Goal: Obtain resource: Download file/media

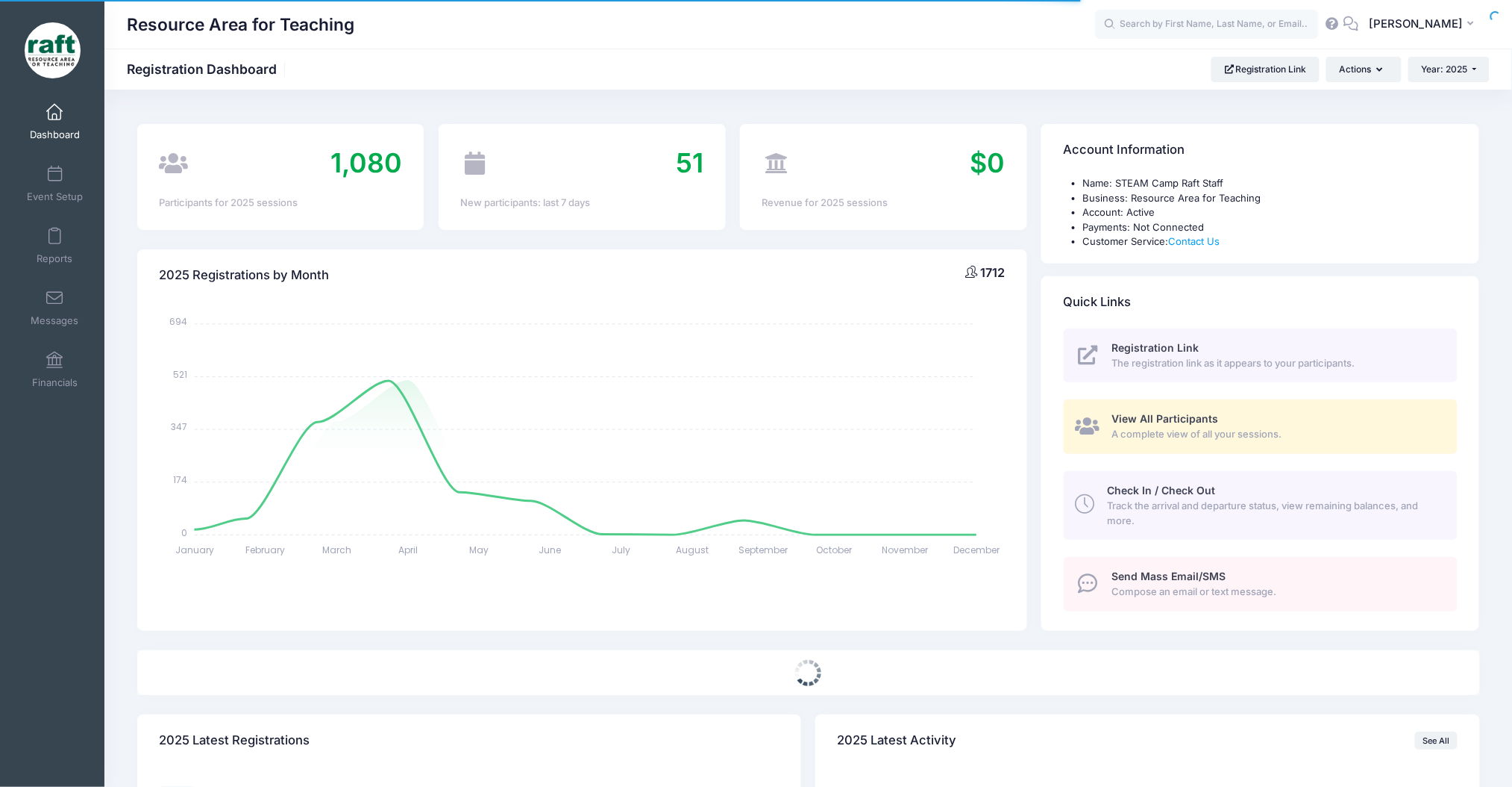
select select
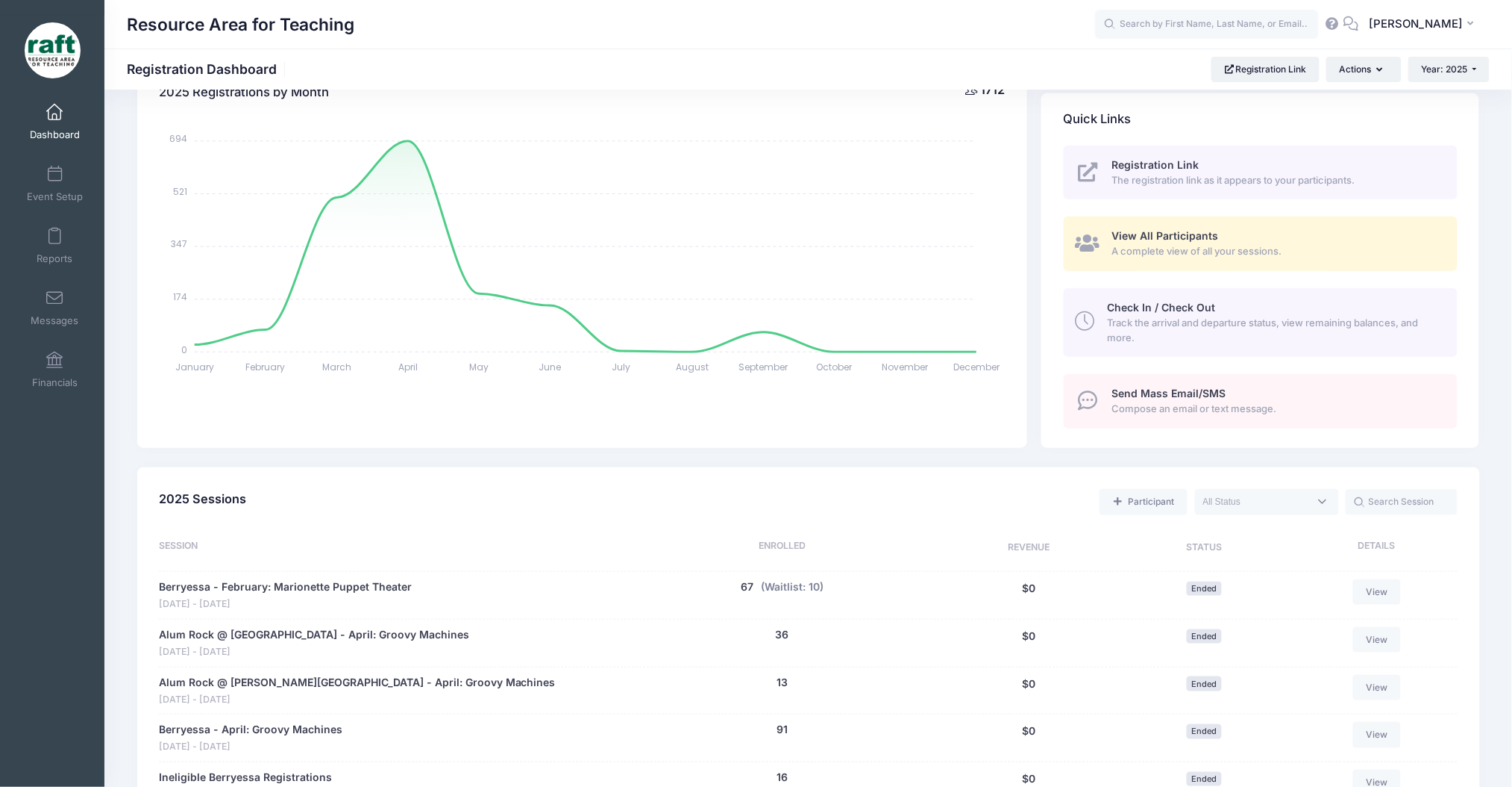
scroll to position [299, 0]
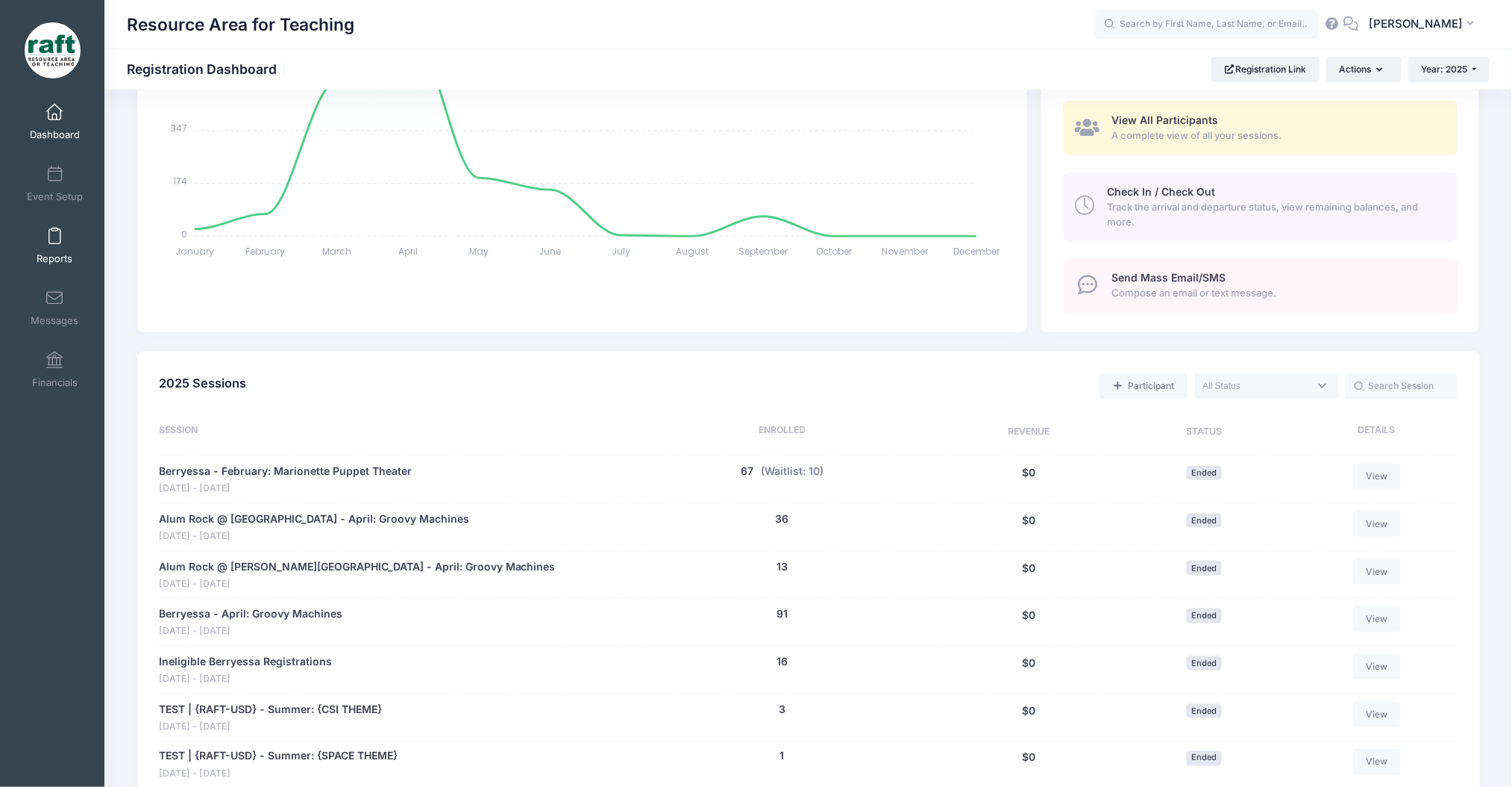
click at [53, 256] on span "Reports" at bounding box center [54, 258] width 36 height 13
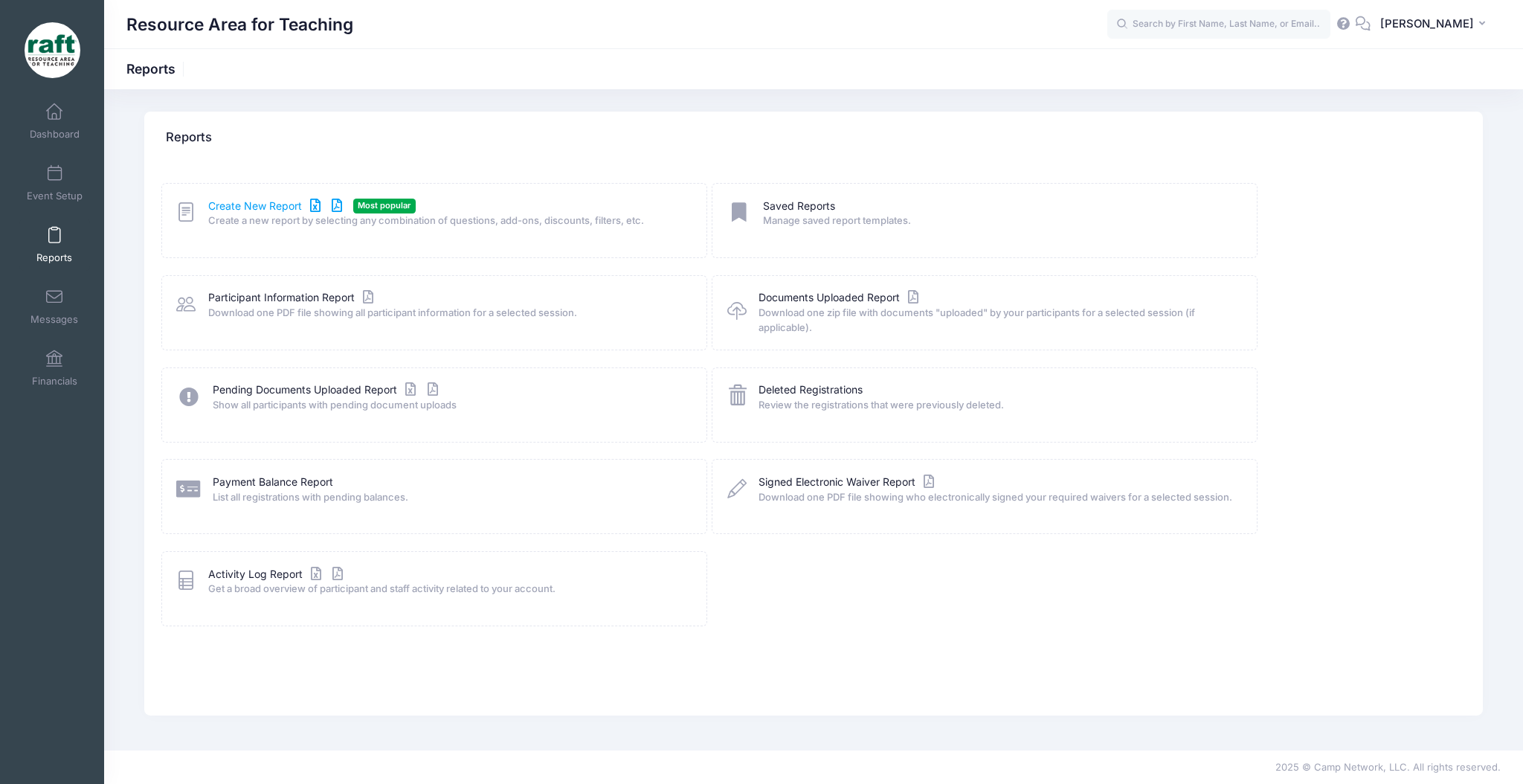
click at [258, 207] on link "Create New Report" at bounding box center [277, 206] width 138 height 16
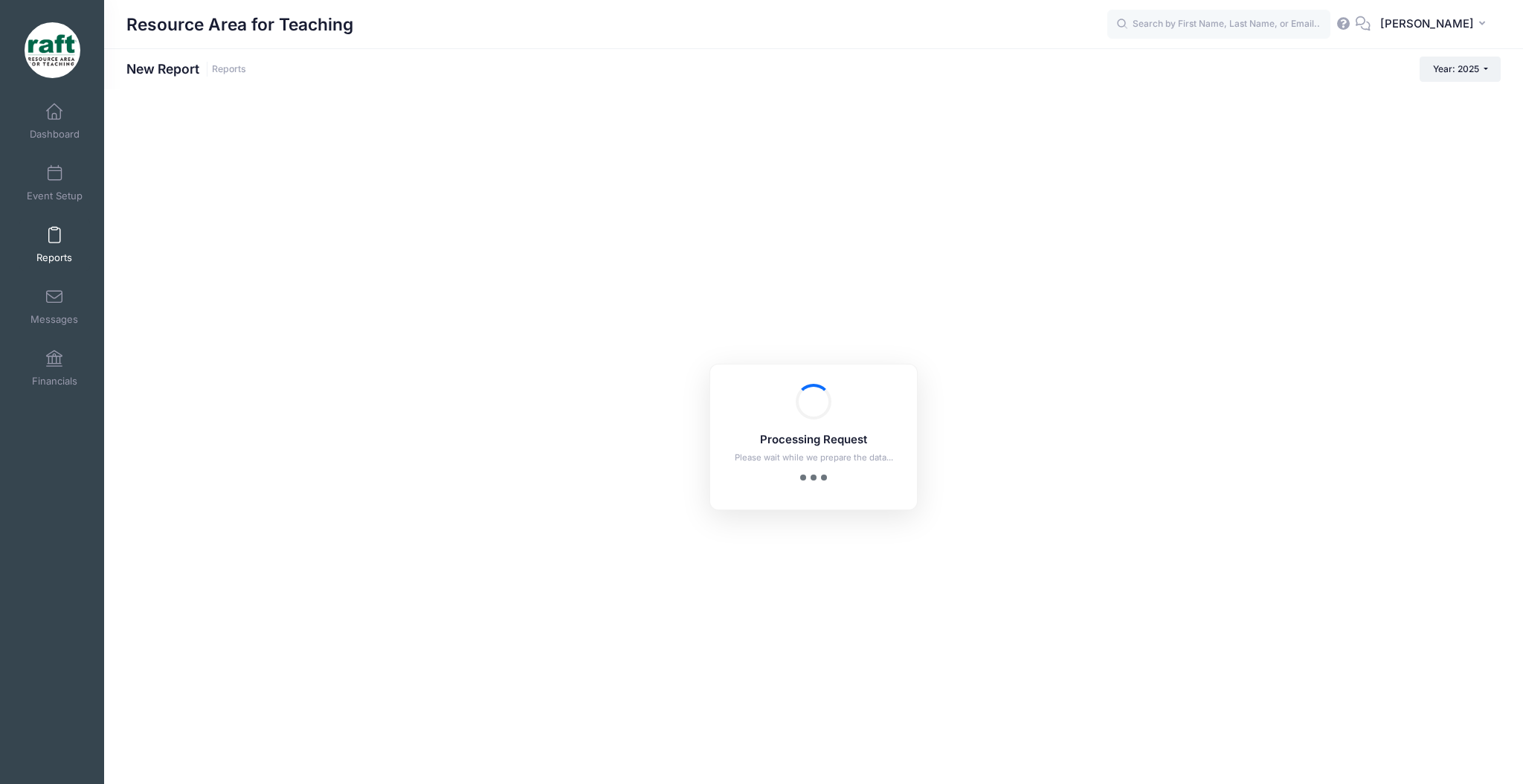
checkbox input "true"
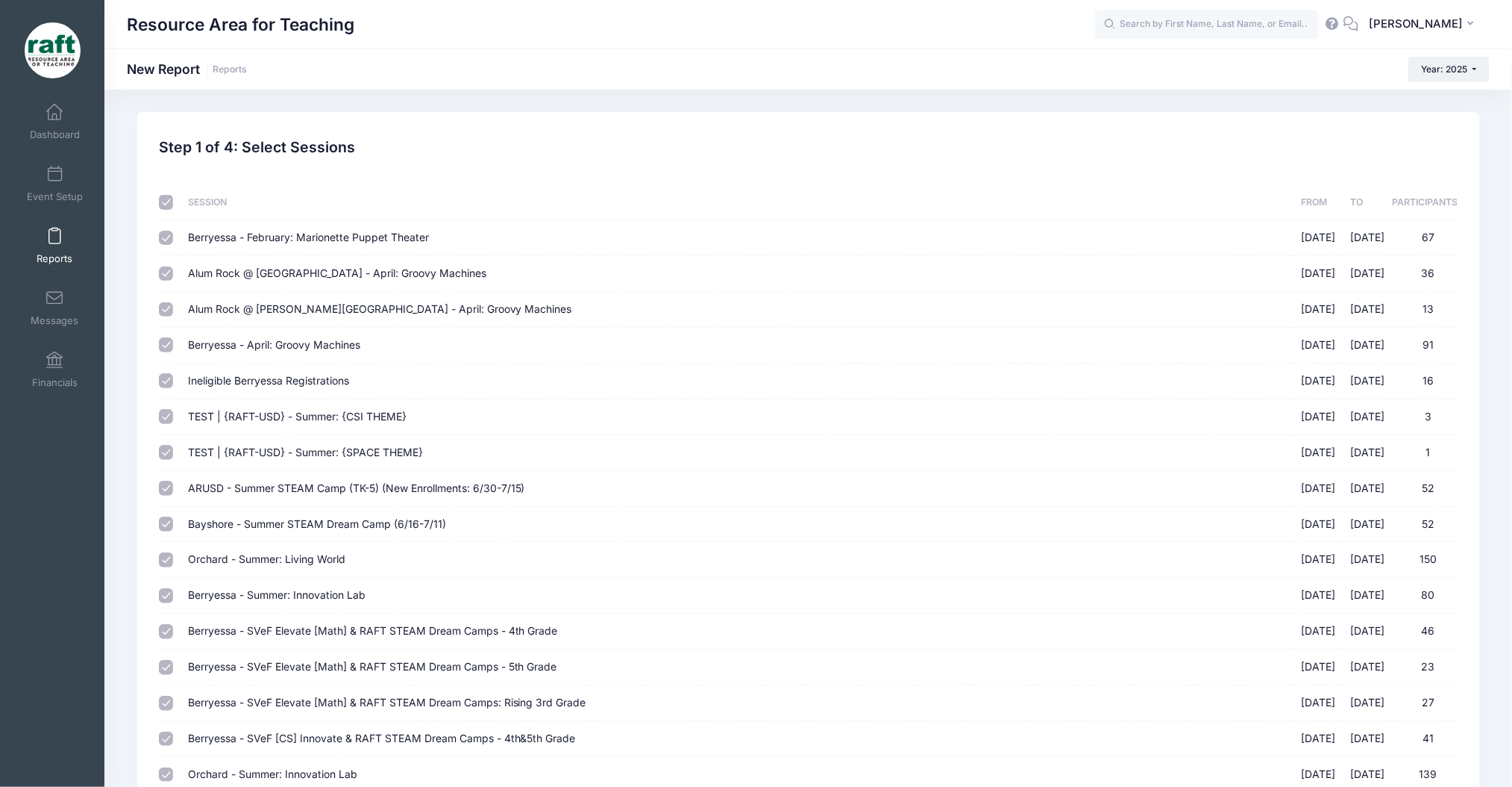
click at [164, 210] on th at bounding box center [170, 202] width 22 height 35
click at [165, 207] on input "checkbox" at bounding box center [166, 202] width 15 height 15
checkbox input "false"
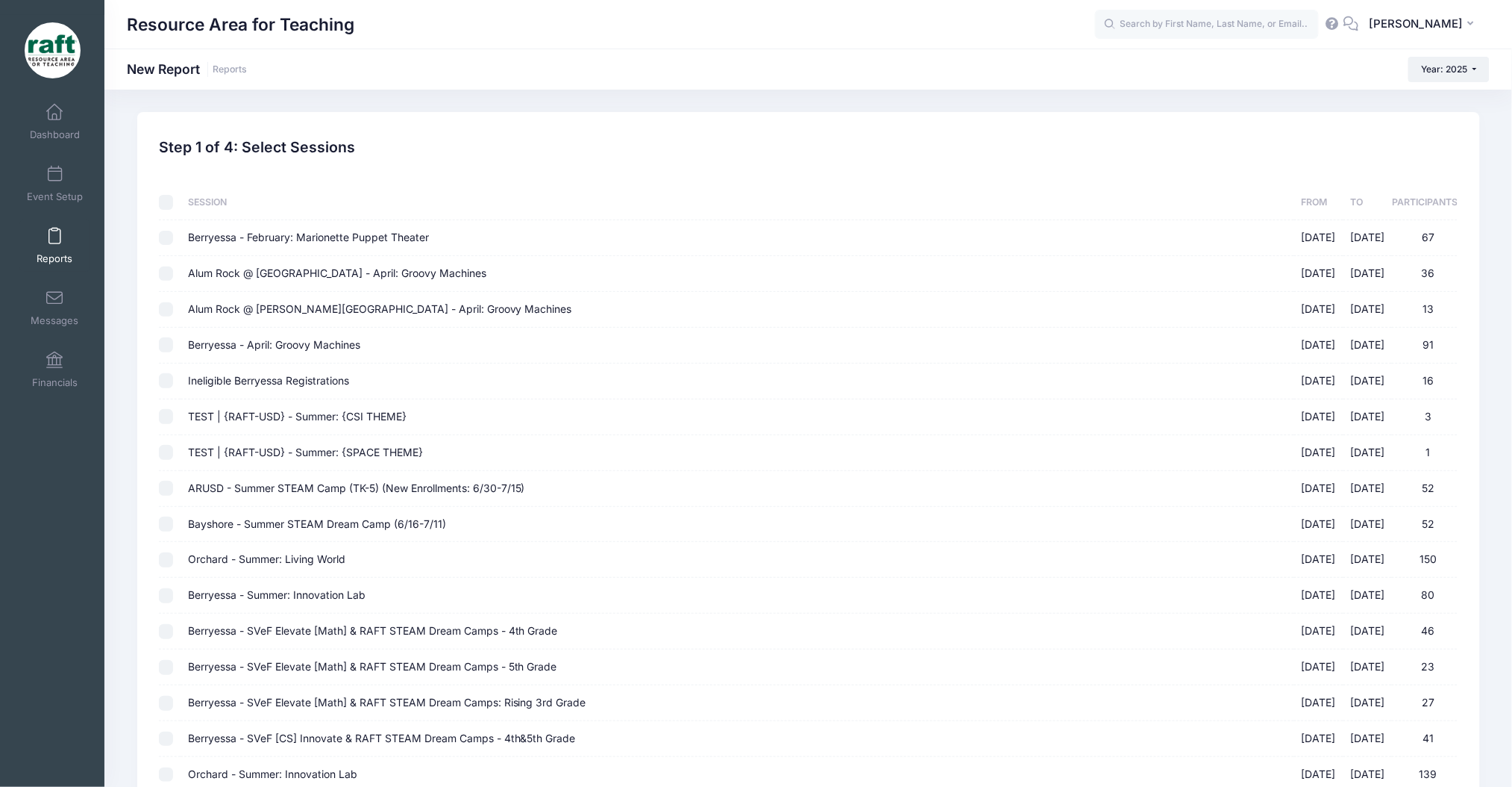
checkbox input "false"
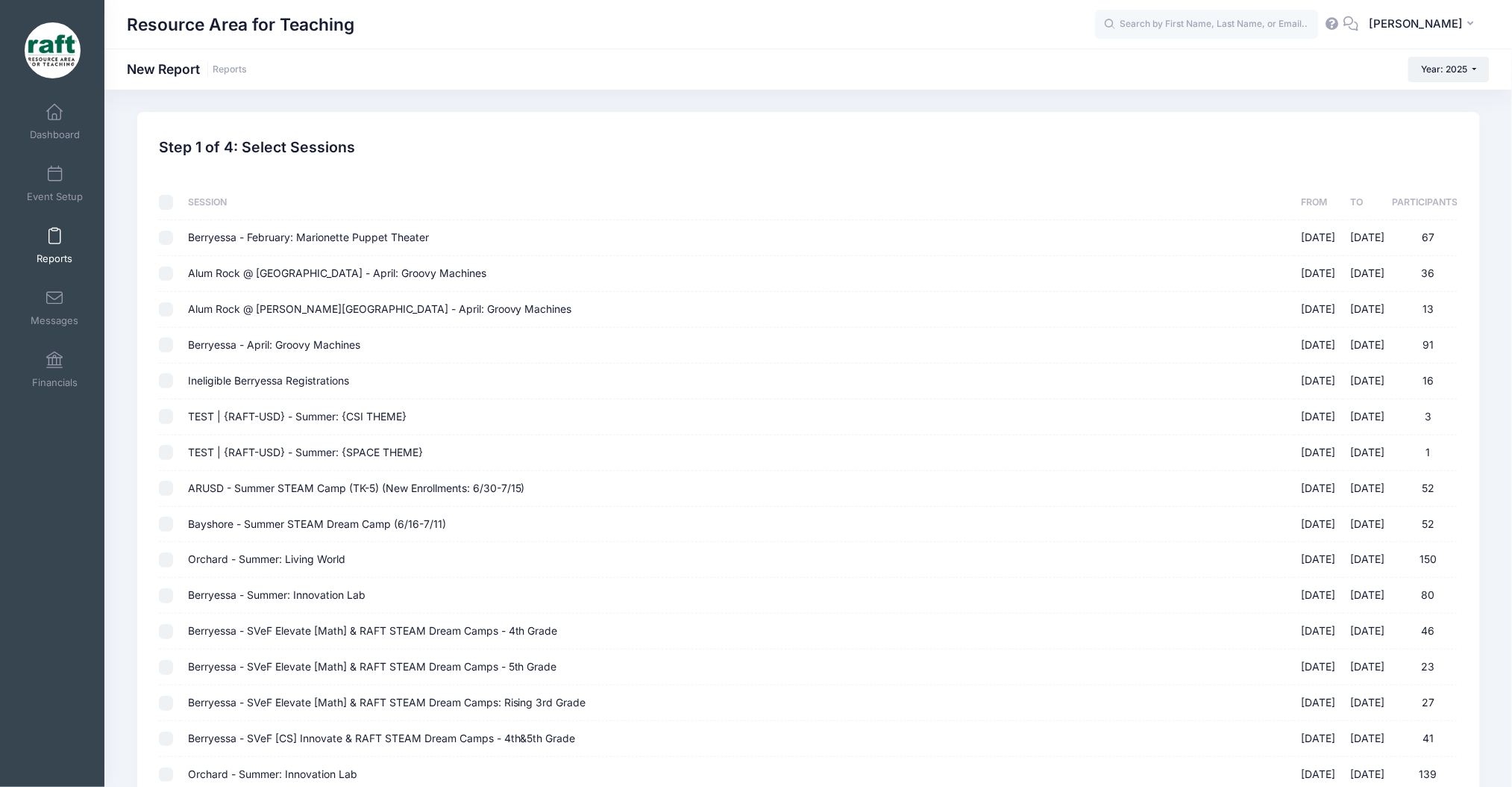
checkbox input "false"
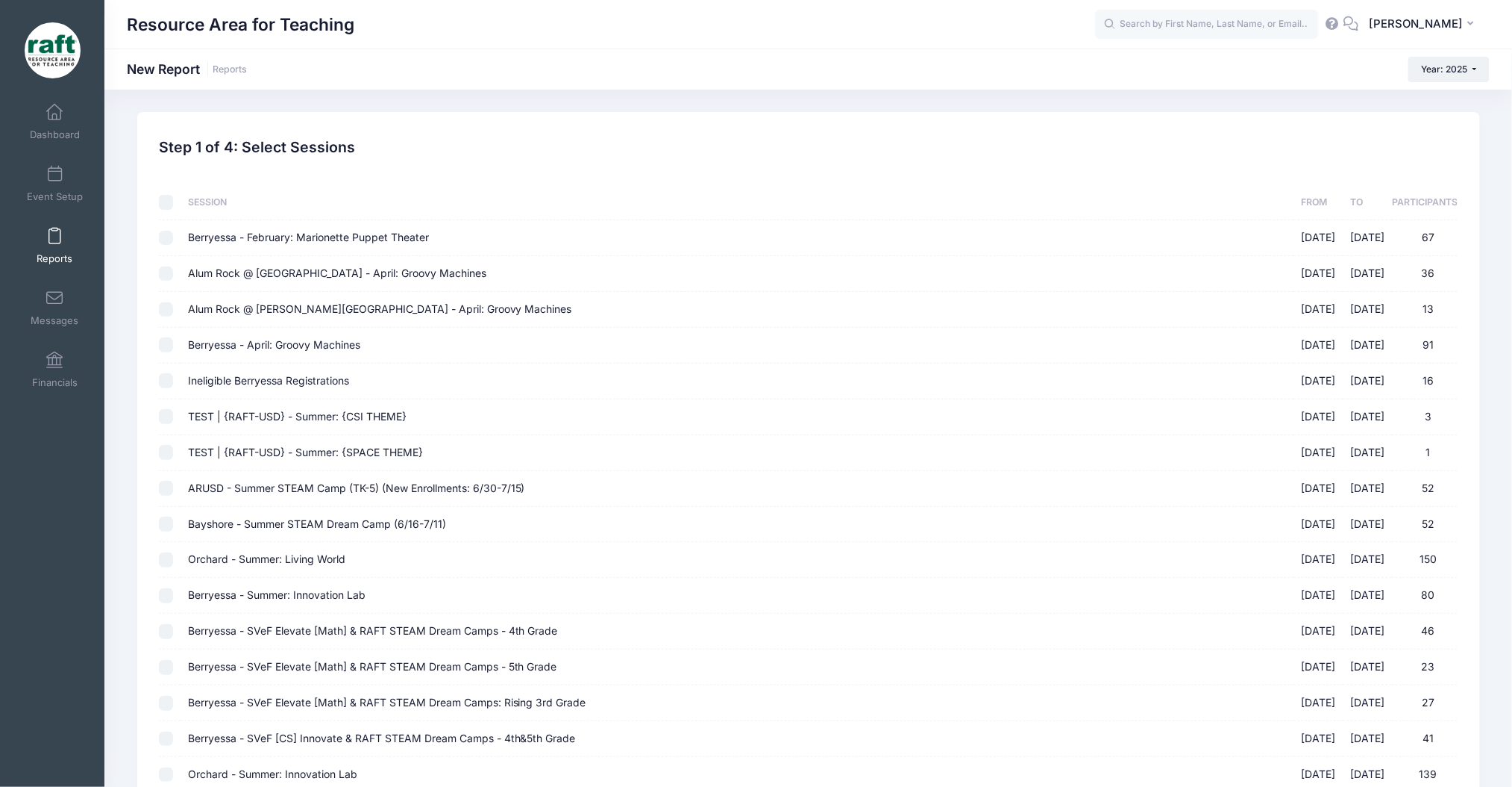
checkbox input "false"
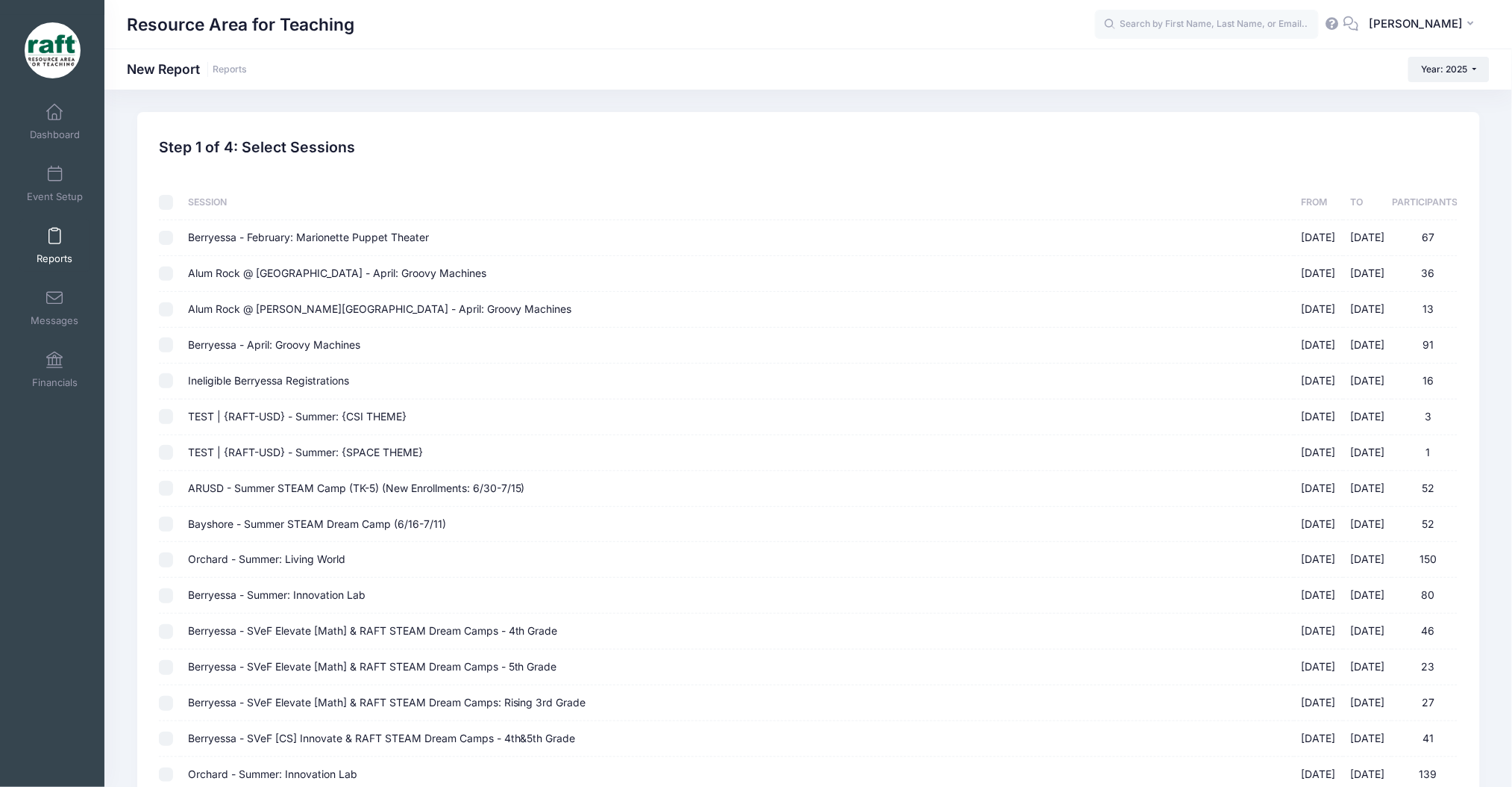
checkbox input "false"
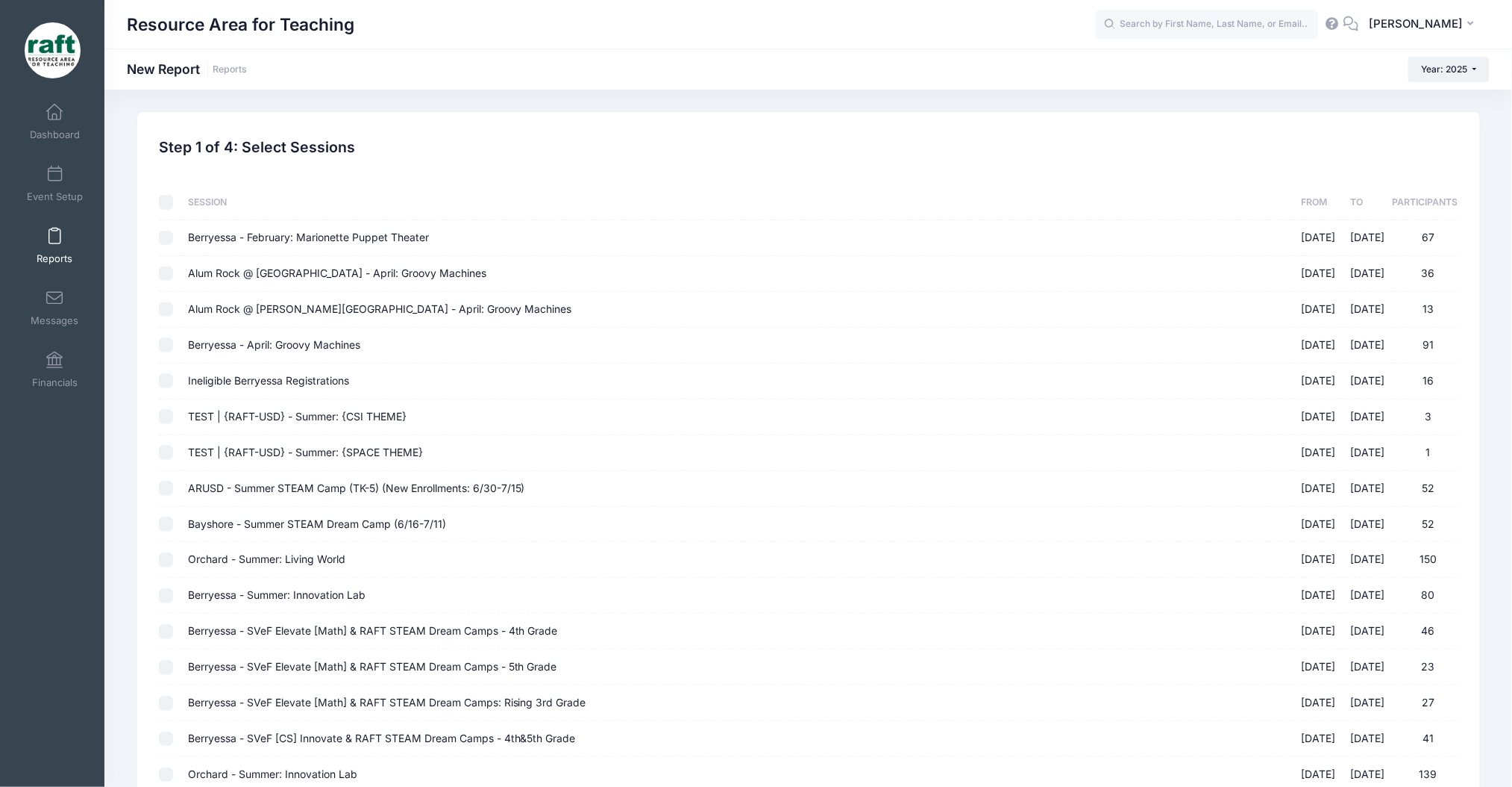
checkbox input "false"
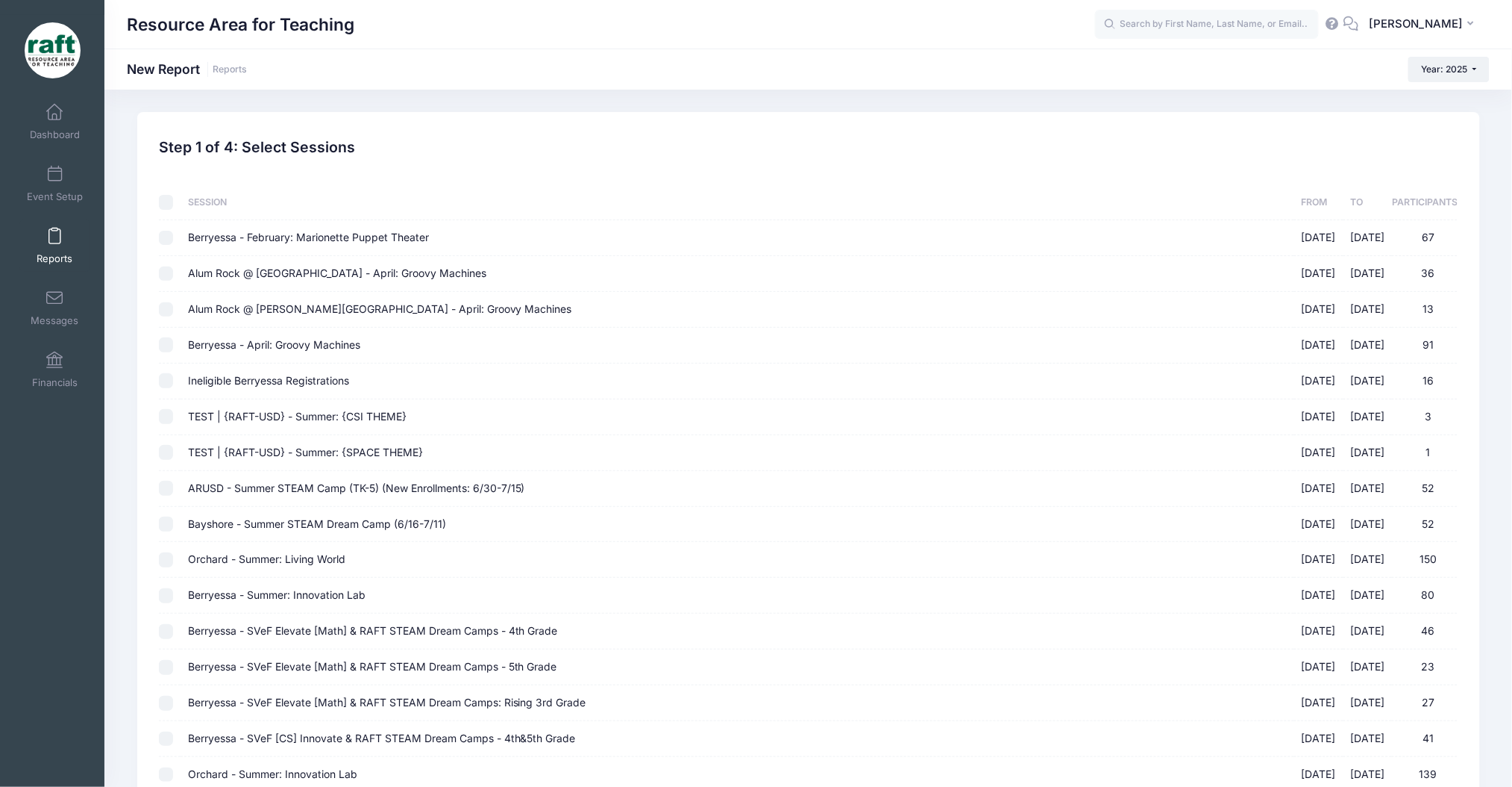
checkbox input "false"
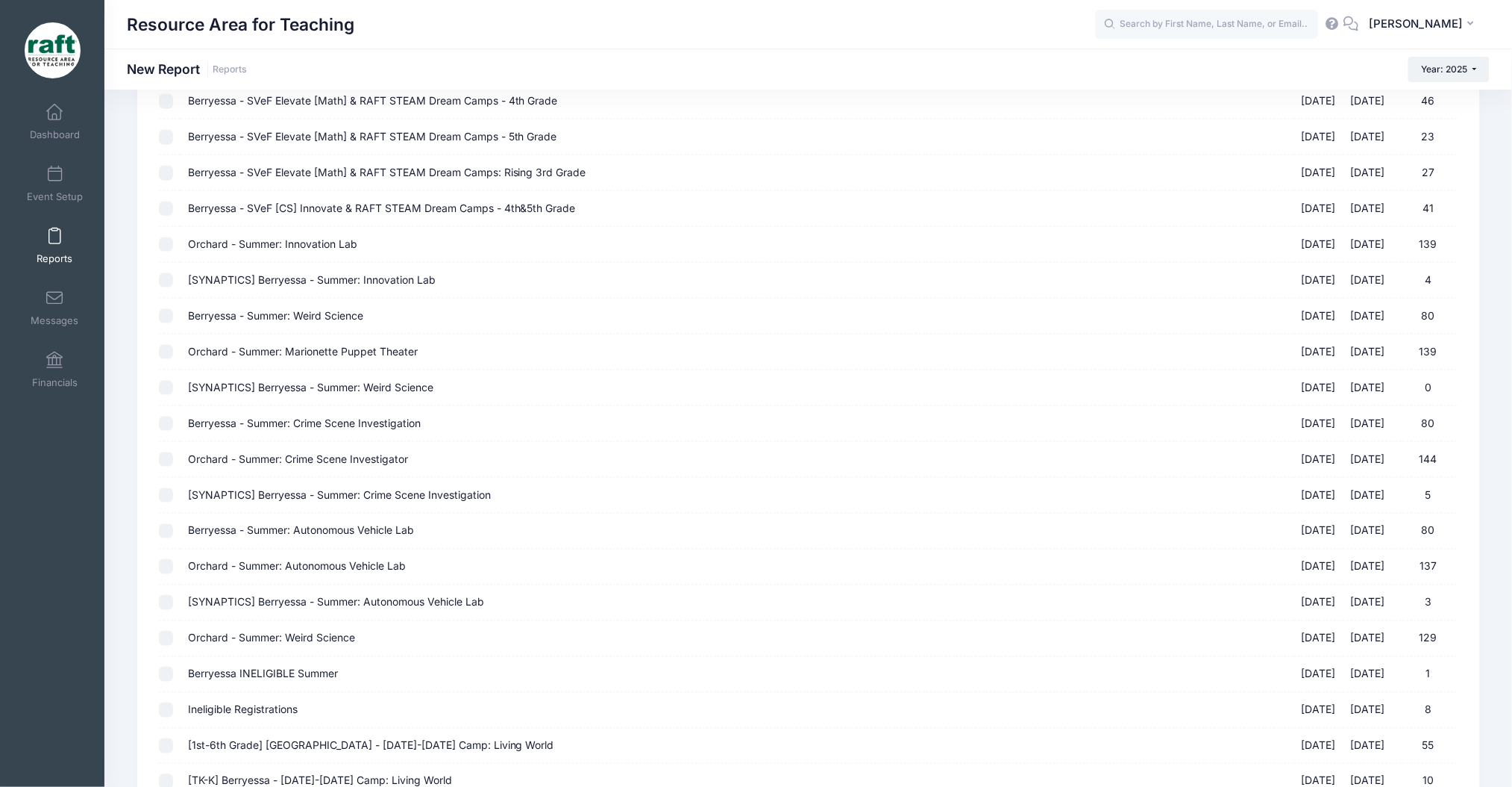
scroll to position [730, 0]
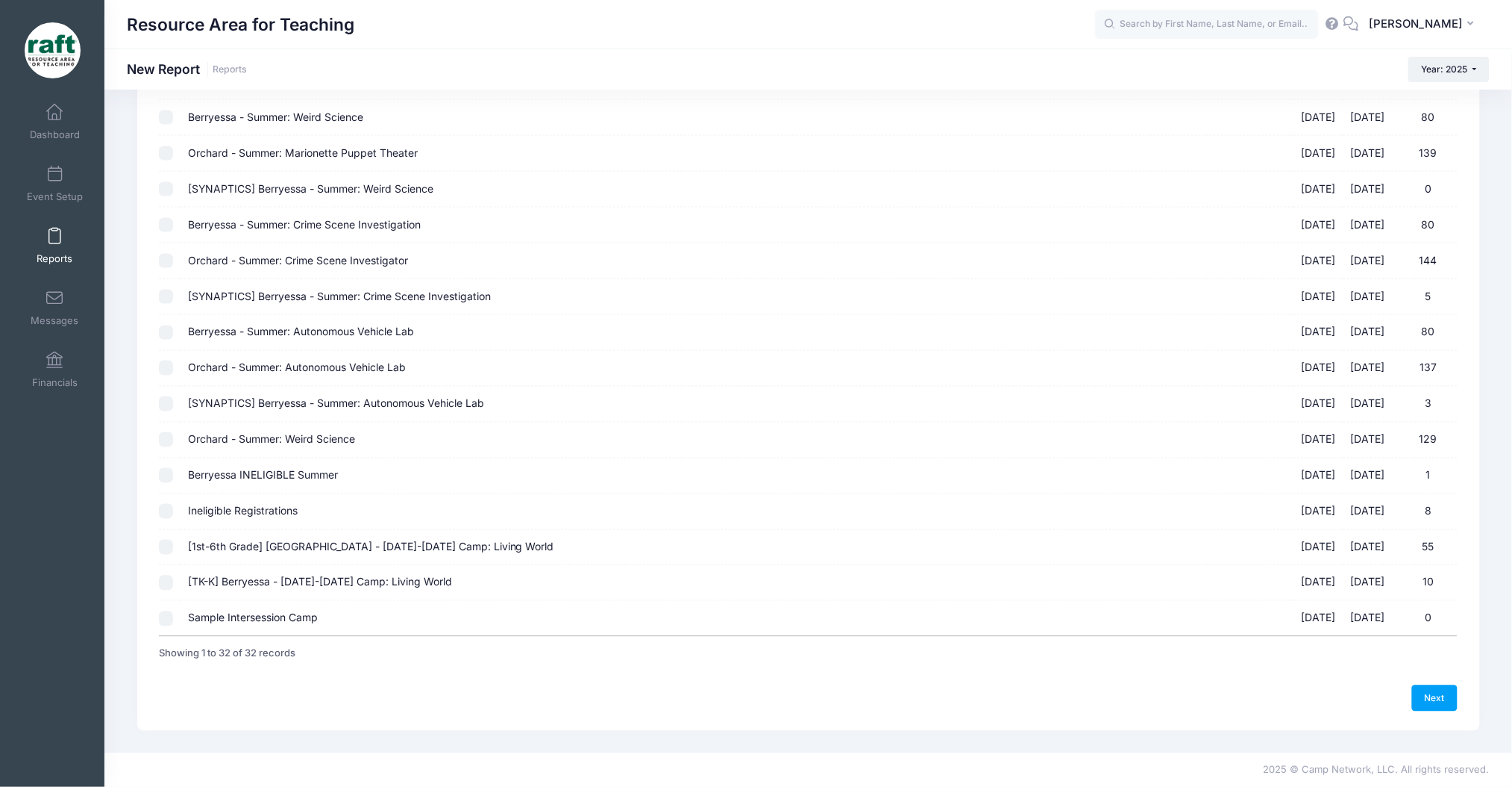
click at [181, 576] on td "[TK-K] Berryessa - Oct 6-10 Camp: Living World 10/06/2025 - 10/10/2025 10" at bounding box center [737, 582] width 1114 height 36
click at [176, 576] on td at bounding box center [170, 582] width 22 height 36
click at [162, 580] on input "[TK-K] Berryessa - Oct 6-10 Camp: Living World 10/06/2025 - 10/10/2025 10" at bounding box center [166, 583] width 15 height 15
checkbox input "true"
click at [165, 555] on td at bounding box center [170, 547] width 22 height 36
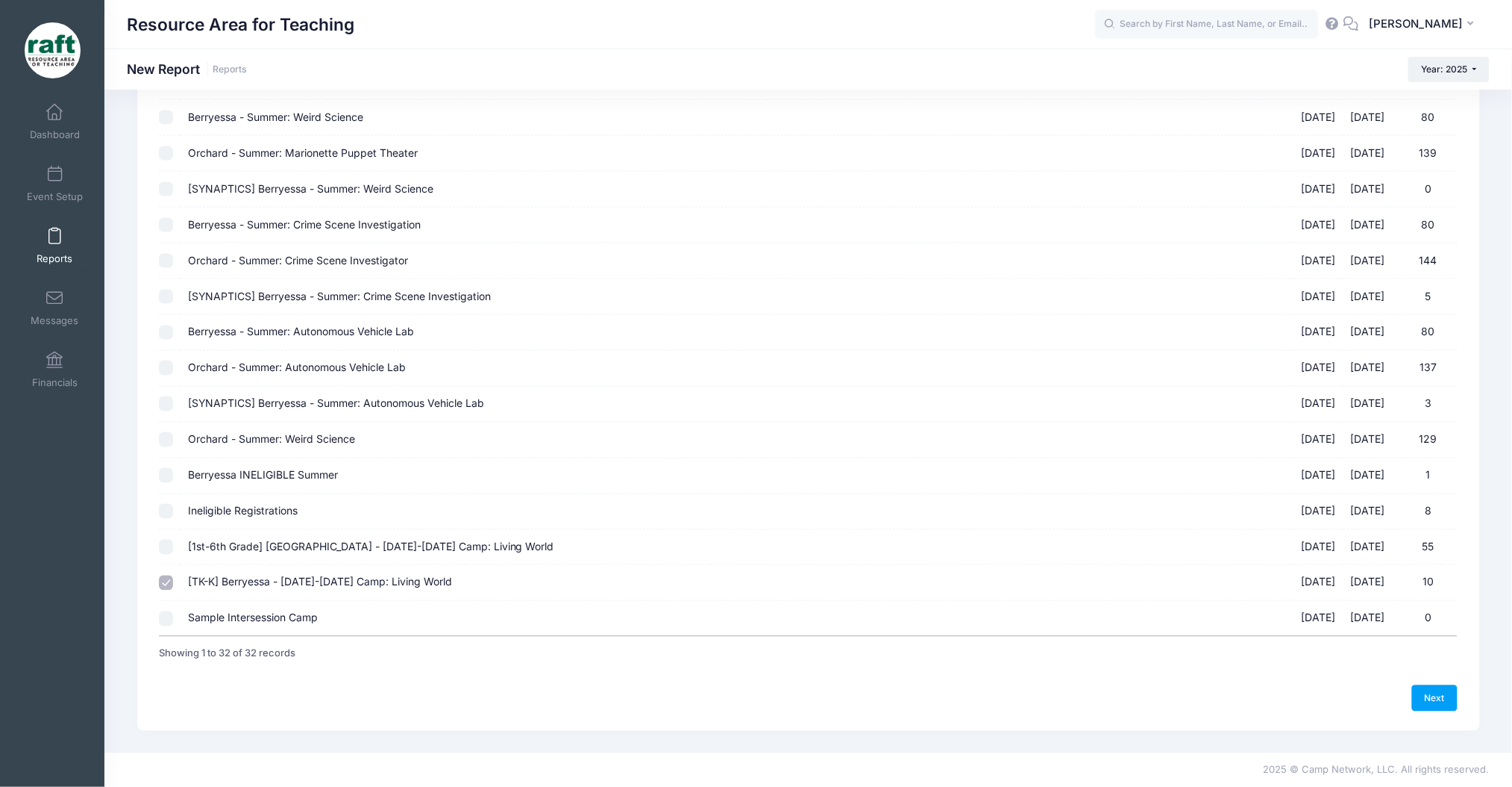
click at [165, 553] on td at bounding box center [170, 547] width 22 height 36
click at [165, 553] on input "[1st-6th Grade] Berryessa - Oct 6-10 Camp: Living World 10/06/2025 - 10/10/2025…" at bounding box center [166, 547] width 15 height 15
checkbox input "true"
click at [1413, 704] on link "Next" at bounding box center [1436, 698] width 46 height 26
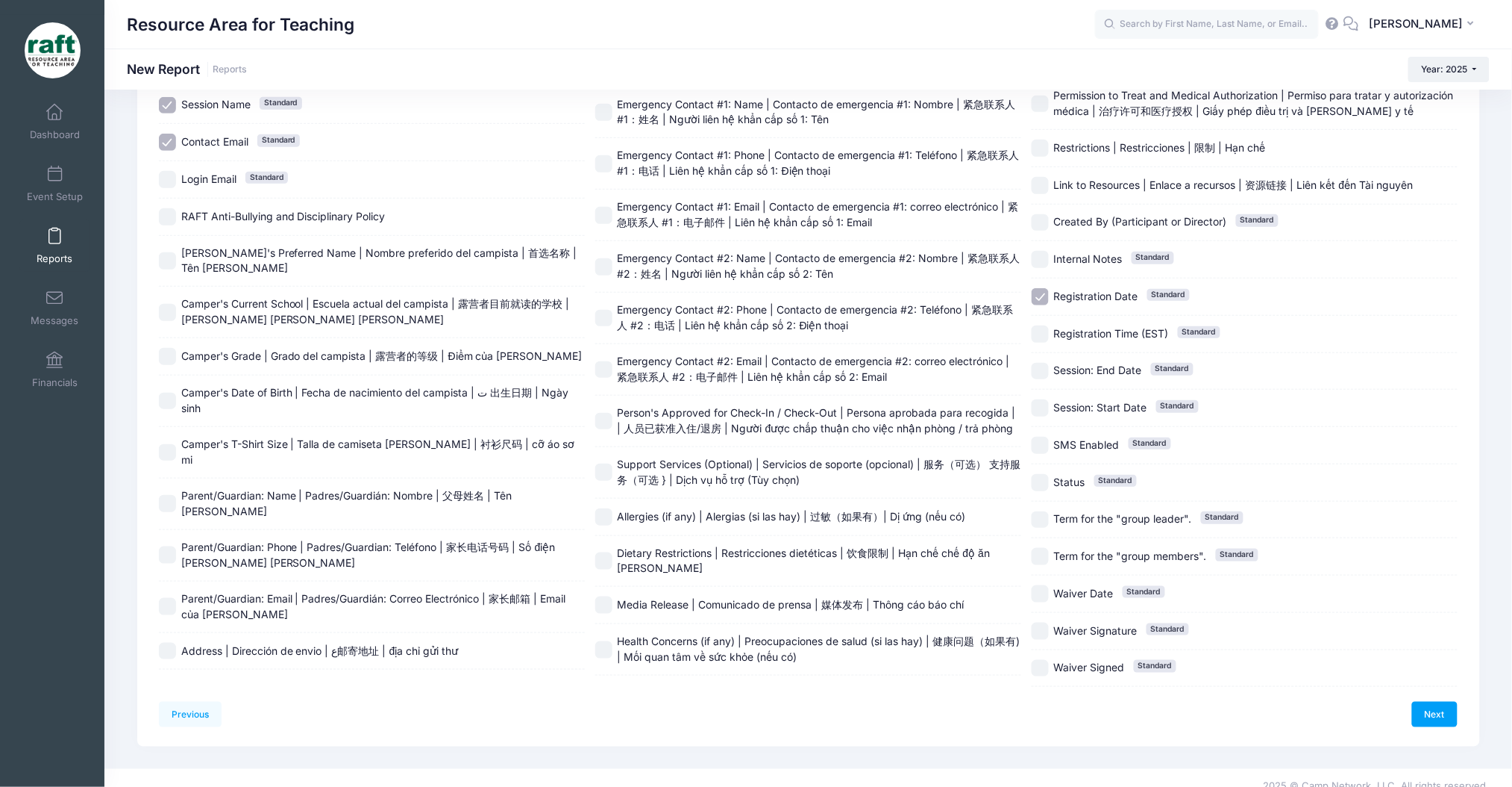
scroll to position [241, 0]
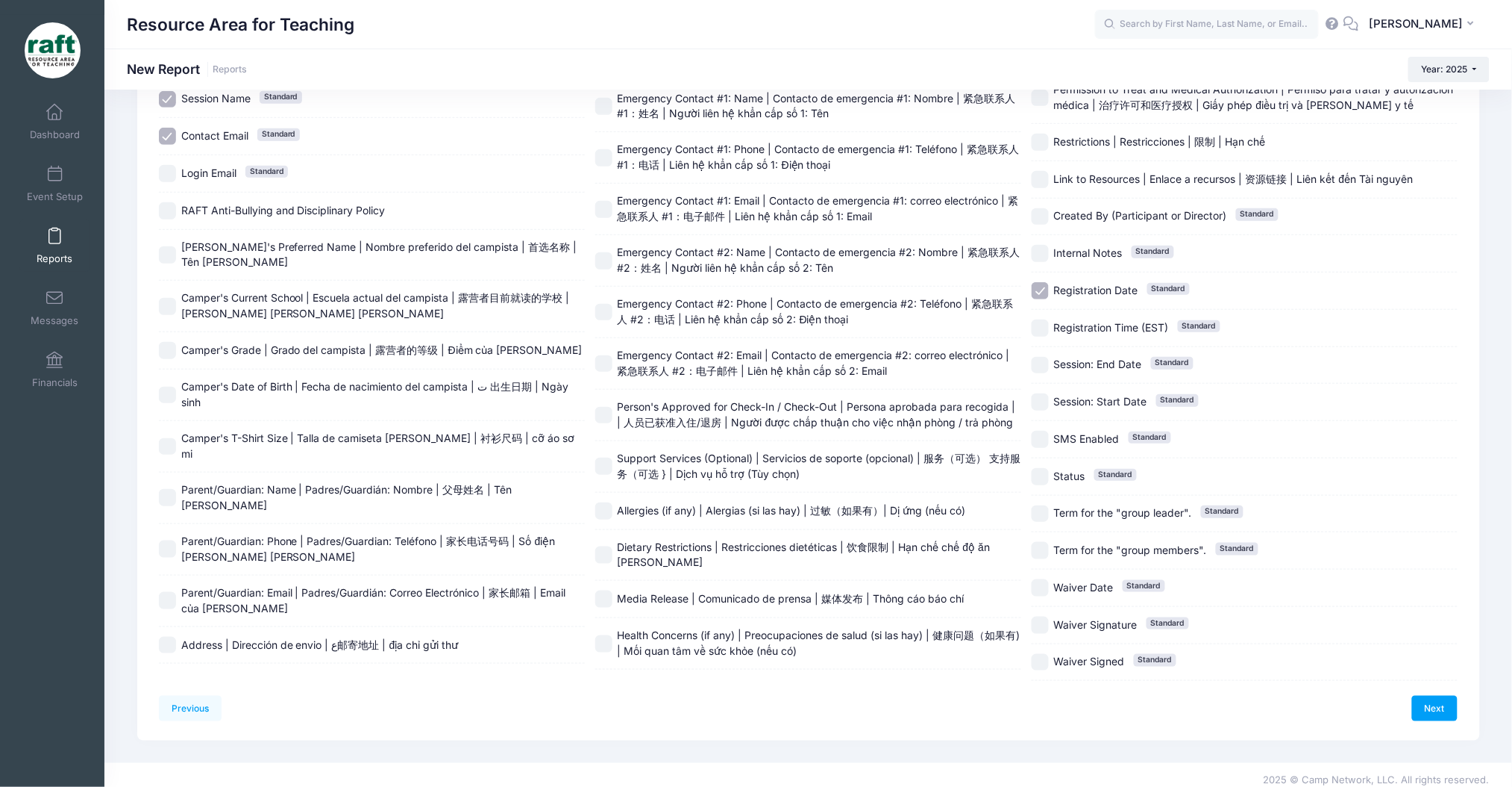
click at [203, 243] on span "Camper's Preferred Name | Nombre preferido del campista | 首选名称 | Tên ưa thích" at bounding box center [379, 254] width 396 height 29
checkbox input "true"
click at [187, 314] on span "Camper's Current School | Escuela actual del campista | 露营者目前就读的学校 | Trường hiệ…" at bounding box center [375, 305] width 389 height 29
checkbox input "true"
click at [187, 343] on span "Camper's Grade | Grado del campista | 露营者的等级 | Điểm của trại viên" at bounding box center [381, 350] width 402 height 16
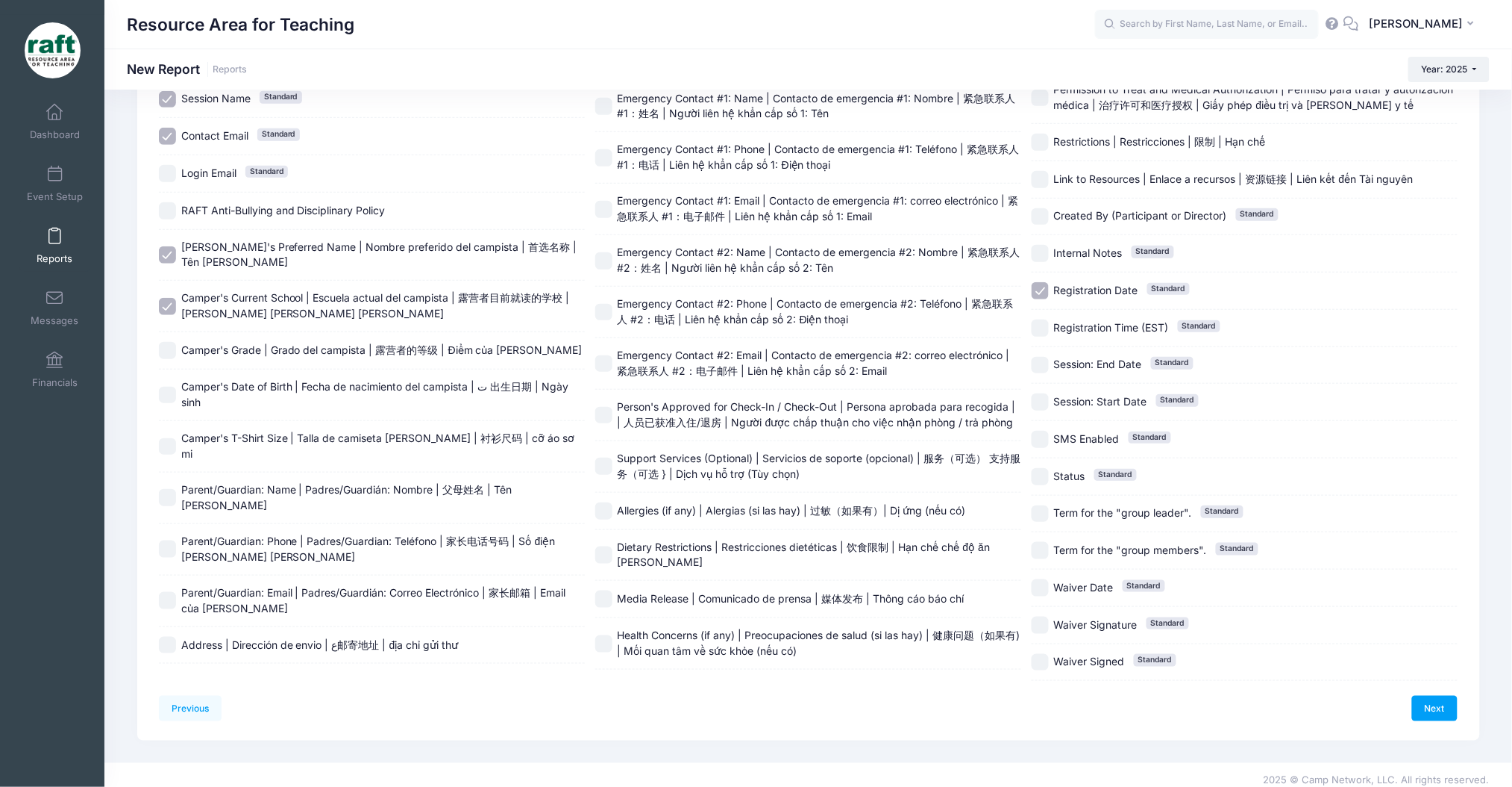
checkbox input "true"
click at [176, 379] on label "Camper's Date of Birth | Fecha de nacimiento del campista | ت 出生日期 | Ngày sinh" at bounding box center [372, 394] width 426 height 31
checkbox input "true"
click at [173, 427] on div "Camper's T-Shirt Size | Talla de camiseta de campista | 衬衫尺码 | cỡ áo sơ mi" at bounding box center [372, 447] width 426 height 51
checkbox input "true"
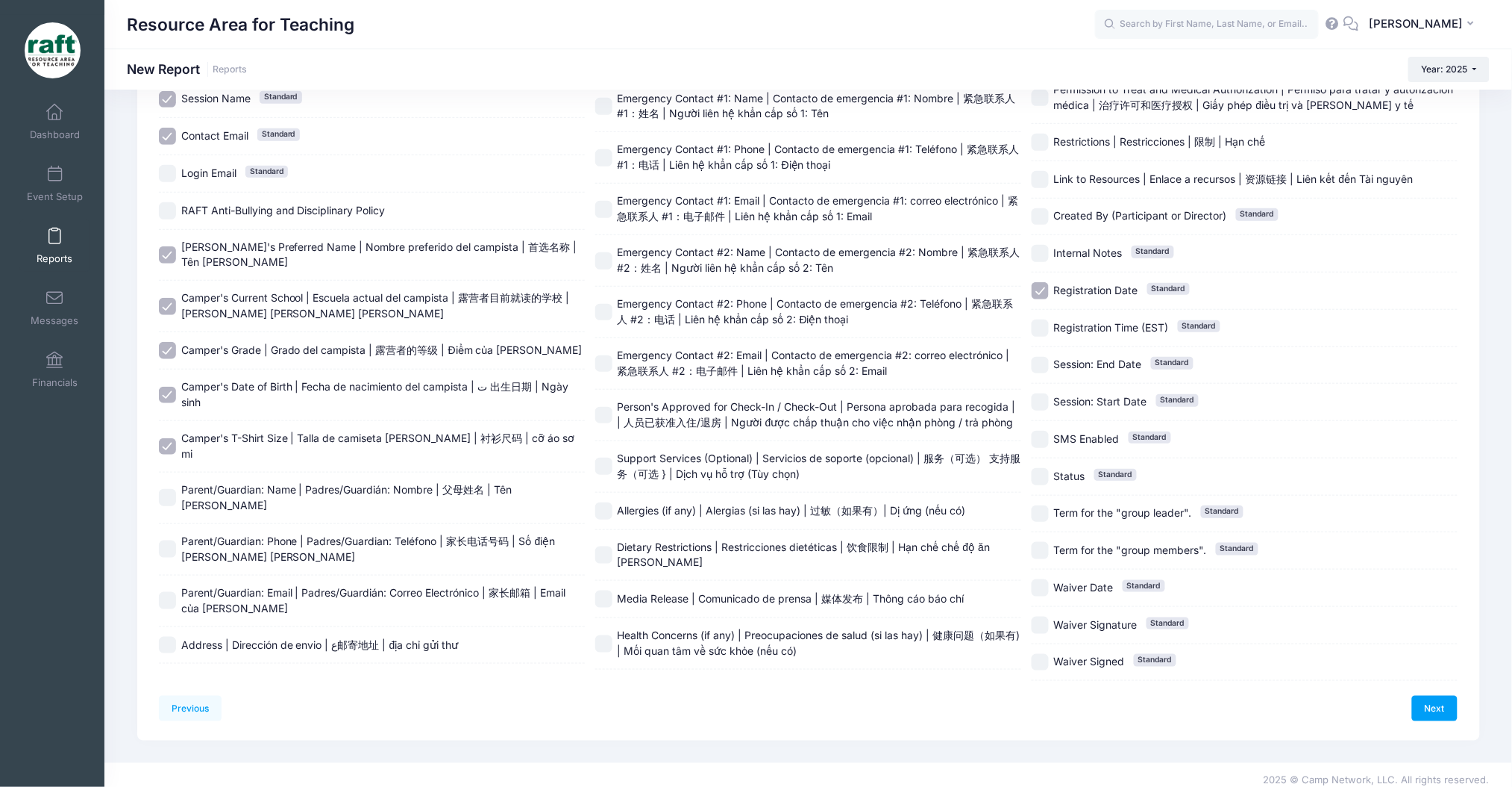
click at [177, 482] on label "Parent/Guardian: Name | Padres/Guardián: Nombre | 父母姓名 | Tên phụ huynh" at bounding box center [372, 497] width 426 height 31
checkbox input "true"
click at [185, 524] on div "Parent/Guardian: Phone | Padres/Guardian: Teléfono | 家长电话号码 | Số điện thoại của…" at bounding box center [372, 550] width 426 height 51
checkbox input "true"
click at [191, 586] on span "Parent/Guardian: Email | Padres/Guardián: Correo Electrónico | 家长邮箱 | Email của…" at bounding box center [373, 599] width 385 height 29
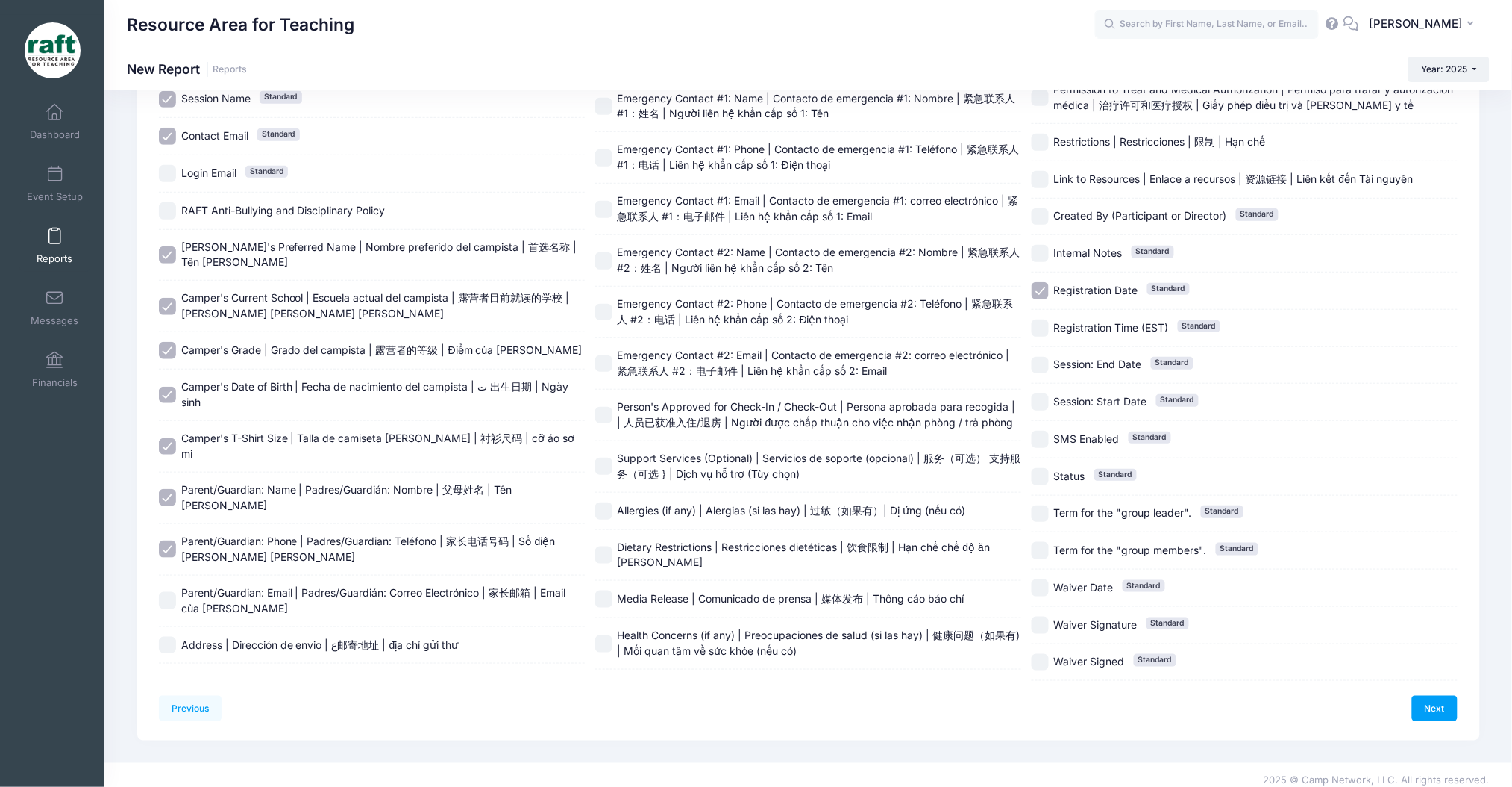
checkbox input "true"
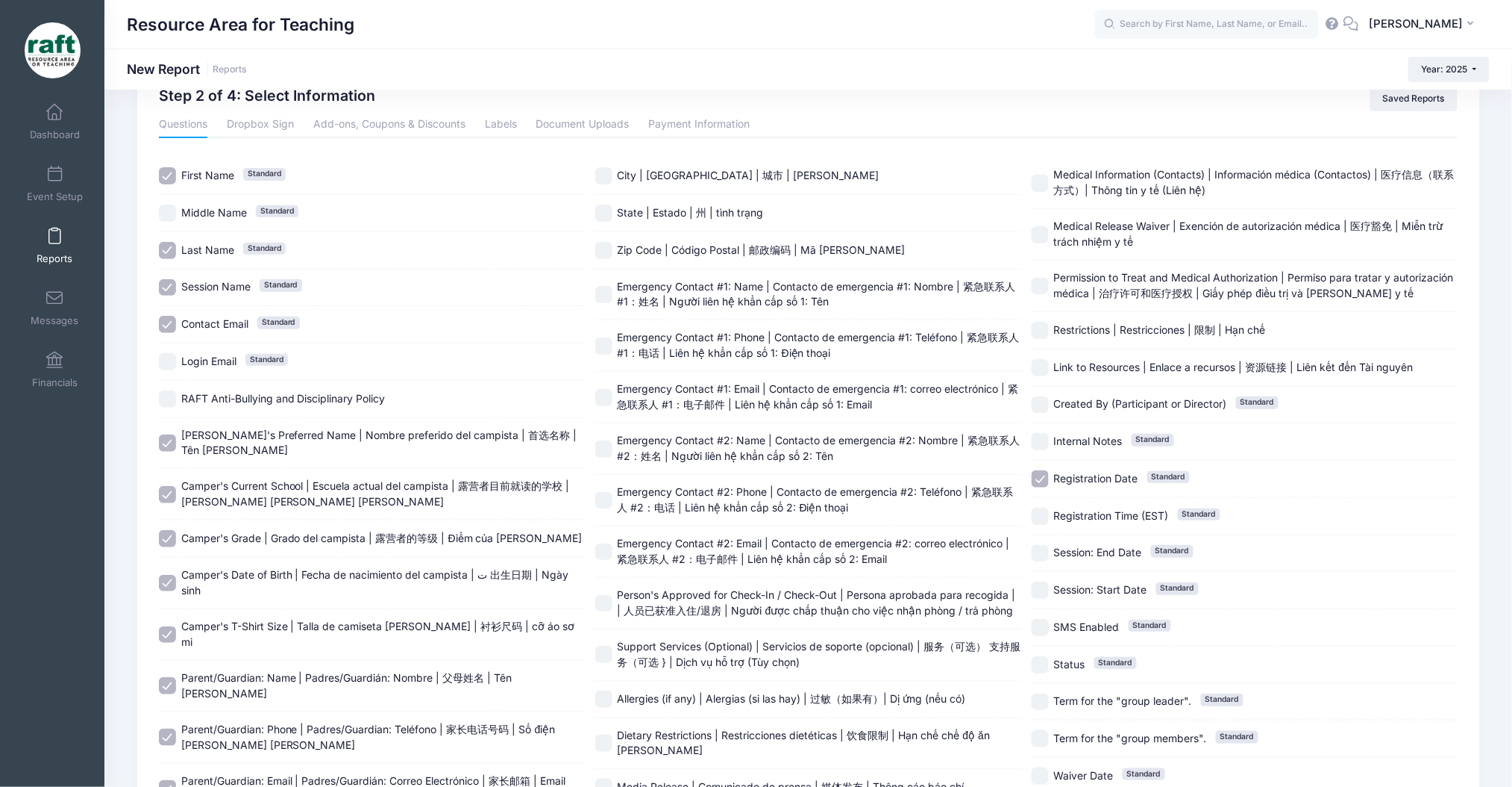
scroll to position [0, 0]
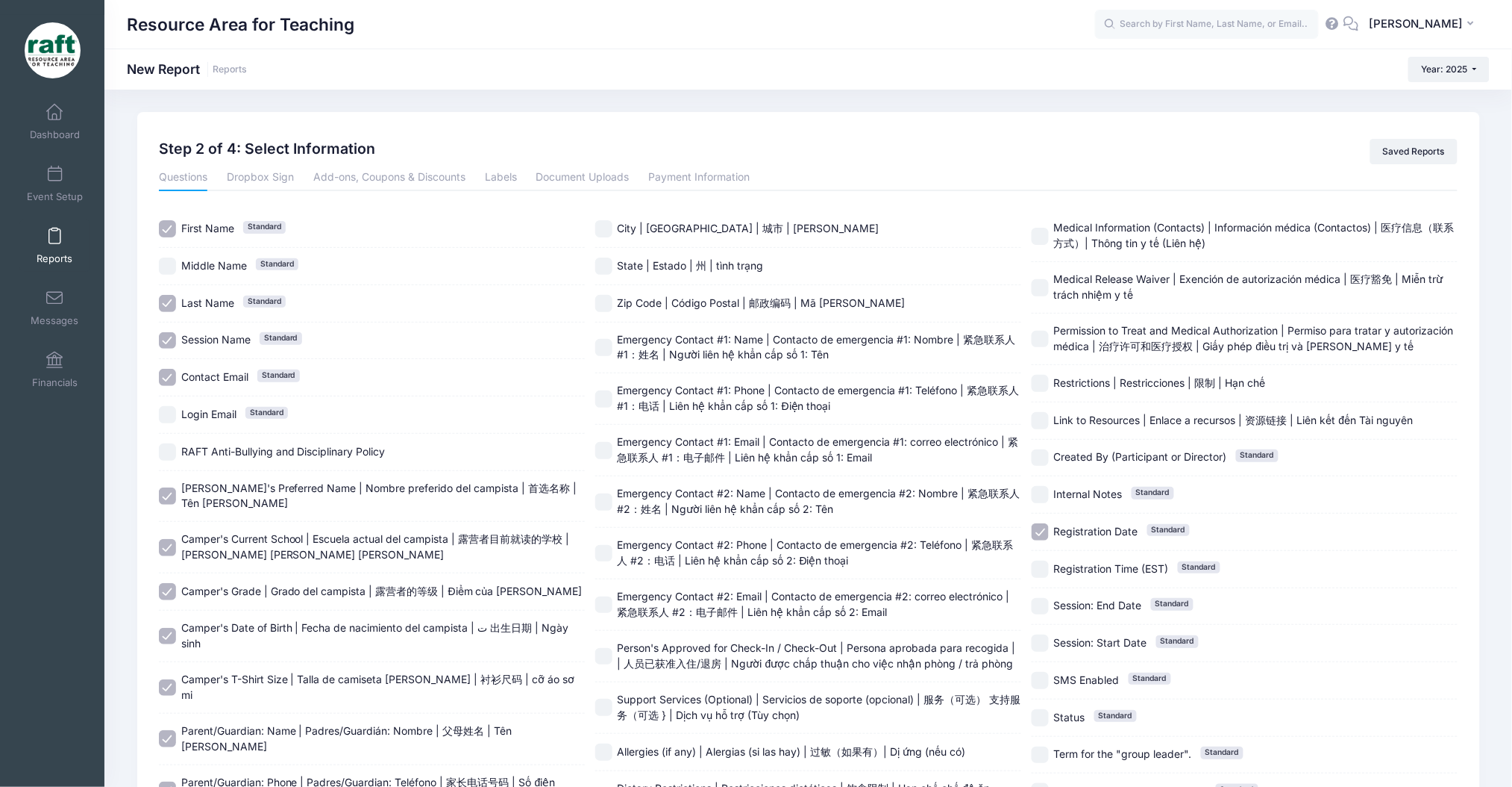
click at [623, 333] on span "Emergency Contact #1: Name | Contacto de emergencia #1: Nombre | 紧急联系人 #1：姓名 | …" at bounding box center [816, 347] width 398 height 29
checkbox input "true"
click at [622, 383] on span "Emergency Contact #1: Phone | Contacto de emergencia #1: Teléfono | 紧急联系人 #1：电话…" at bounding box center [819, 397] width 403 height 29
checkbox input "true"
click at [613, 434] on label "Emergency Contact #1: Email | Contacto de emergencia #1: correo electrónico | 紧…" at bounding box center [809, 450] width 426 height 31
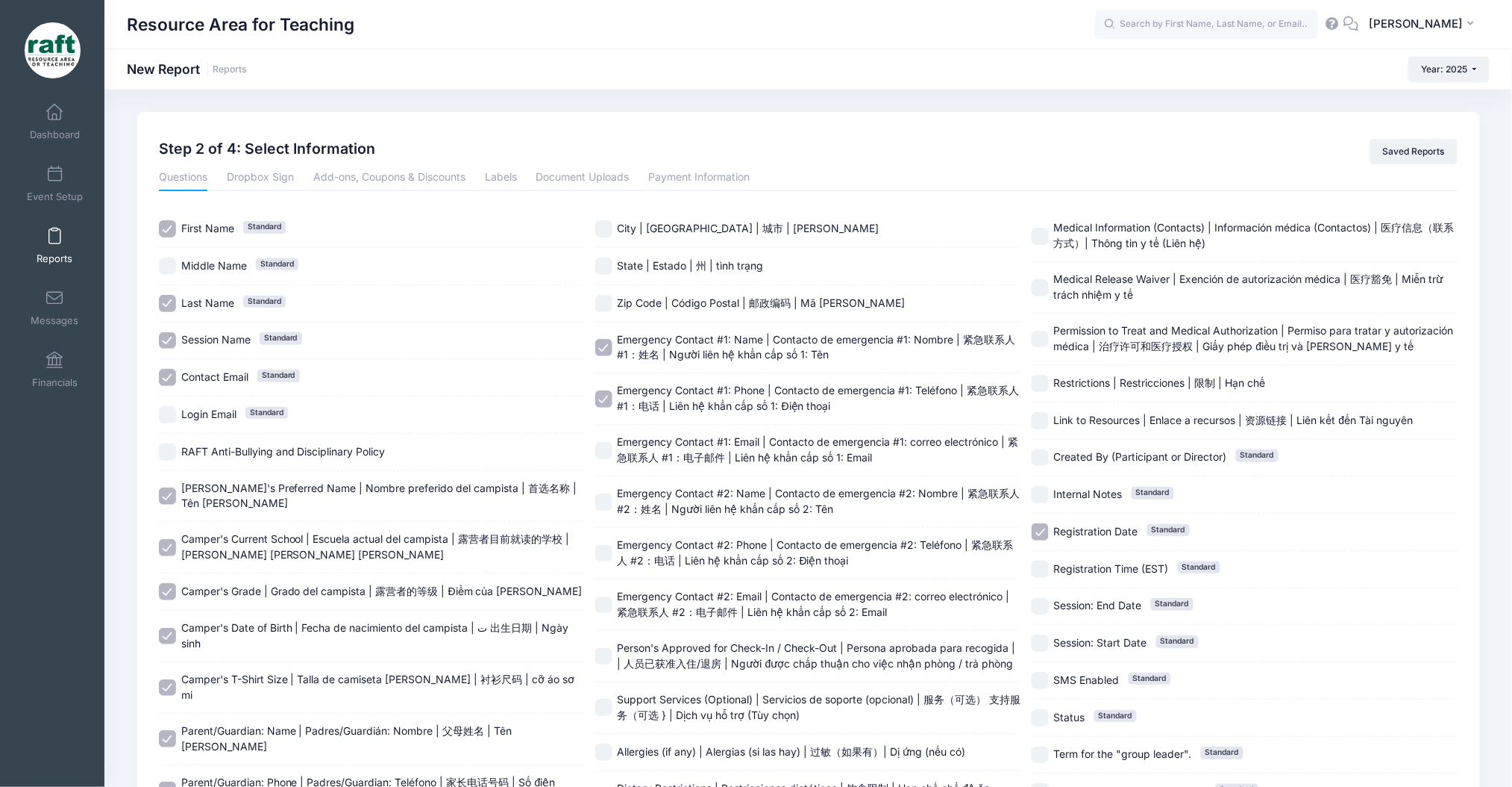
checkbox input "true"
click at [618, 486] on span "Emergency Contact #2: Name | Contacto de emergencia #2: Nombre | 紧急联系人 #2：姓名 | …" at bounding box center [819, 500] width 403 height 29
checkbox input "true"
click at [620, 538] on span "Emergency Contact #2: Phone | Contacto de emergencia #2: Teléfono | 紧急联系人 #2：电话…" at bounding box center [815, 552] width 396 height 29
checkbox input "true"
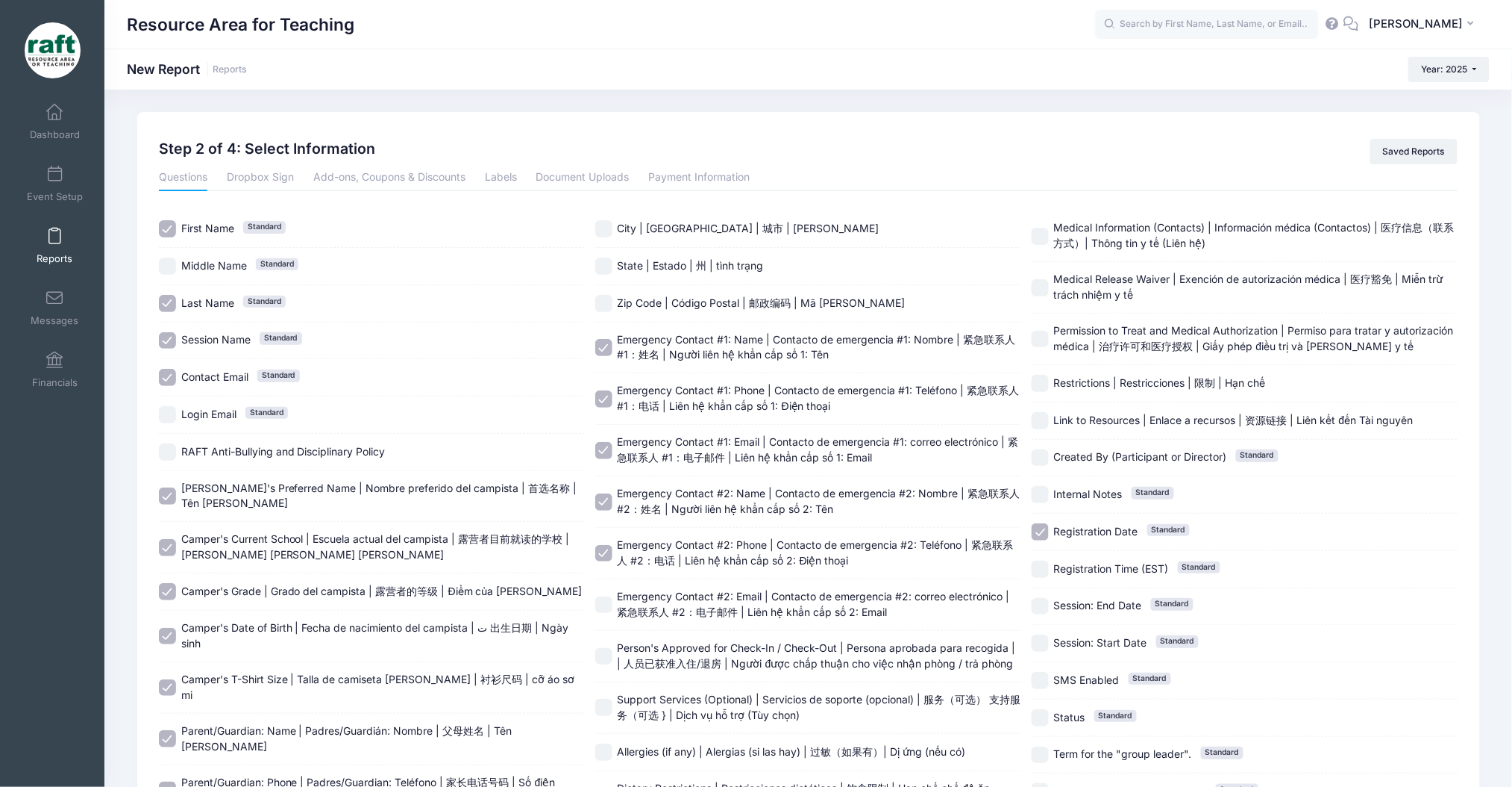
click at [622, 589] on span "Emergency Contact #2: Email | Contacto de emergencia #2: correo electrónico | 紧…" at bounding box center [813, 603] width 392 height 29
checkbox input "true"
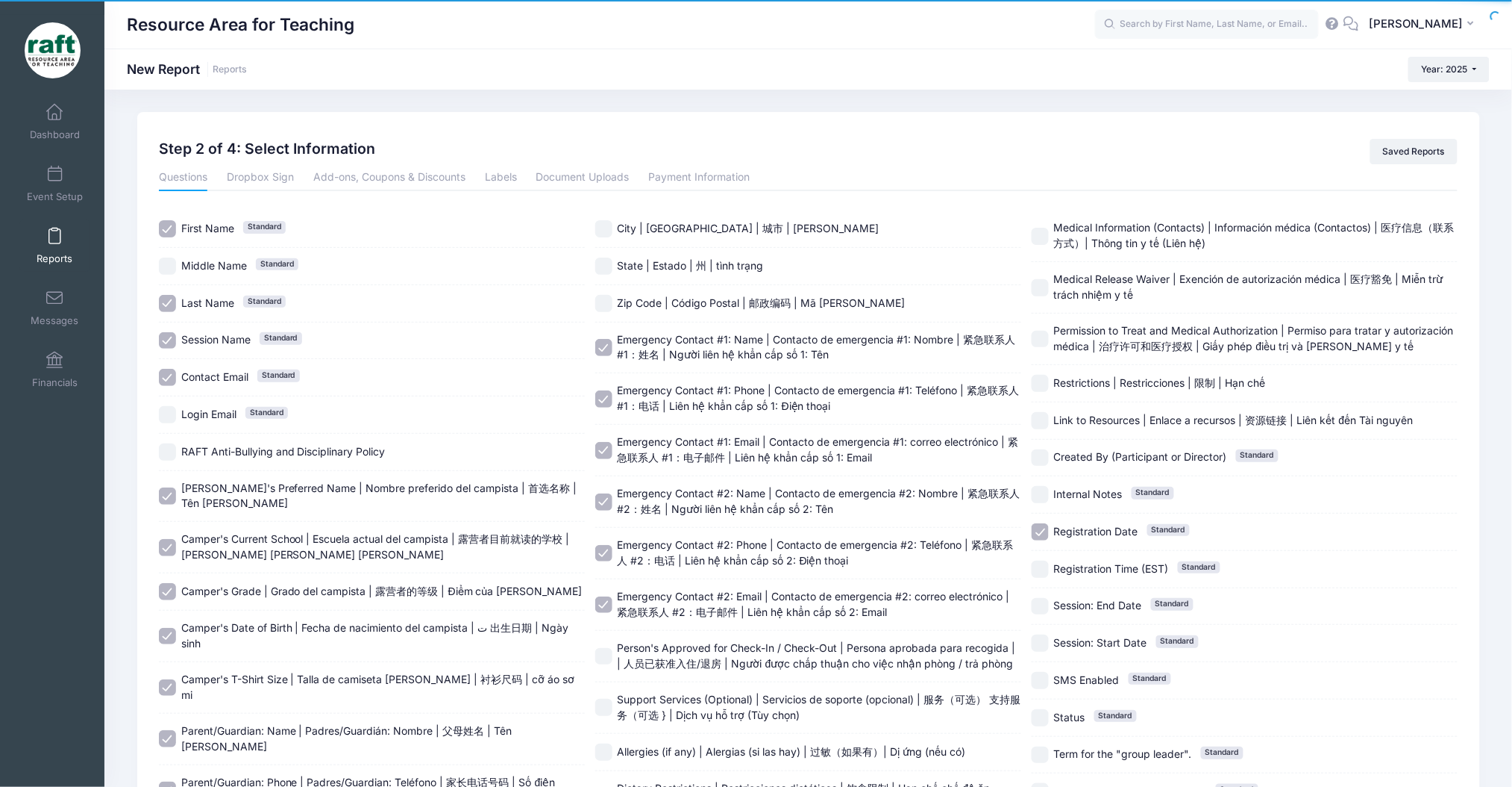
click at [593, 505] on div "First Name Standard Middle Name Standard Last Name Standard Session Name Standa…" at bounding box center [809, 566] width 1300 height 712
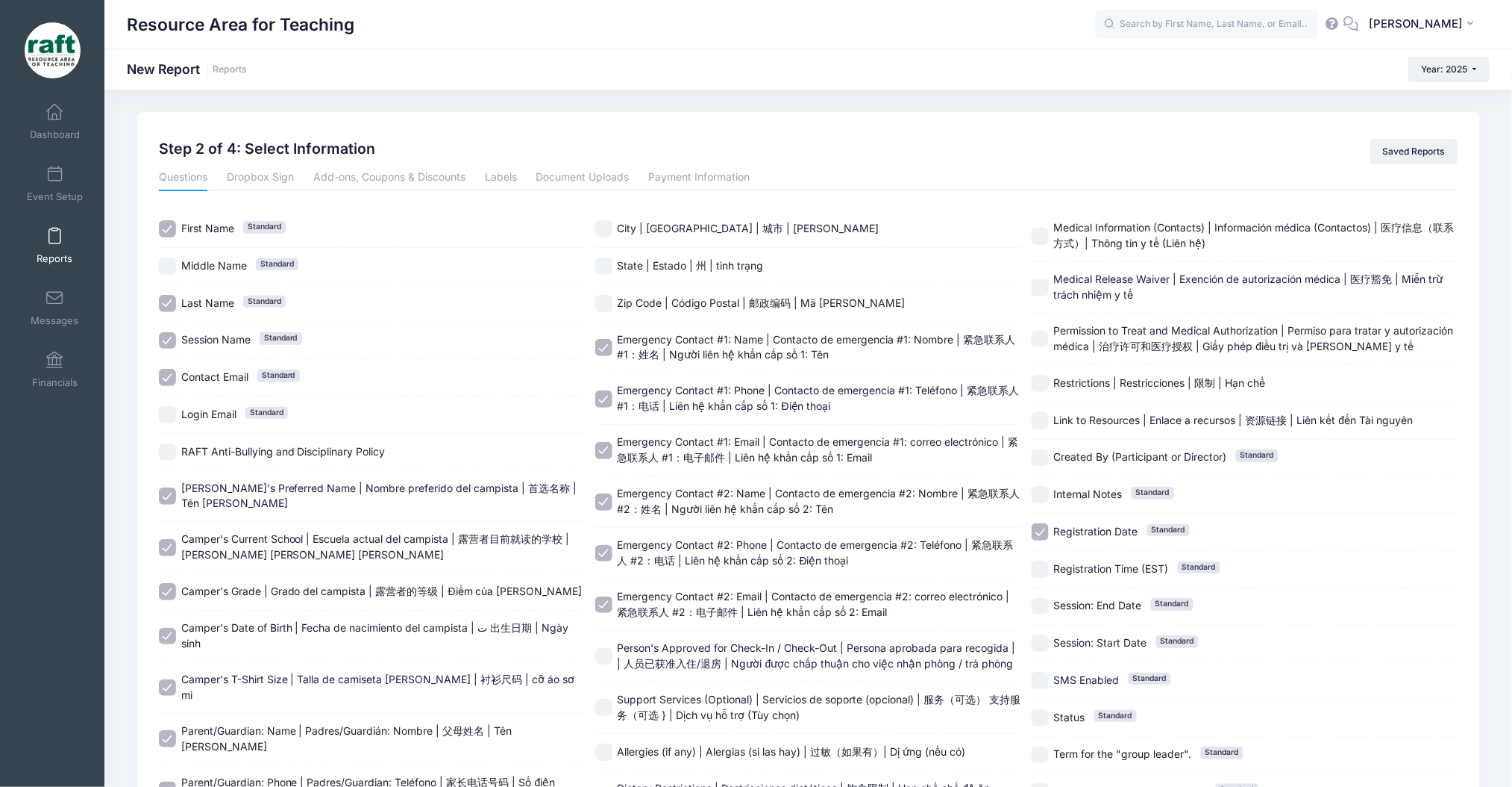
click at [594, 502] on div "First Name Standard Middle Name Standard Last Name Standard Session Name Standa…" at bounding box center [809, 566] width 1300 height 712
click at [600, 545] on input "Emergency Contact #2: Phone | Contacto de emergencia #2: Teléfono | 紧急联系人 #2：电话…" at bounding box center [604, 553] width 17 height 17
checkbox input "false"
click at [589, 457] on div "First Name Standard Middle Name Standard Last Name Standard Session Name Standa…" at bounding box center [809, 566] width 1300 height 712
click at [598, 494] on input "Emergency Contact #2: Name | Contacto de emergencia #2: Nombre | 紧急联系人 #2：姓名 | …" at bounding box center [604, 502] width 17 height 17
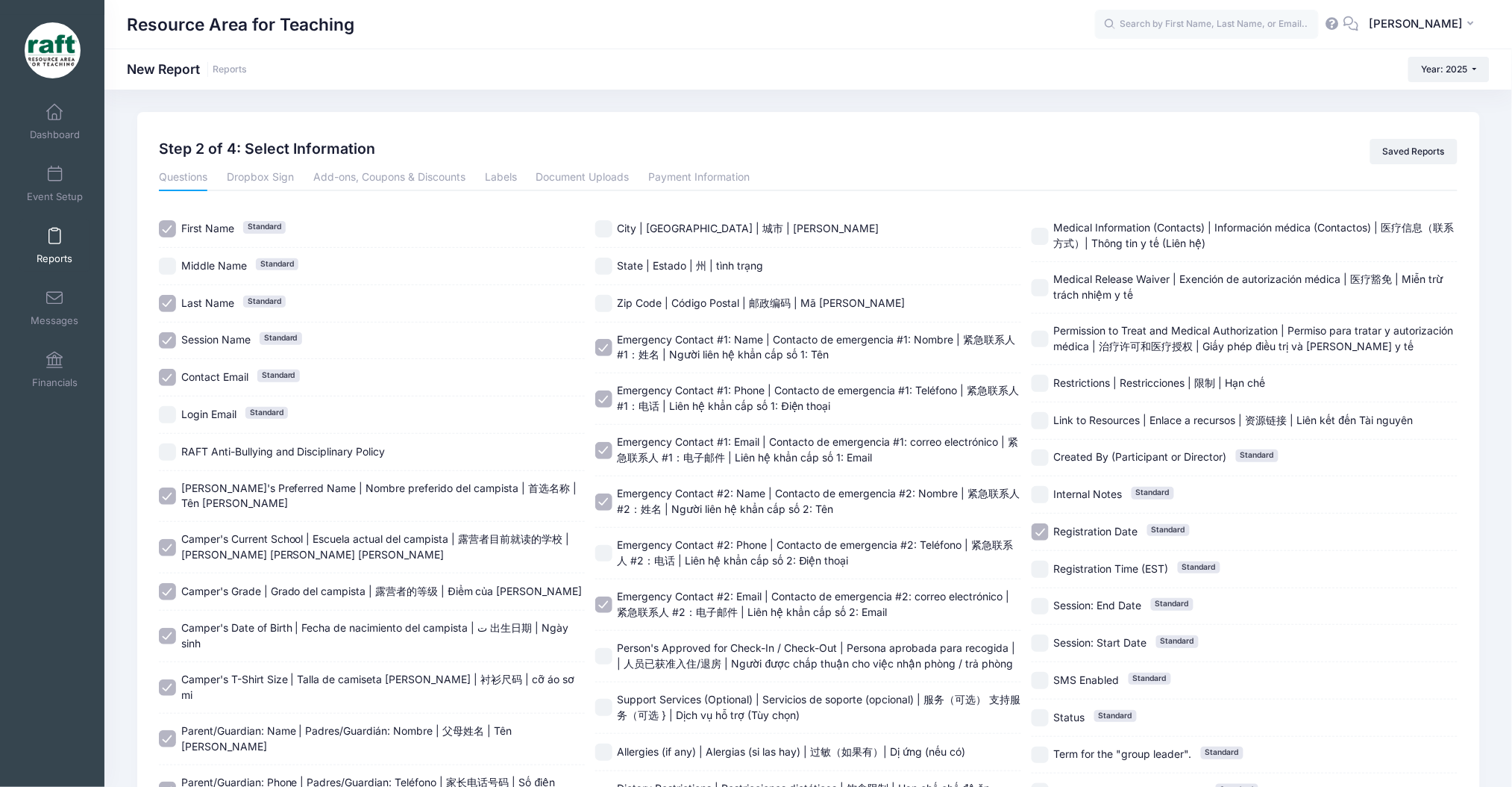
checkbox input "false"
click at [605, 597] on input "Emergency Contact #2: Email | Contacto de emergencia #2: correo electrónico | 紧…" at bounding box center [604, 605] width 17 height 17
checkbox input "false"
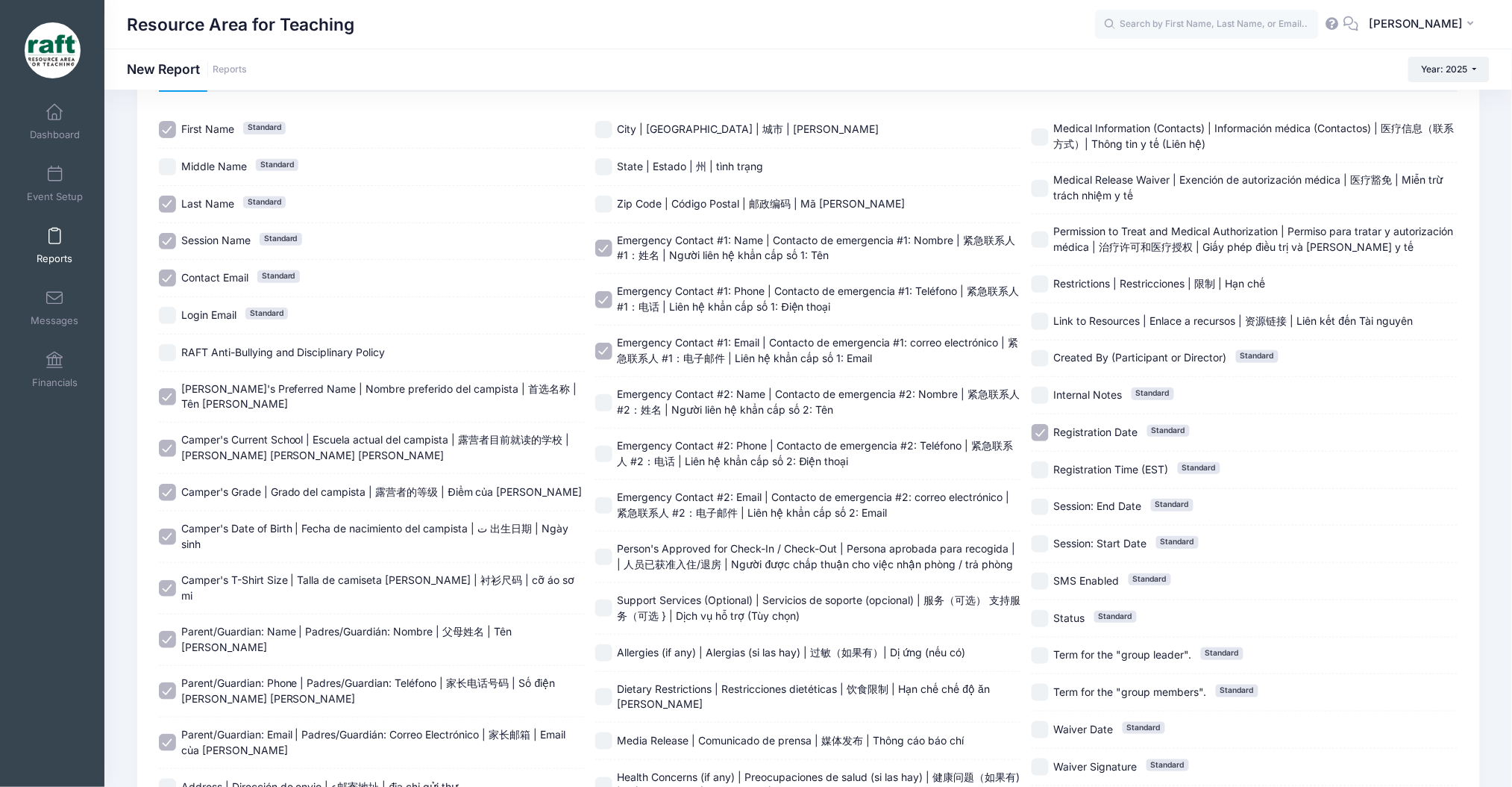
click at [612, 549] on input "Person's Approved for Check-In / Check-Out | Persona aprobada para recogida | |…" at bounding box center [604, 557] width 17 height 17
checkbox input "true"
click at [612, 593] on label "Support Services (Optional) | Servicios de soporte (opcional) | 服务（可选） 支持服务（可选 …" at bounding box center [809, 609] width 426 height 31
checkbox input "true"
click at [596, 644] on label "Allergies (if any) | Alergias (si las hay) | 过敏（如果有）| Dị ứng (nếu có)" at bounding box center [809, 653] width 426 height 17
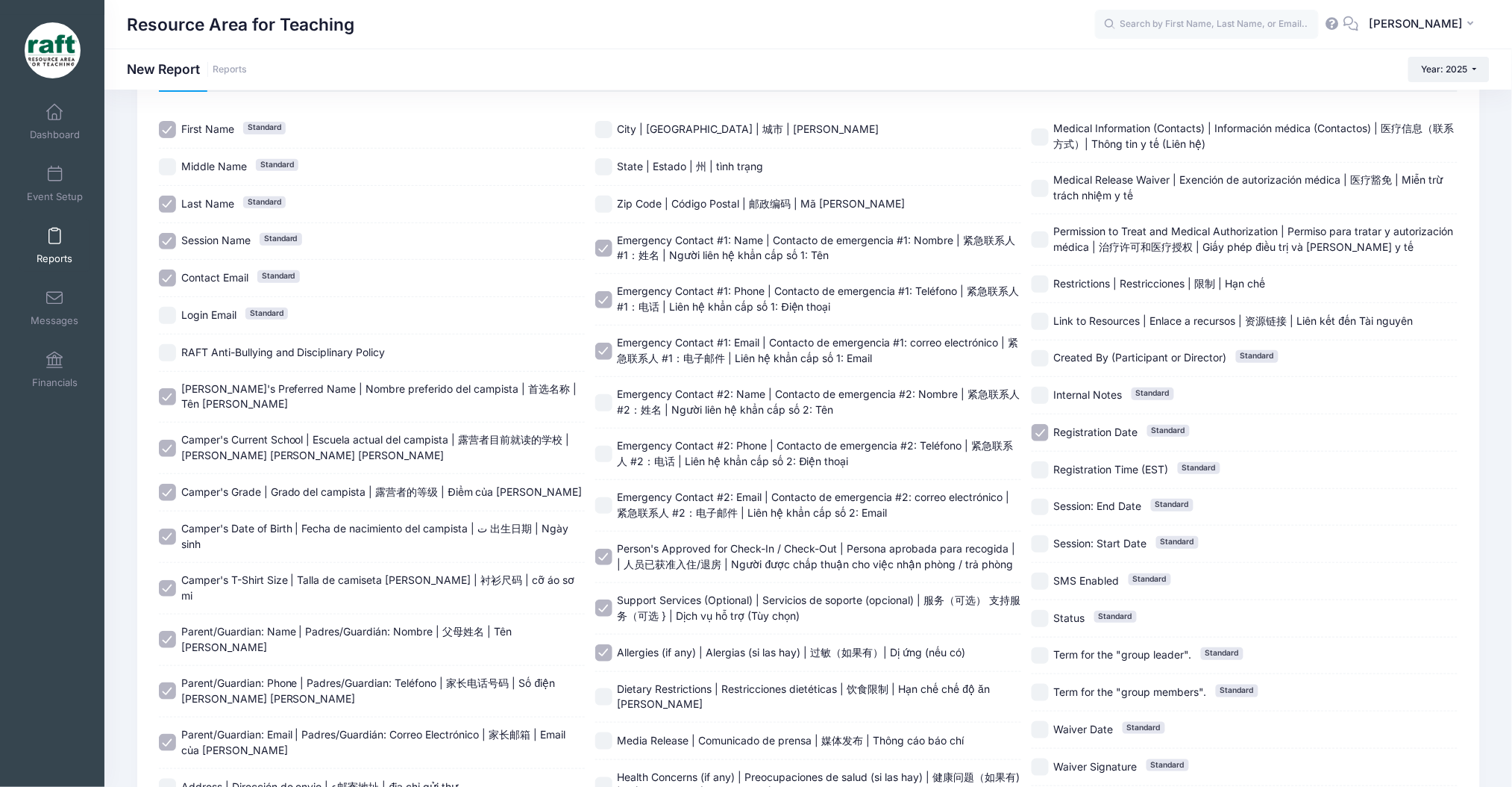
click at [597, 634] on div "Allergies (if any) | Alergias (si las hay) | 过敏（如果有）| Dị ứng (nếu có)" at bounding box center [809, 653] width 426 height 38
checkbox input "true"
click at [611, 688] on input "Dietary Restrictions | Restricciones dietéticas | 饮食限制 | Hạn chế chế độ ăn uống" at bounding box center [604, 696] width 17 height 17
checkbox input "true"
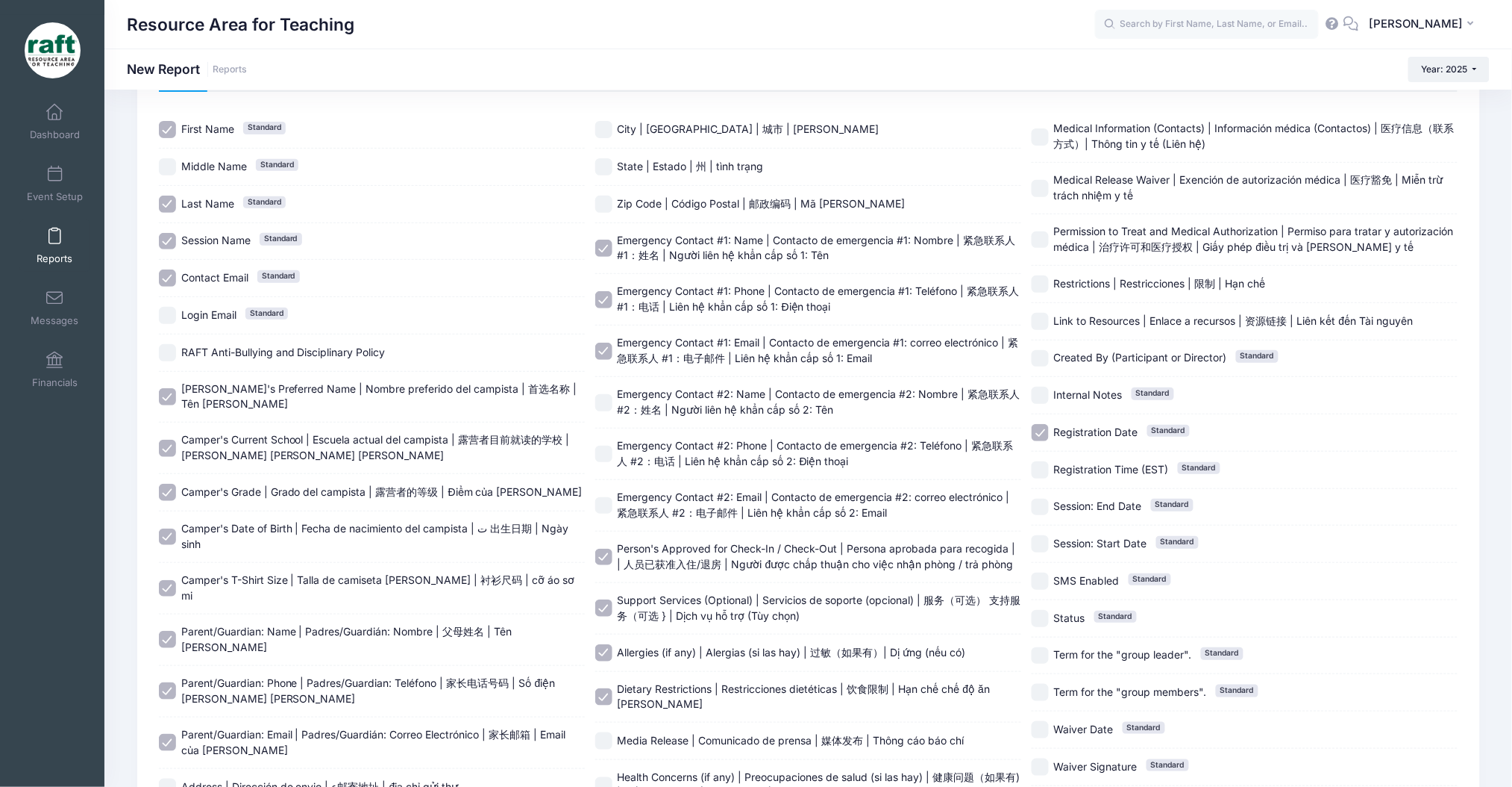
click at [593, 690] on div "First Name Standard Middle Name Standard Last Name Standard Session Name Standa…" at bounding box center [809, 467] width 1300 height 712
click at [593, 693] on div "First Name Standard Middle Name Standard Last Name Standard Session Name Standa…" at bounding box center [809, 467] width 1300 height 712
click at [597, 732] on input "Media Release | Comunicado de prensa | 媒体发布 | Thông cáo báo chí" at bounding box center [604, 740] width 17 height 17
checkbox input "true"
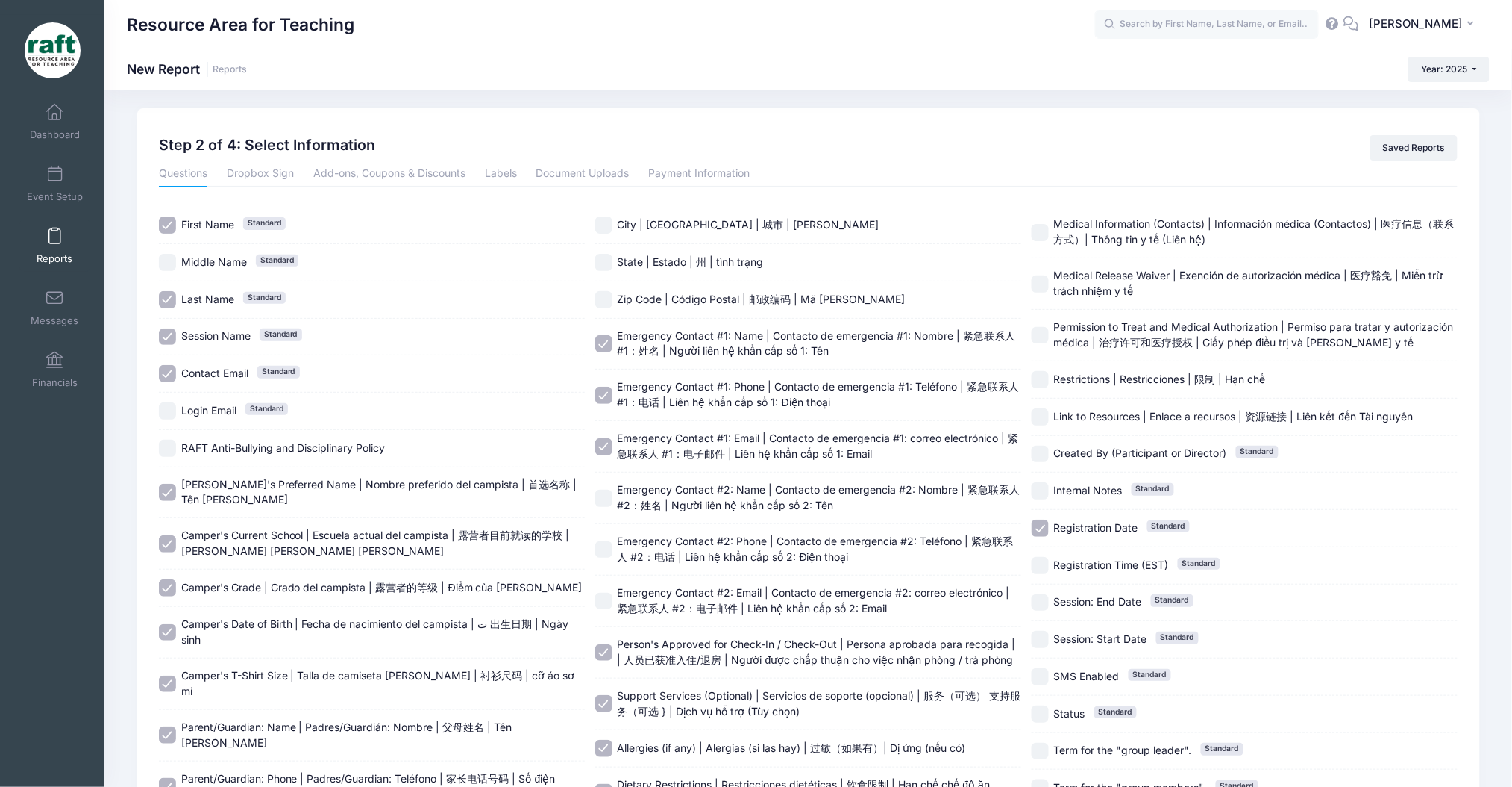
scroll to position [0, 0]
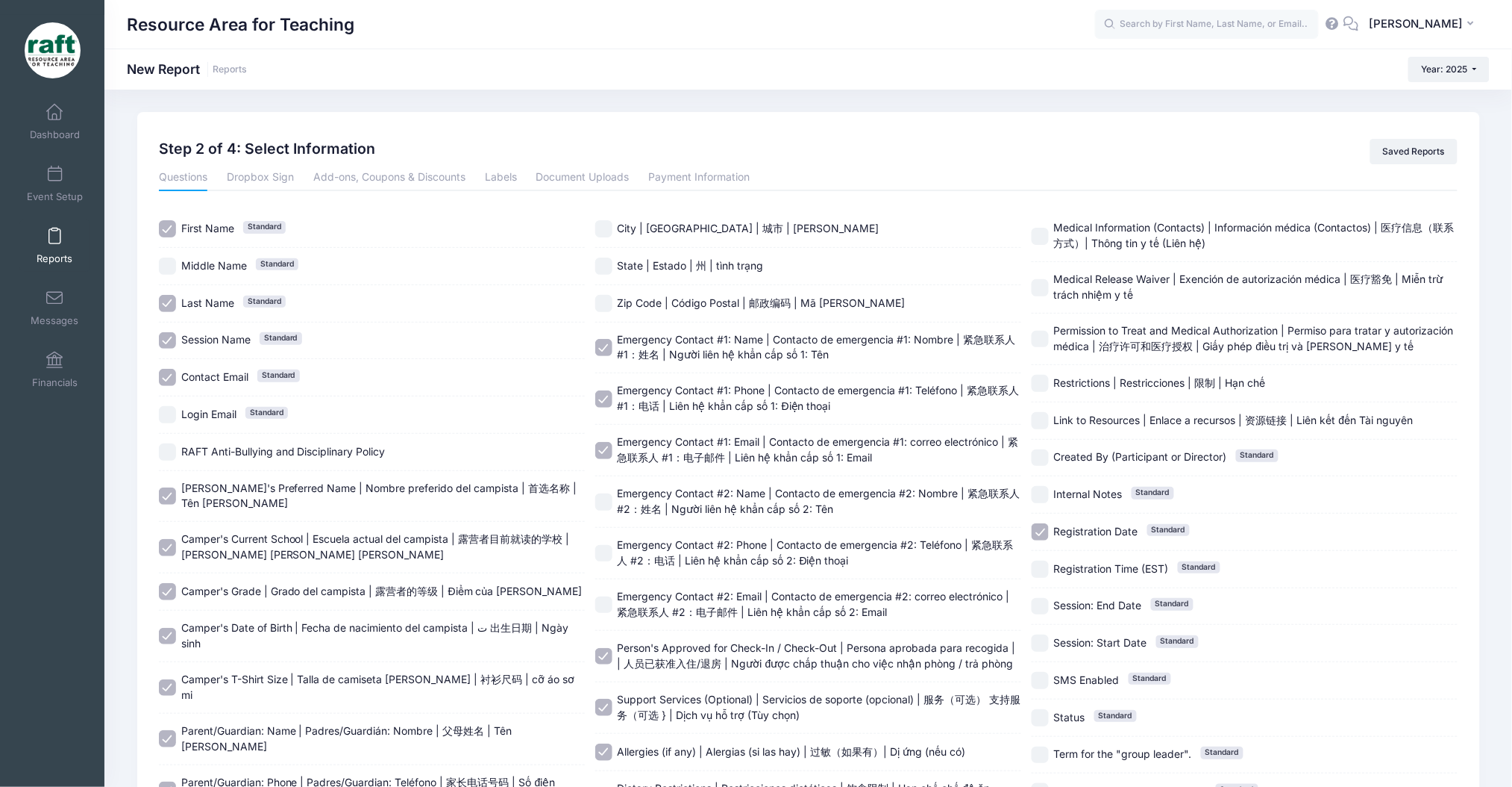
click at [1045, 279] on input "Medical Release Waiver | Exención de autorización médica | 医疗豁免 | Miễn trừ trác…" at bounding box center [1040, 288] width 17 height 17
checkbox input "false"
click at [1040, 374] on input "Restrictions | Restricciones | 限制 | Hạn chế" at bounding box center [1040, 382] width 17 height 17
checkbox input "true"
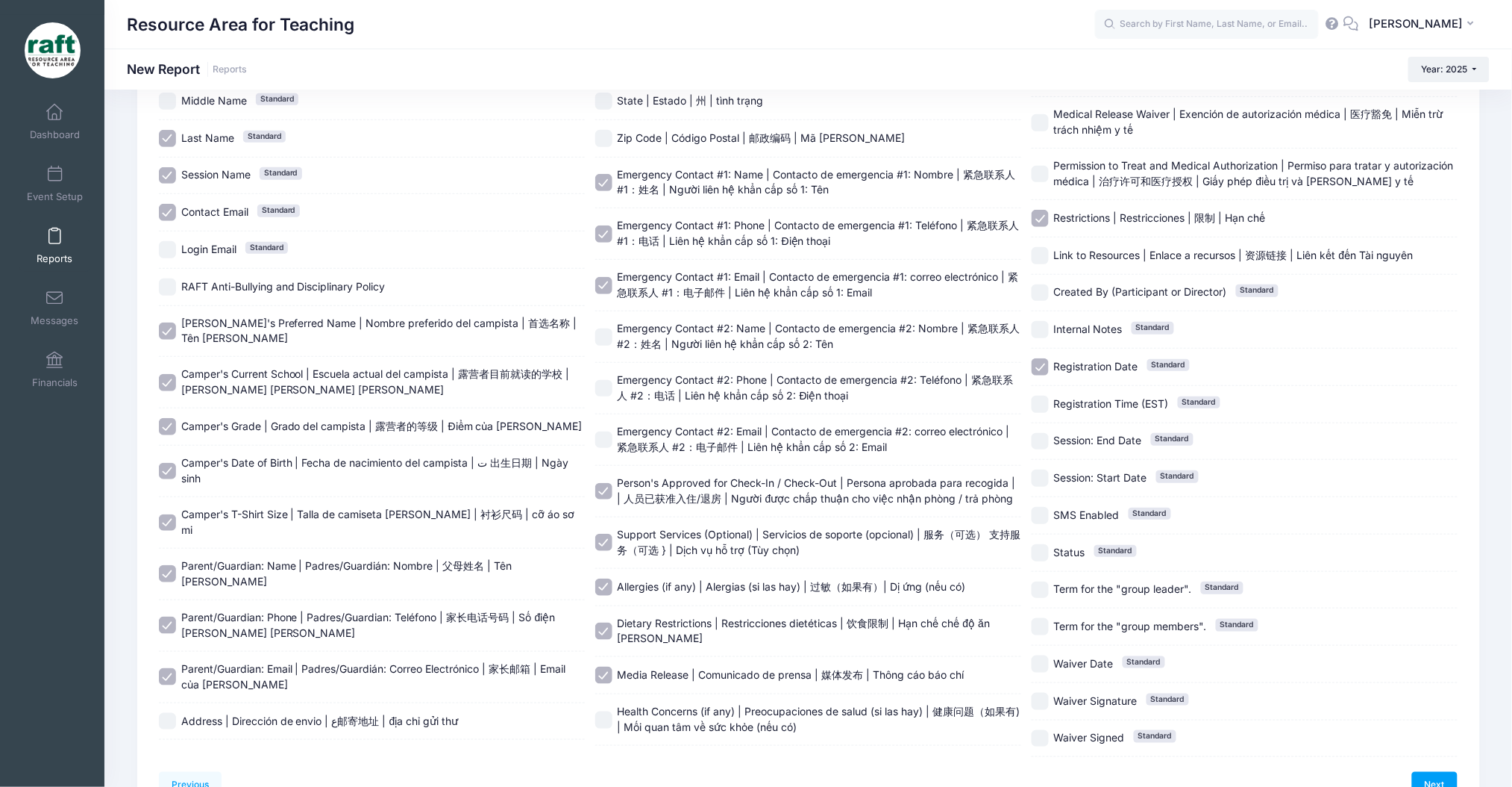
scroll to position [241, 0]
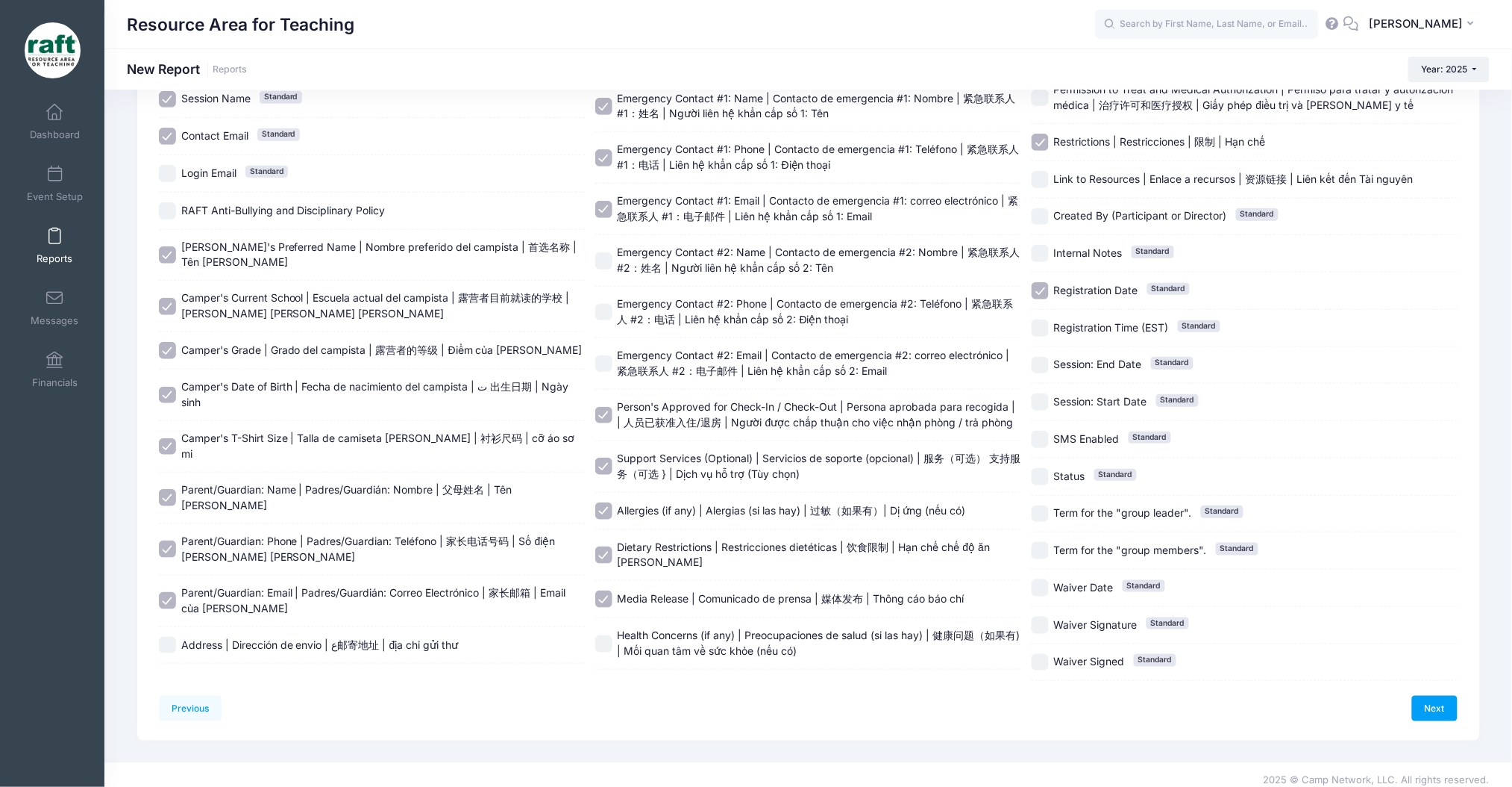
click at [1426, 716] on div "Previous Next Step 2 of 4: Select Information 1 Select Sessions 2 Select Inform…" at bounding box center [808, 306] width 1343 height 870
click at [1428, 696] on link "Next" at bounding box center [1436, 709] width 46 height 26
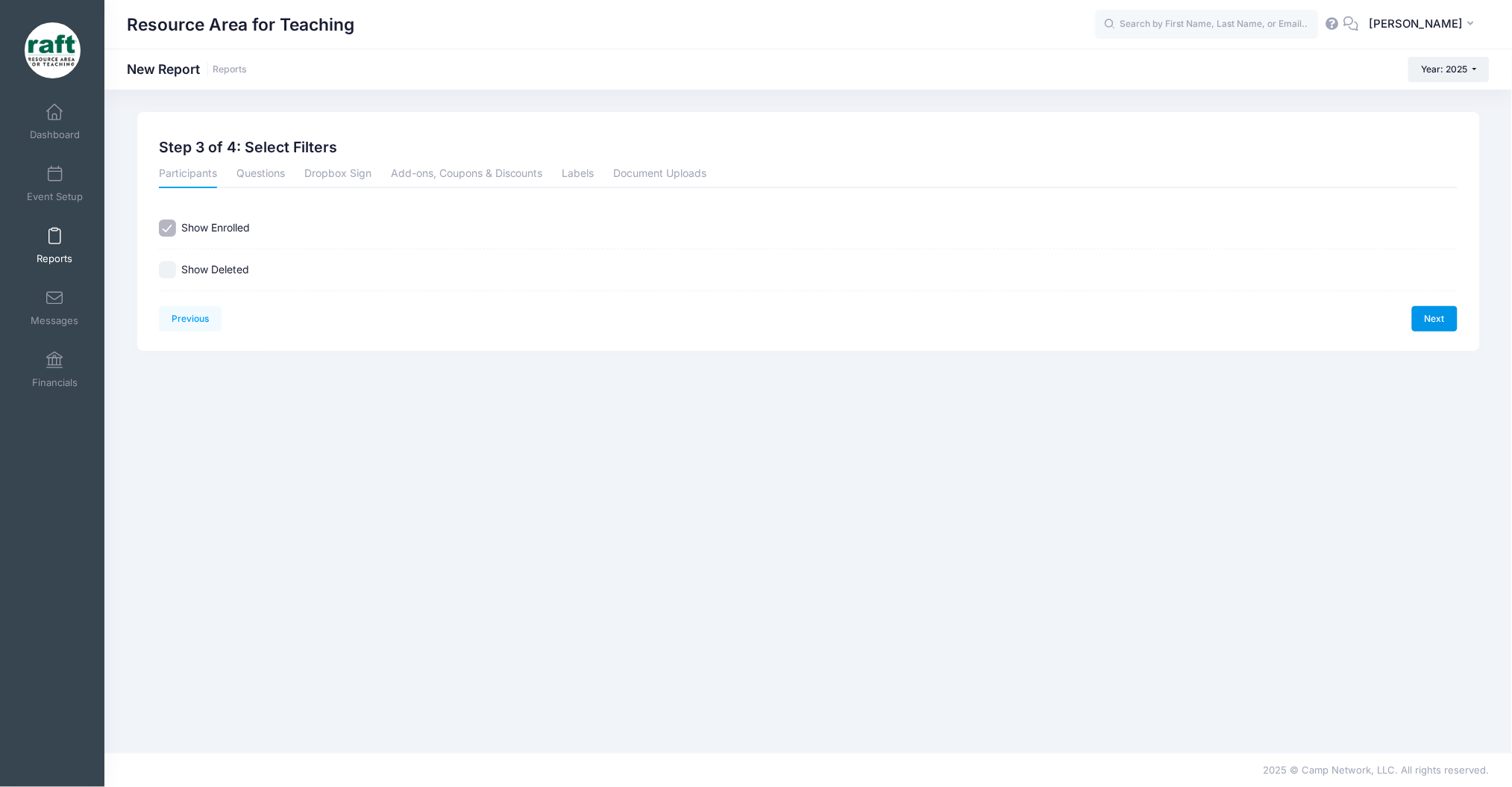
scroll to position [0, 0]
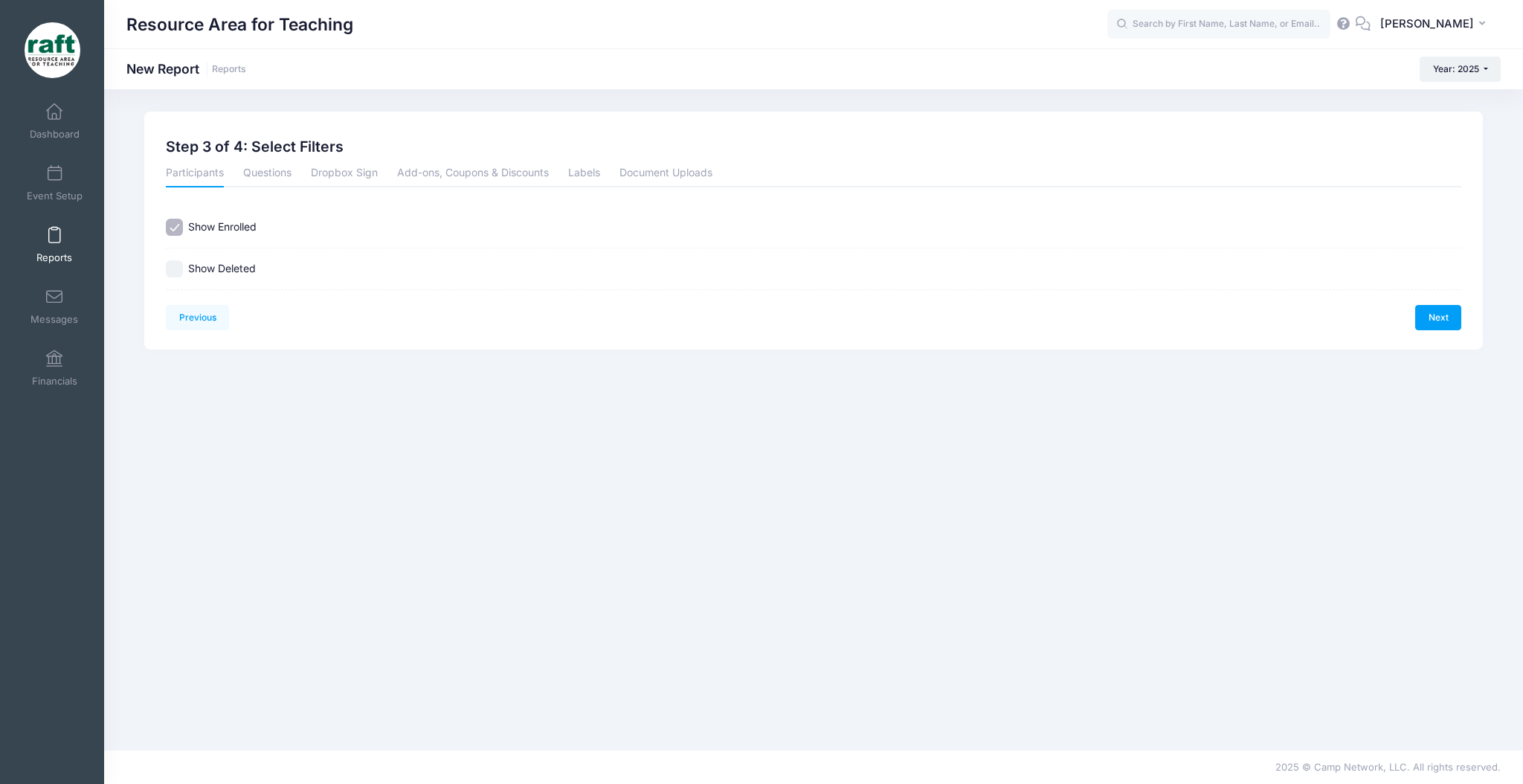
click at [1430, 331] on div "Previous Next Step 3 of 4: Select Filters 1 Select Sessions 2 Select Informatio…" at bounding box center [813, 231] width 1339 height 238
click at [163, 269] on div "Previous Next Step 3 of 4: Select Filters 1 Select Sessions 2 Select Informatio…" at bounding box center [813, 231] width 1339 height 238
click at [170, 272] on input "Show Deleted" at bounding box center [174, 268] width 17 height 17
checkbox input "true"
click at [1416, 306] on link "Next" at bounding box center [1439, 318] width 46 height 26
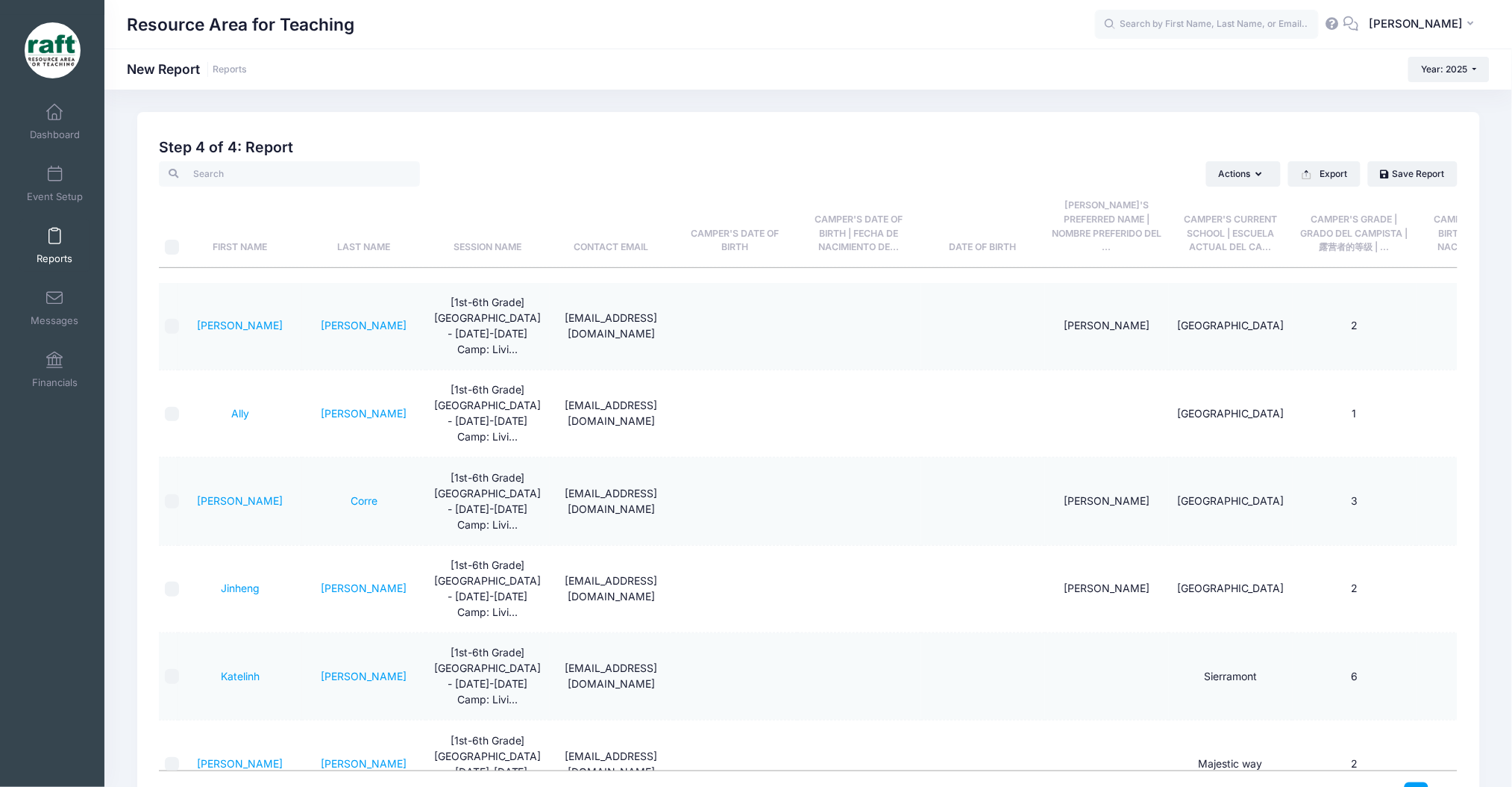
click at [176, 247] on input "\a \a" at bounding box center [172, 247] width 15 height 15
checkbox input "true"
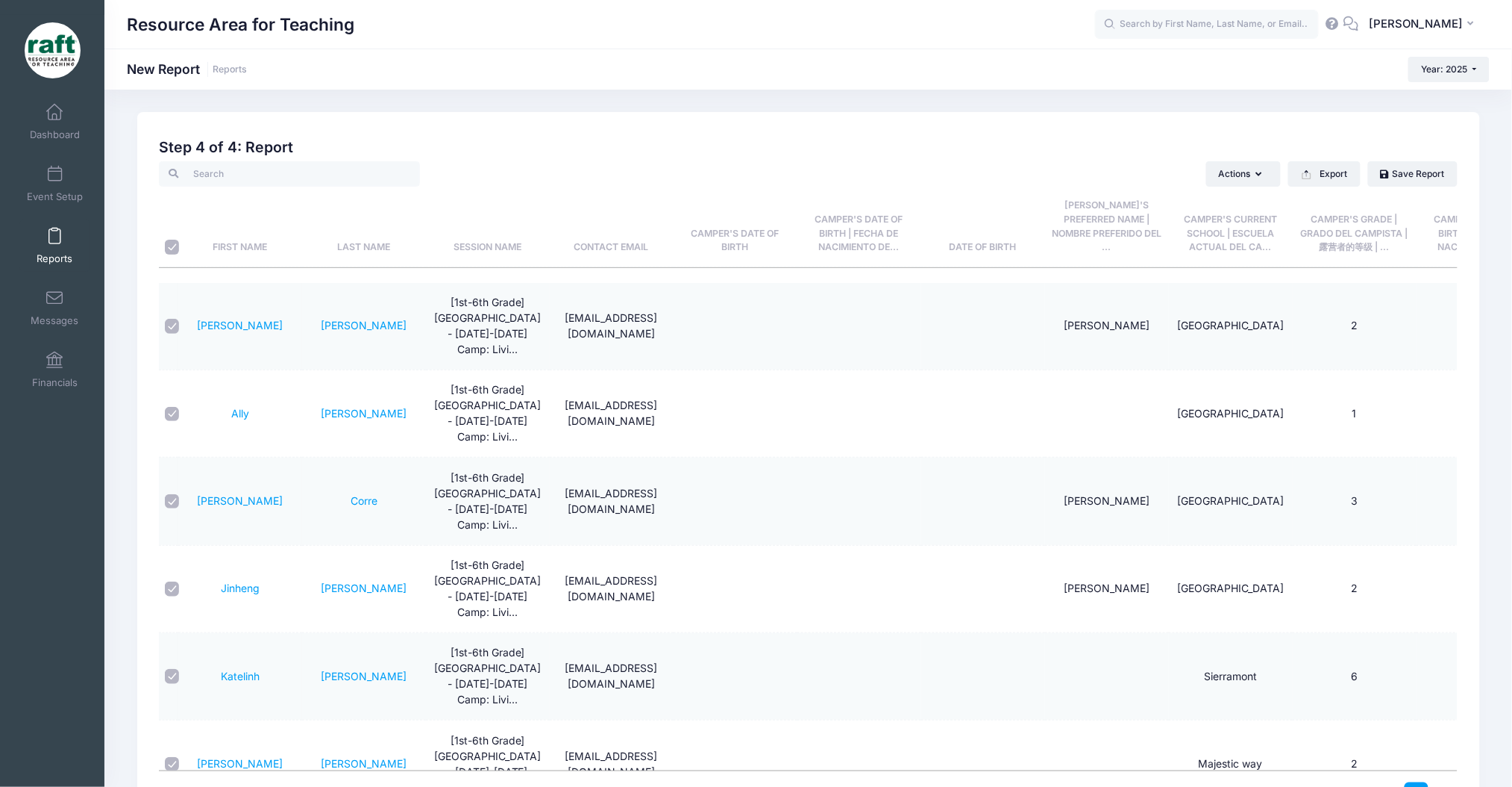
checkbox input "true"
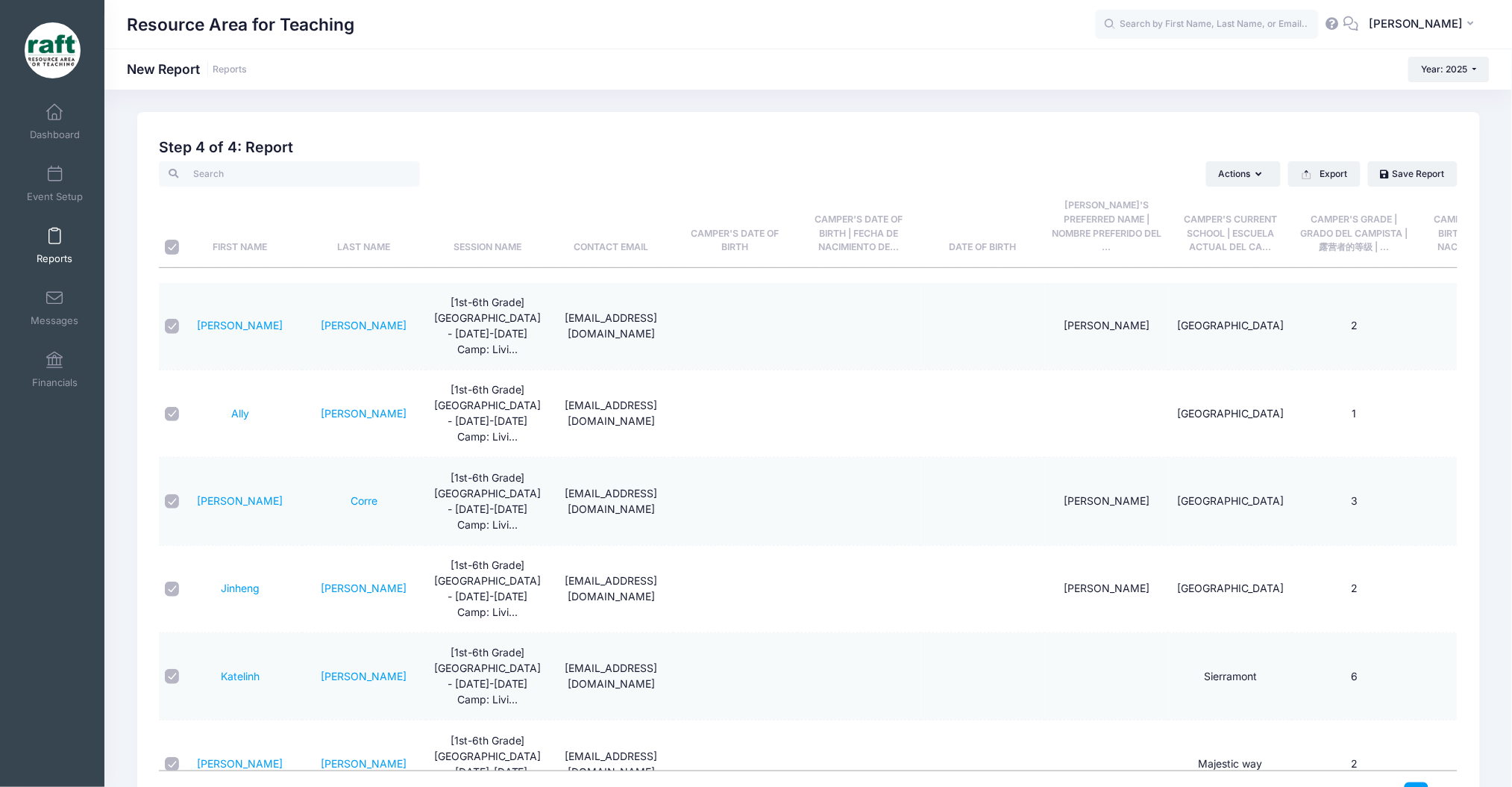
checkbox input "true"
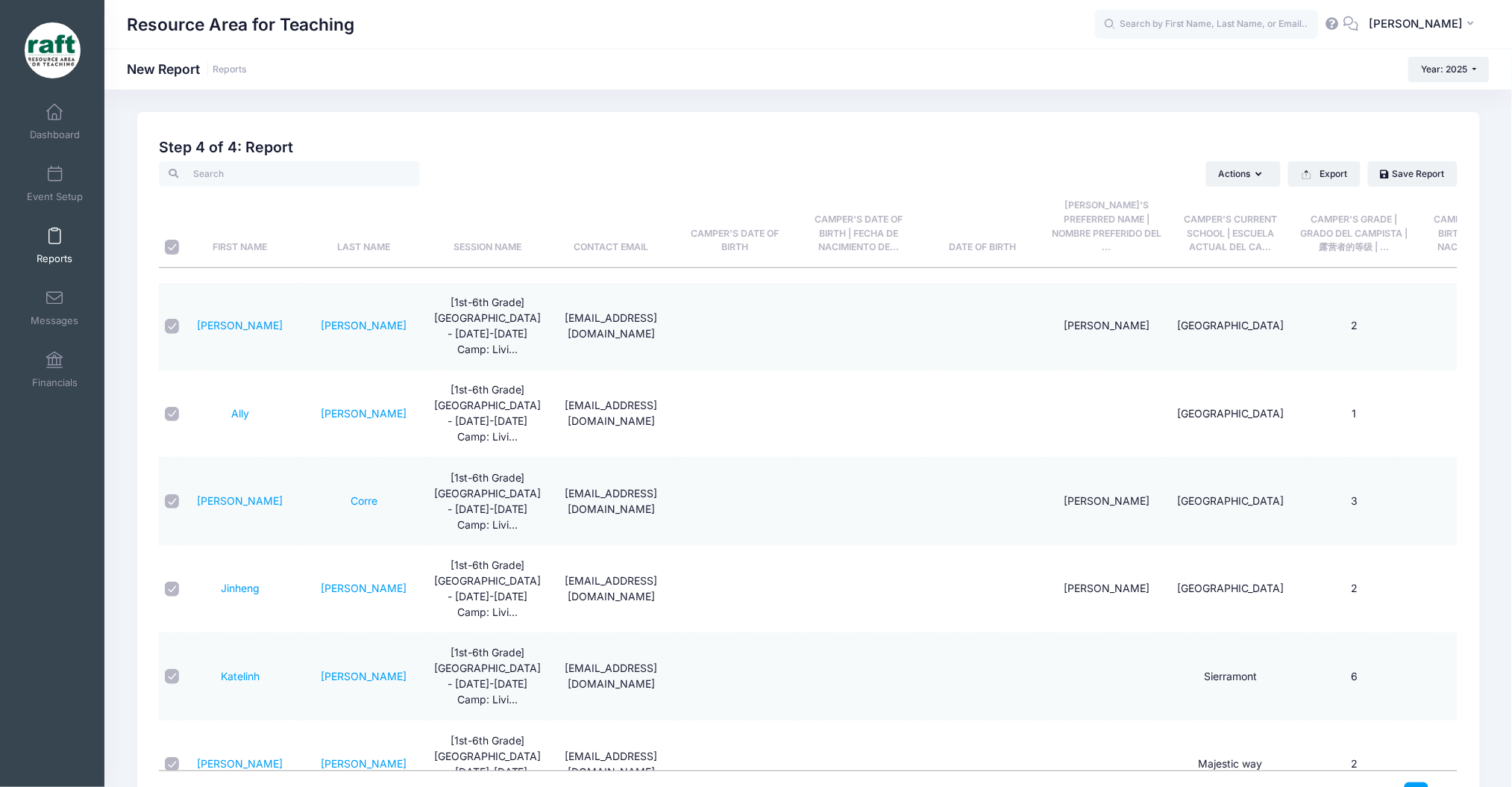
checkbox input "true"
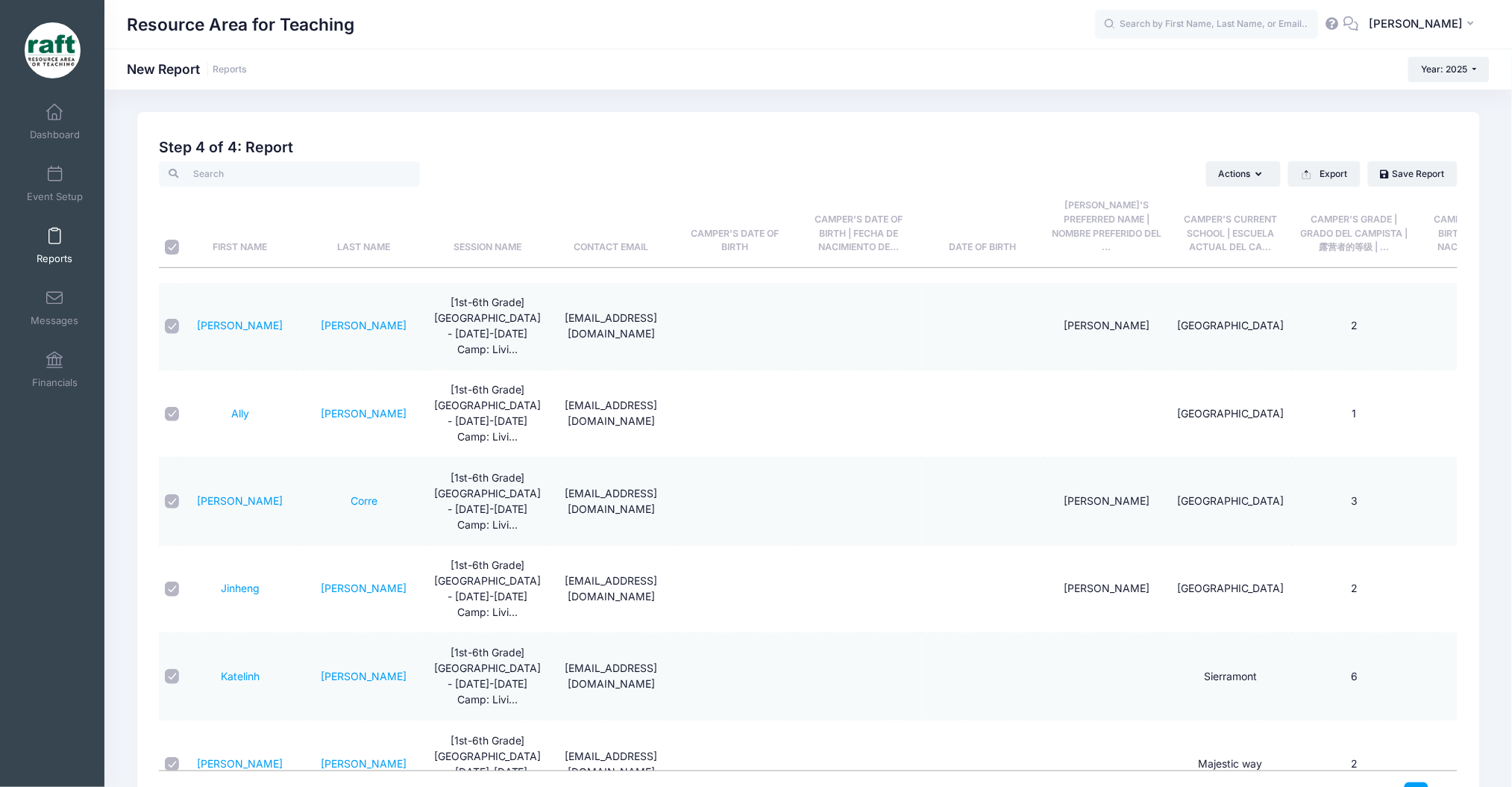
checkbox input "true"
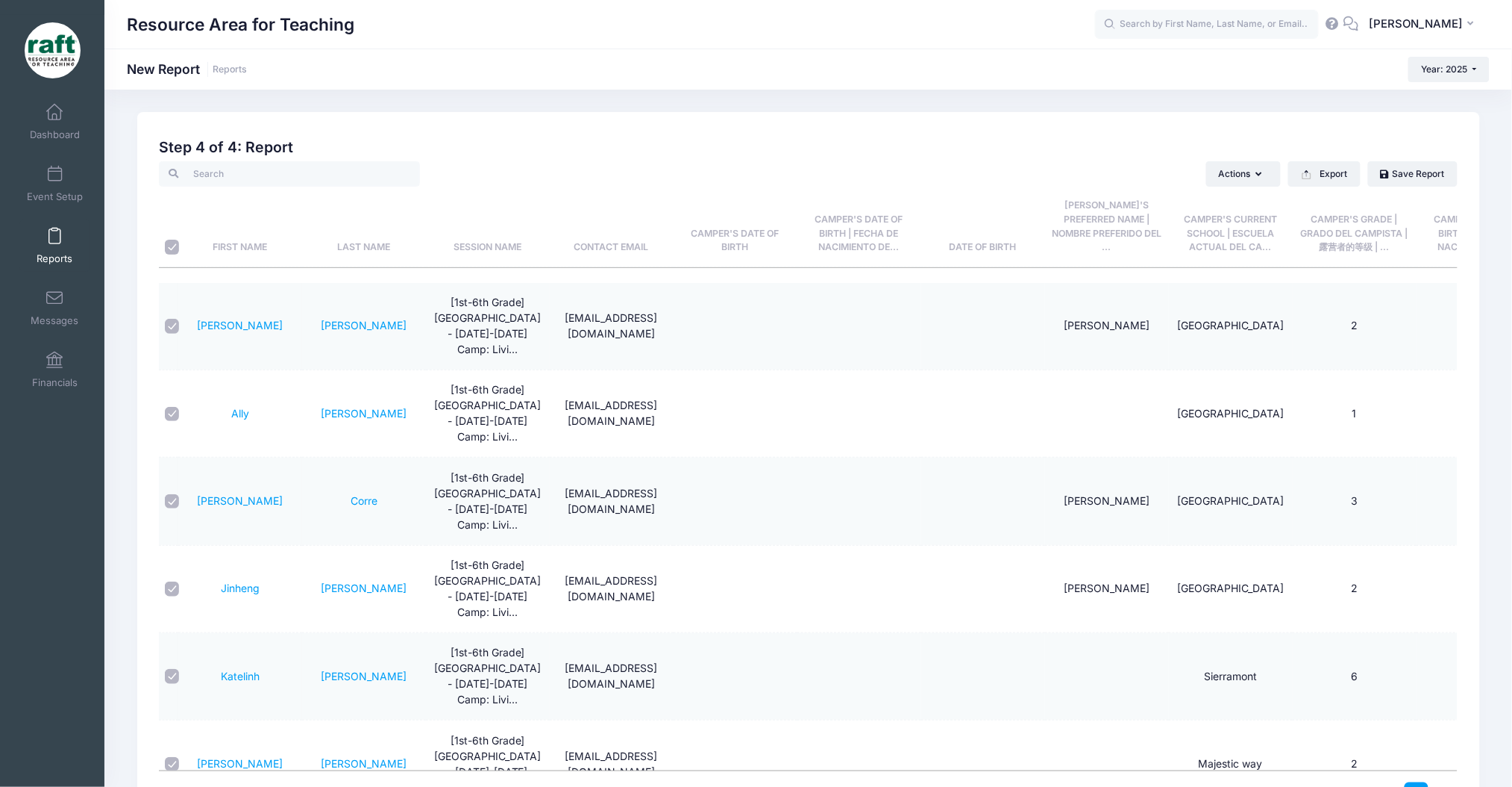
checkbox input "true"
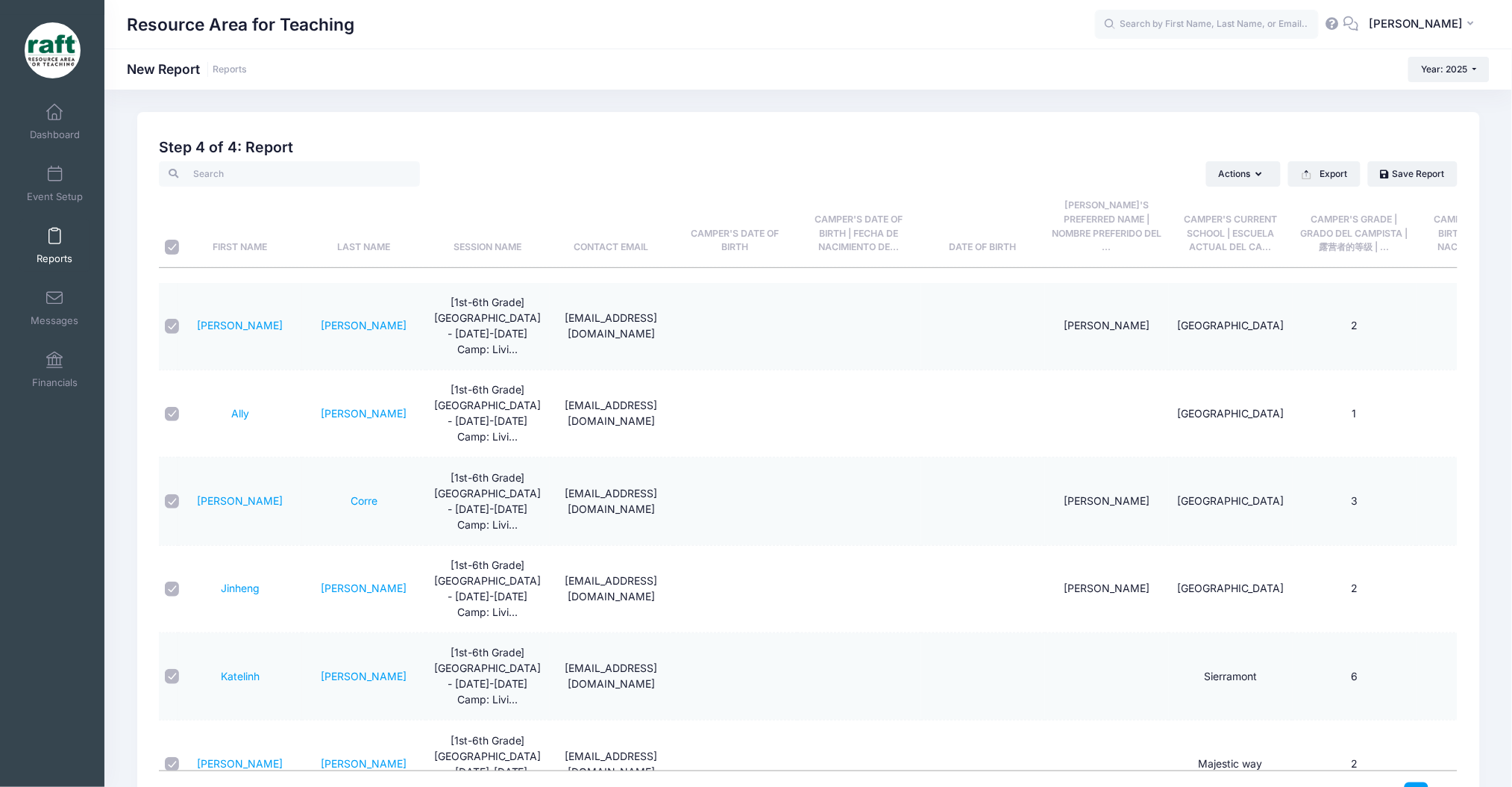
checkbox input "true"
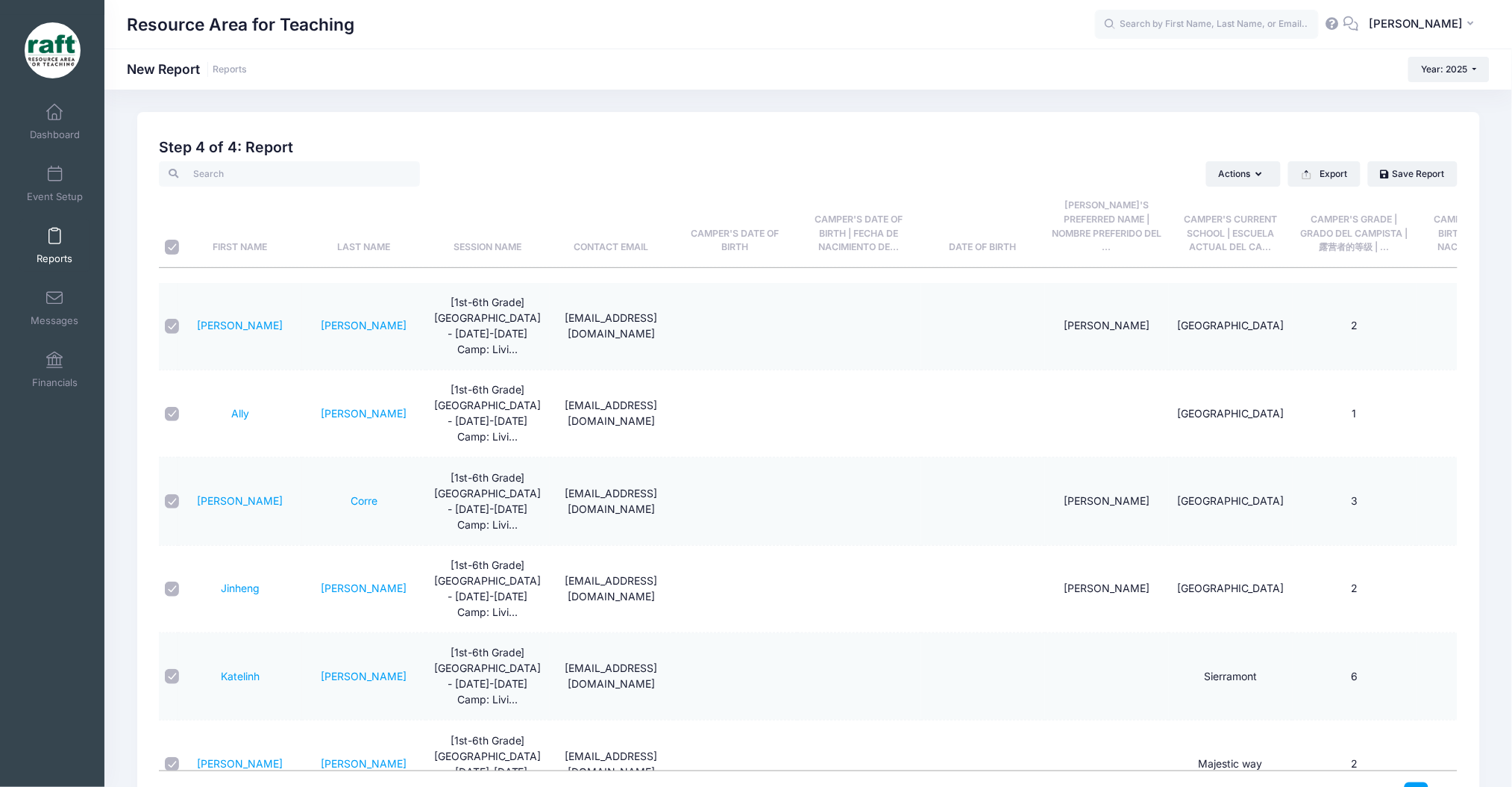
checkbox input "true"
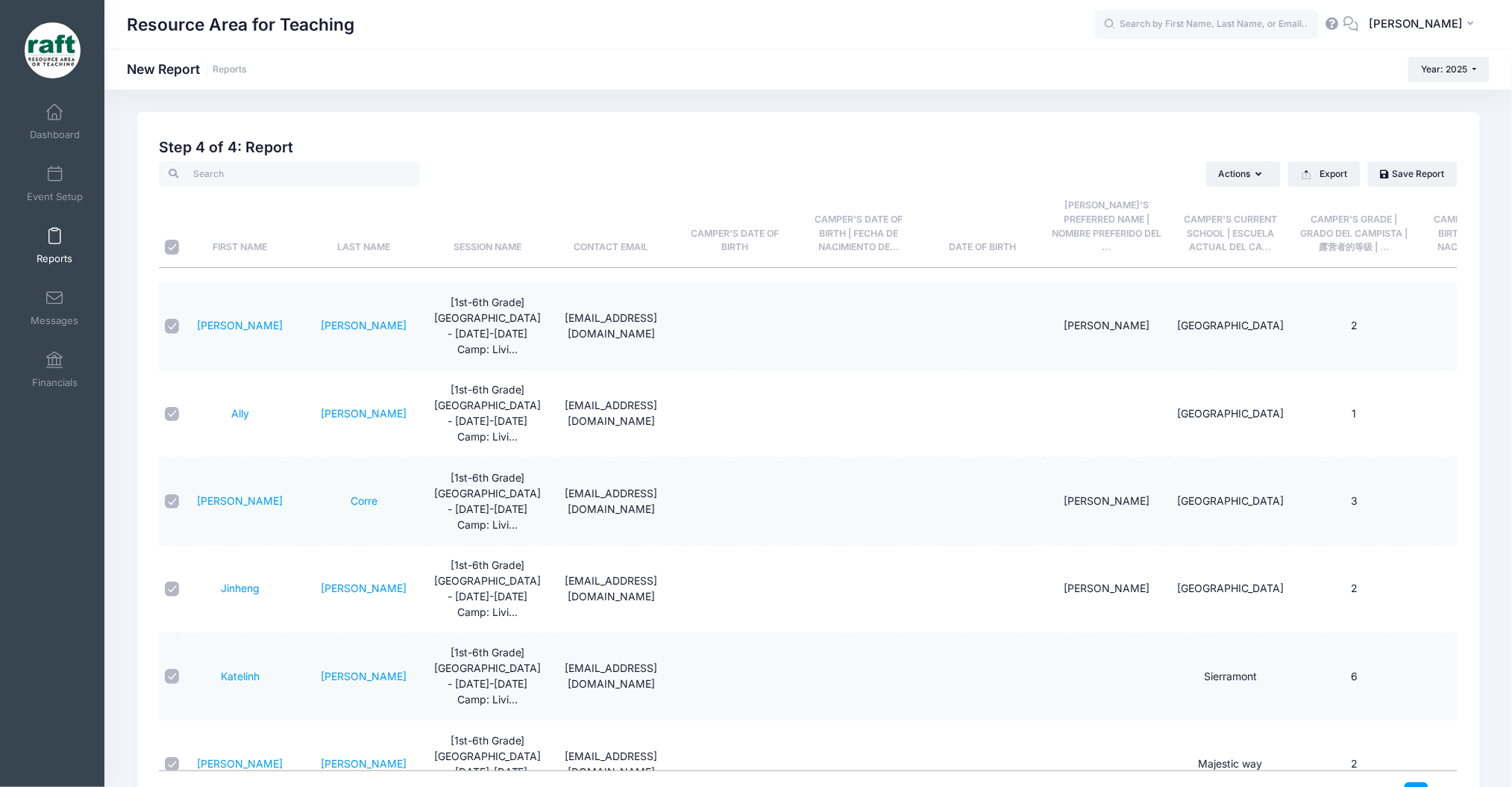
checkbox input "true"
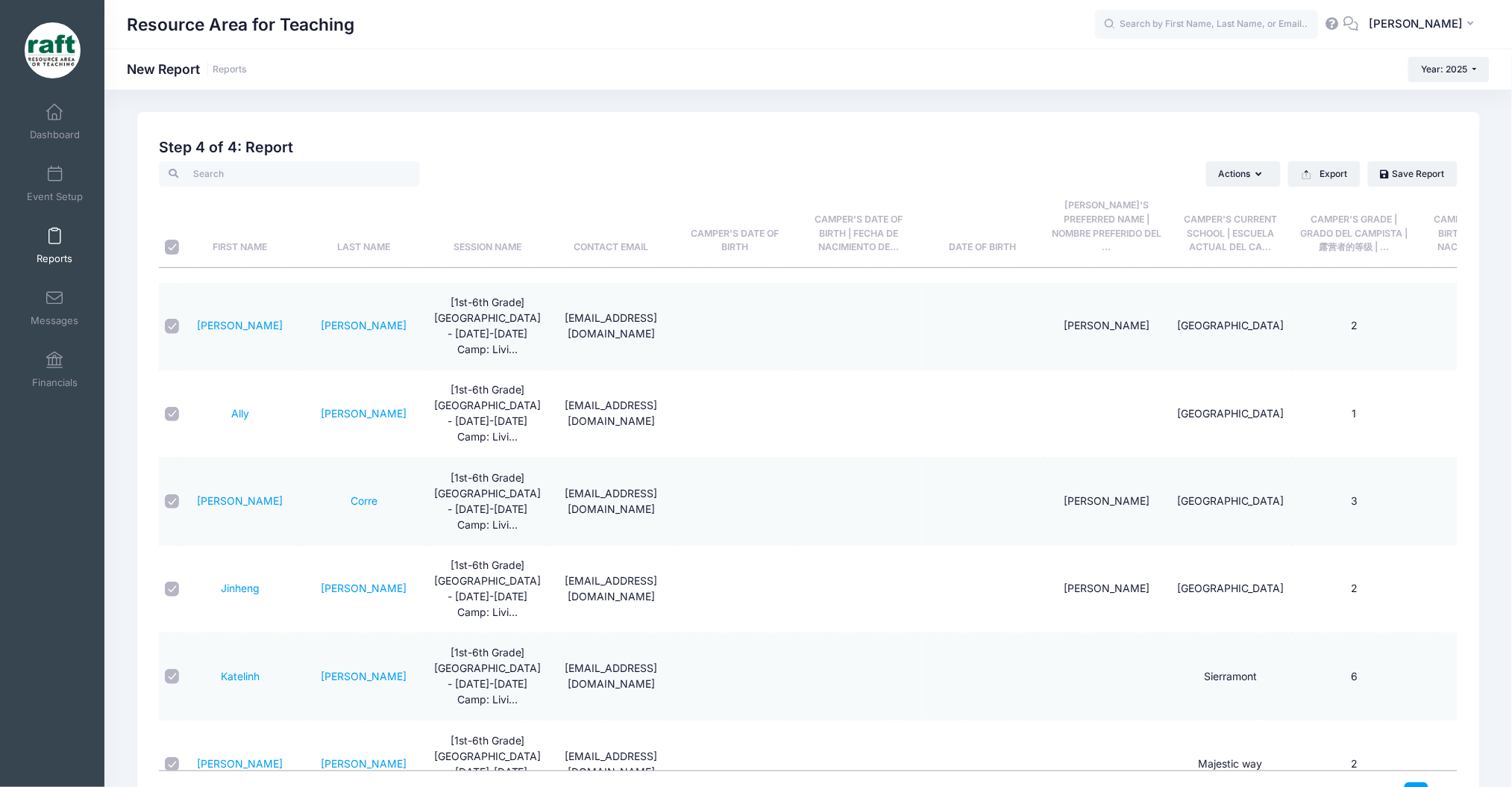
checkbox input "true"
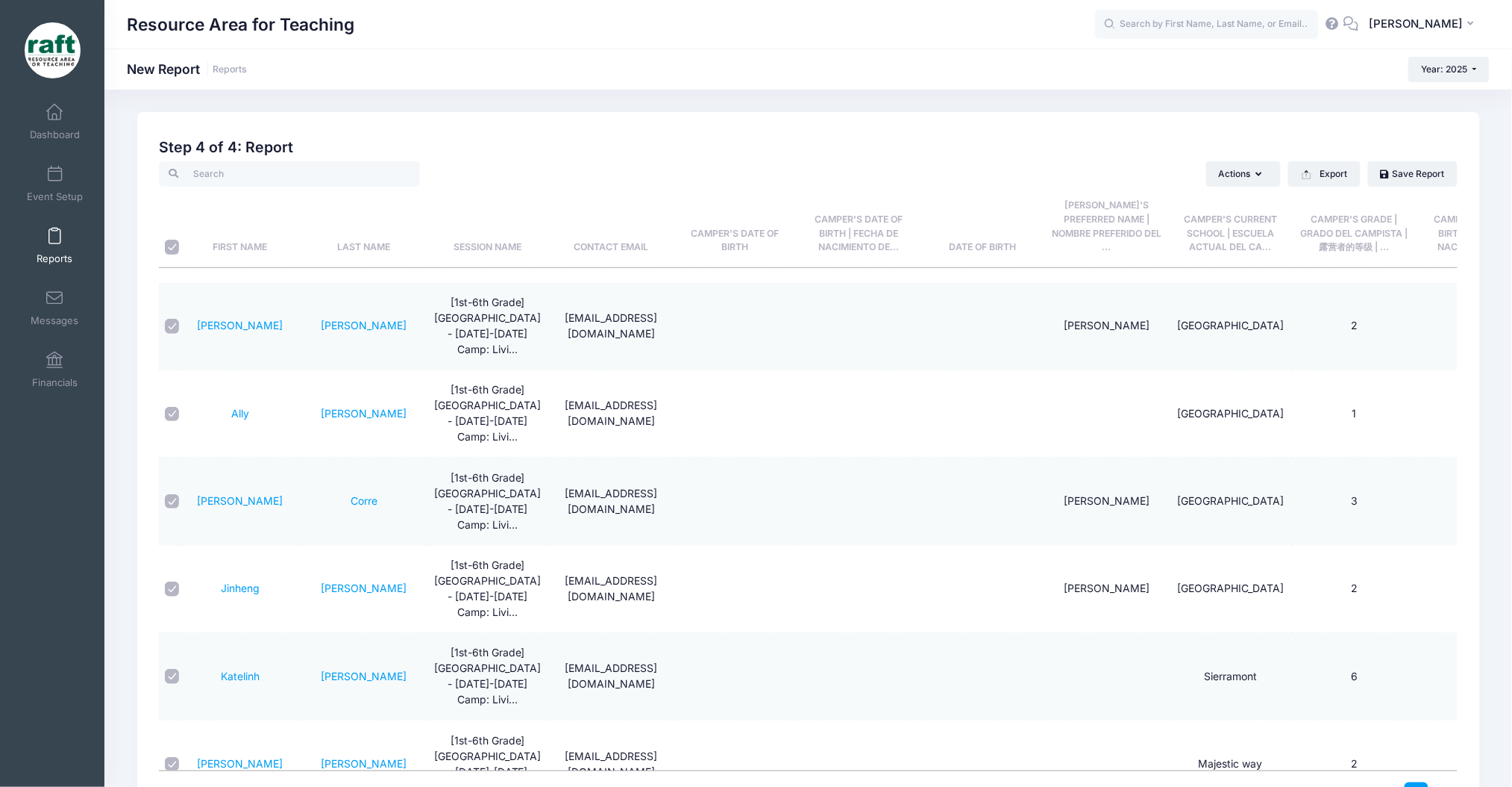
checkbox input "true"
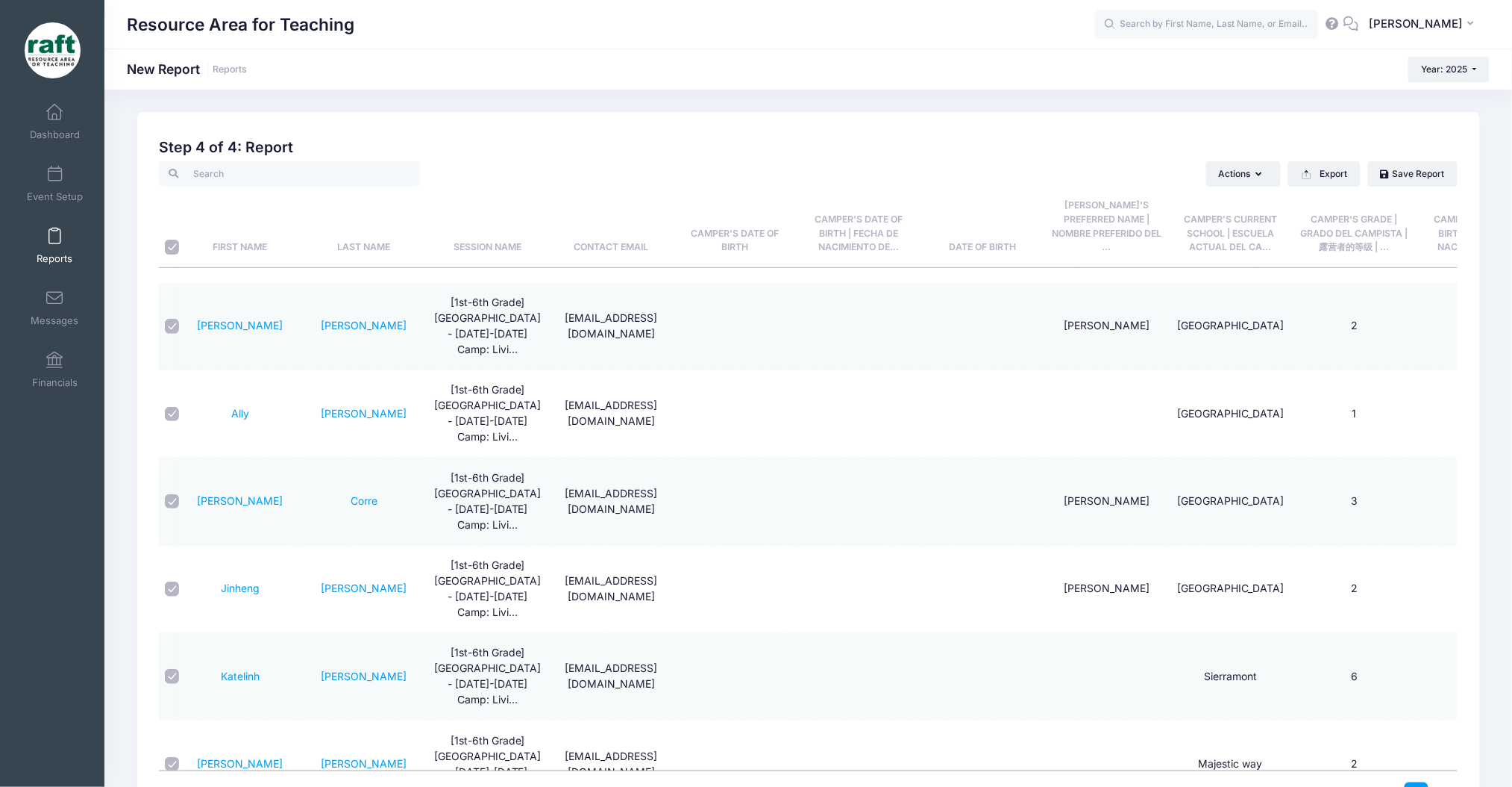
checkbox input "true"
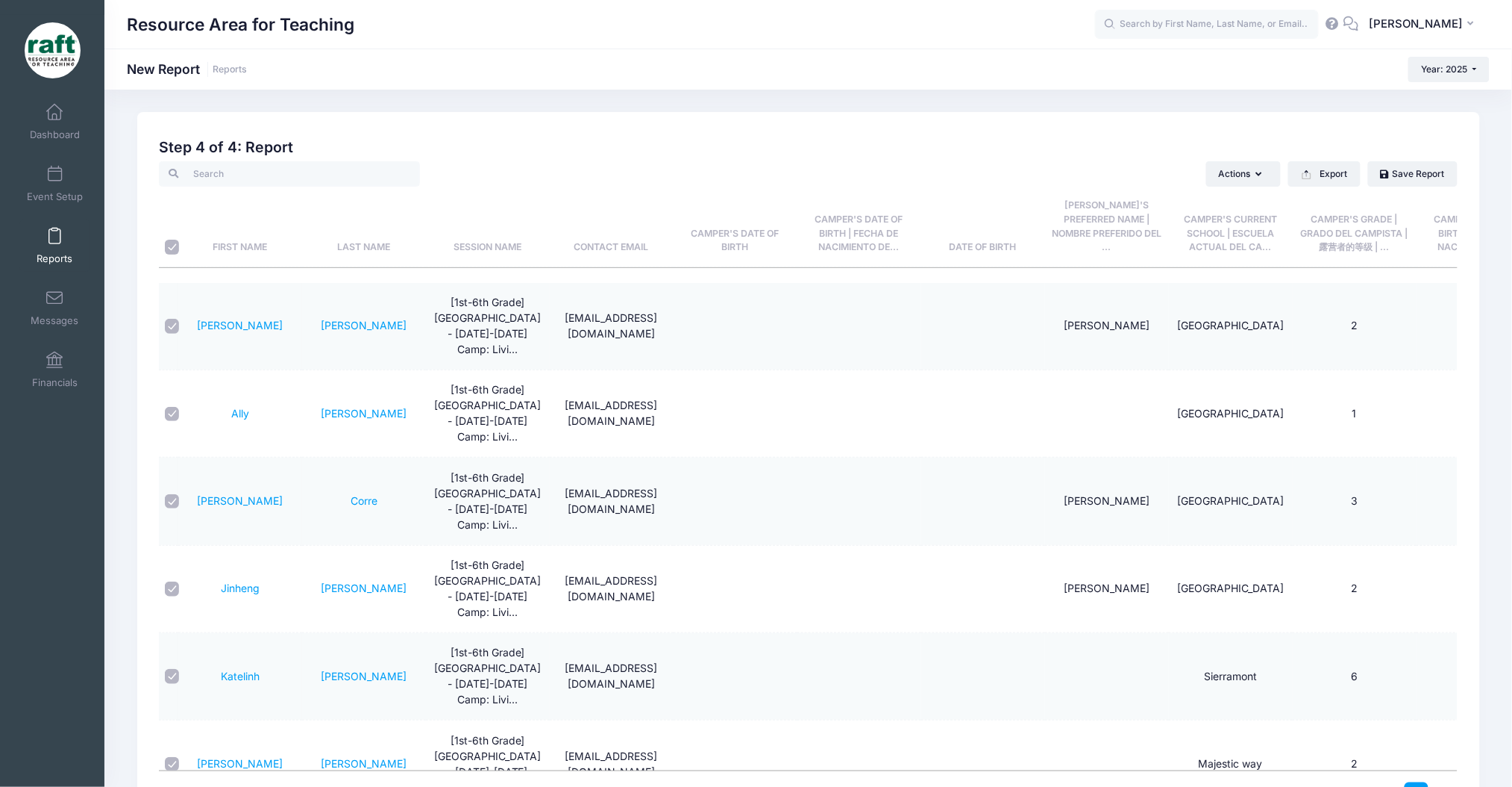
checkbox input "true"
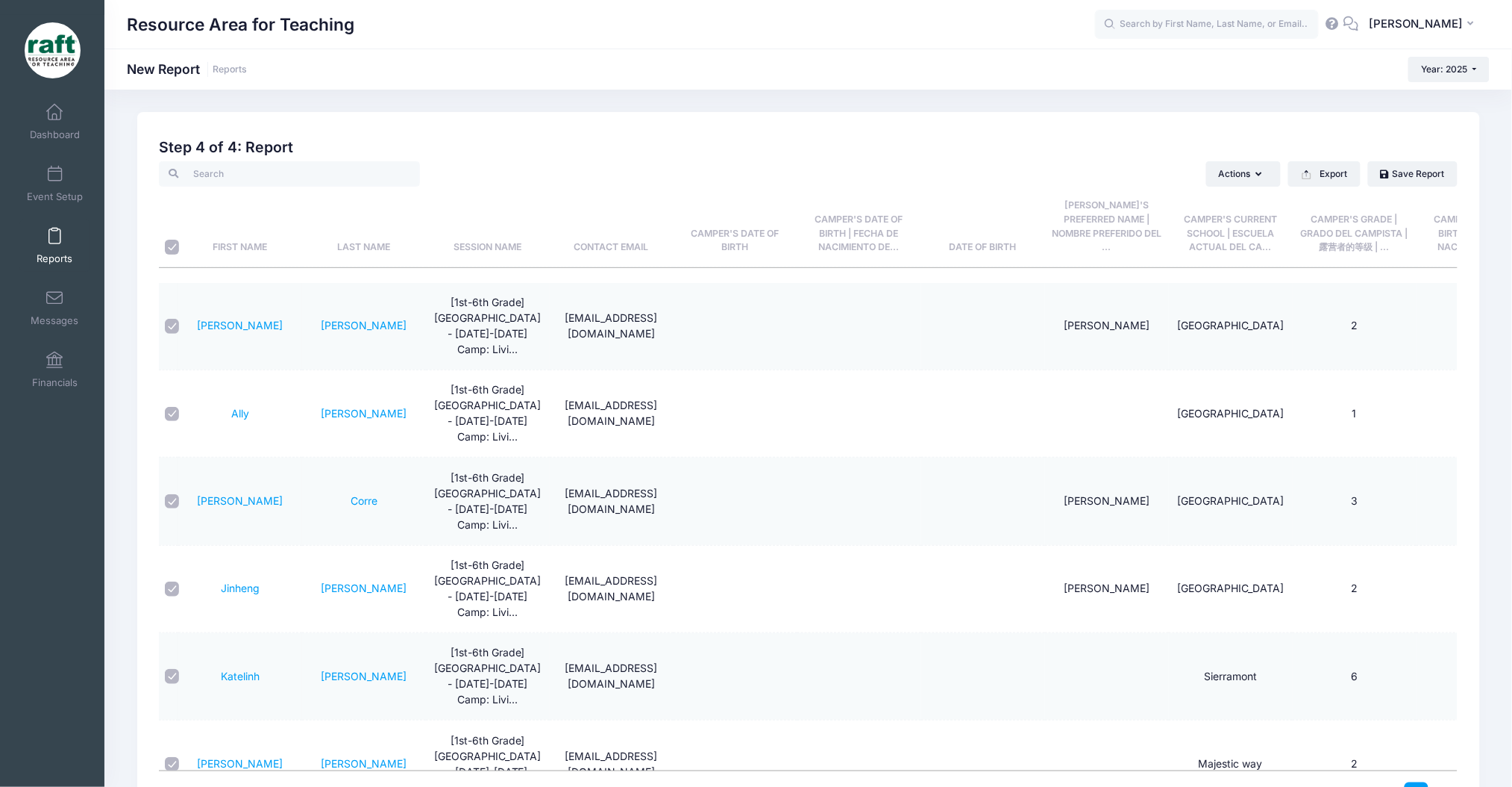
checkbox input "true"
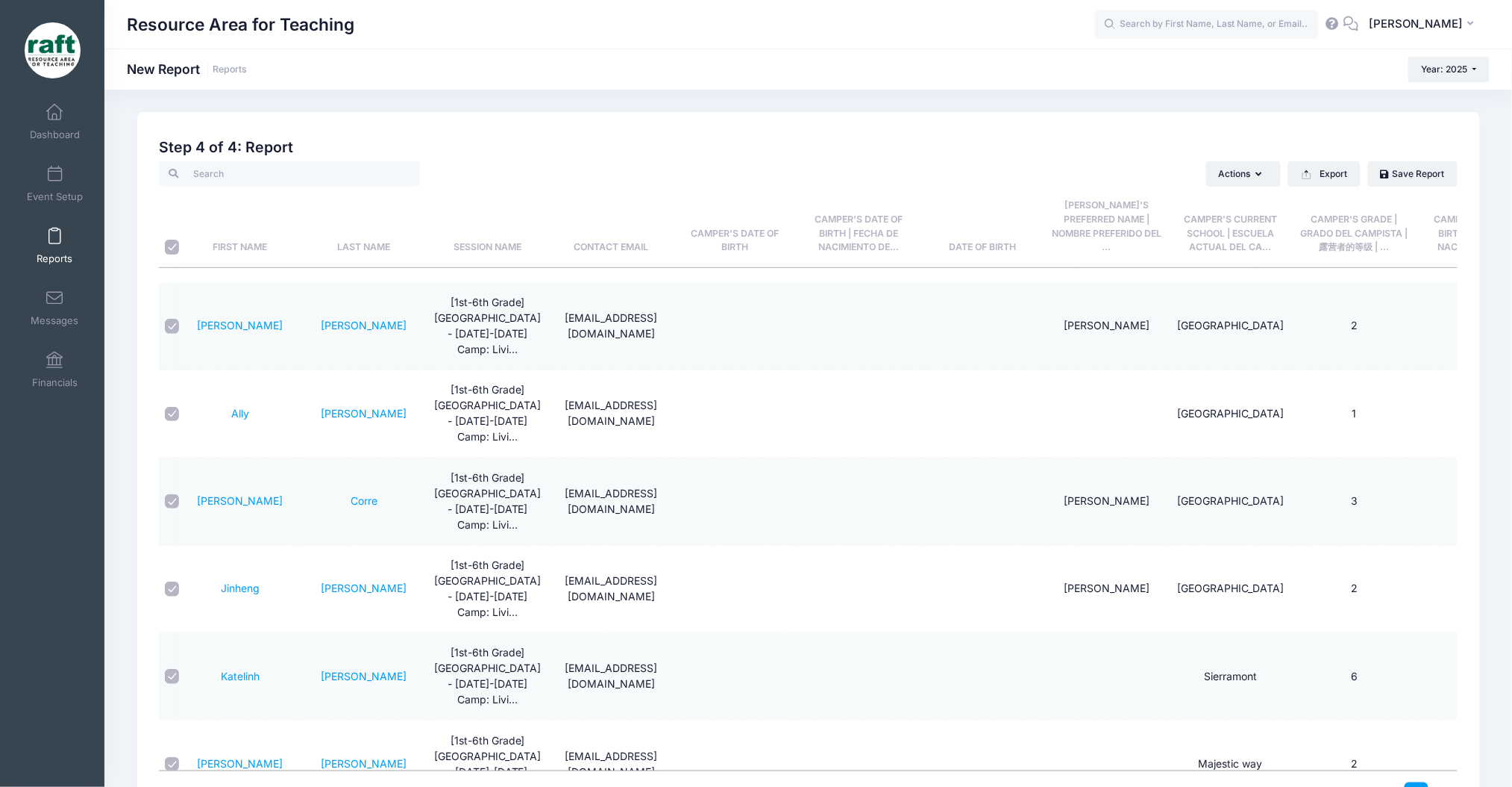
checkbox input "true"
click at [1358, 176] on button "Export" at bounding box center [1324, 174] width 73 height 26
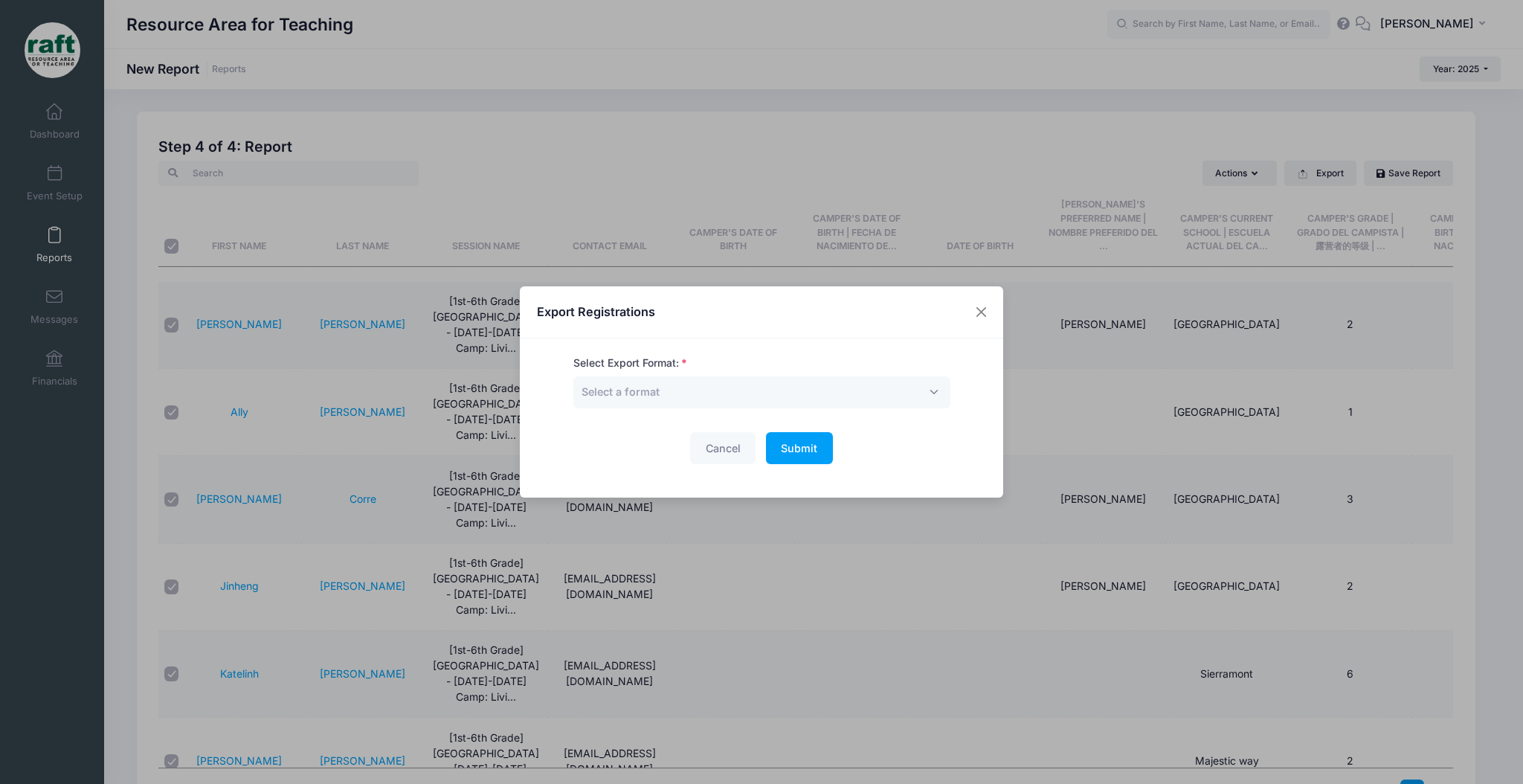
click at [660, 341] on div "Export Registrations Select Export Format: Excel CSV Print Select a format Canc…" at bounding box center [762, 392] width 484 height 212
click at [674, 399] on span "Select a format" at bounding box center [762, 392] width 378 height 32
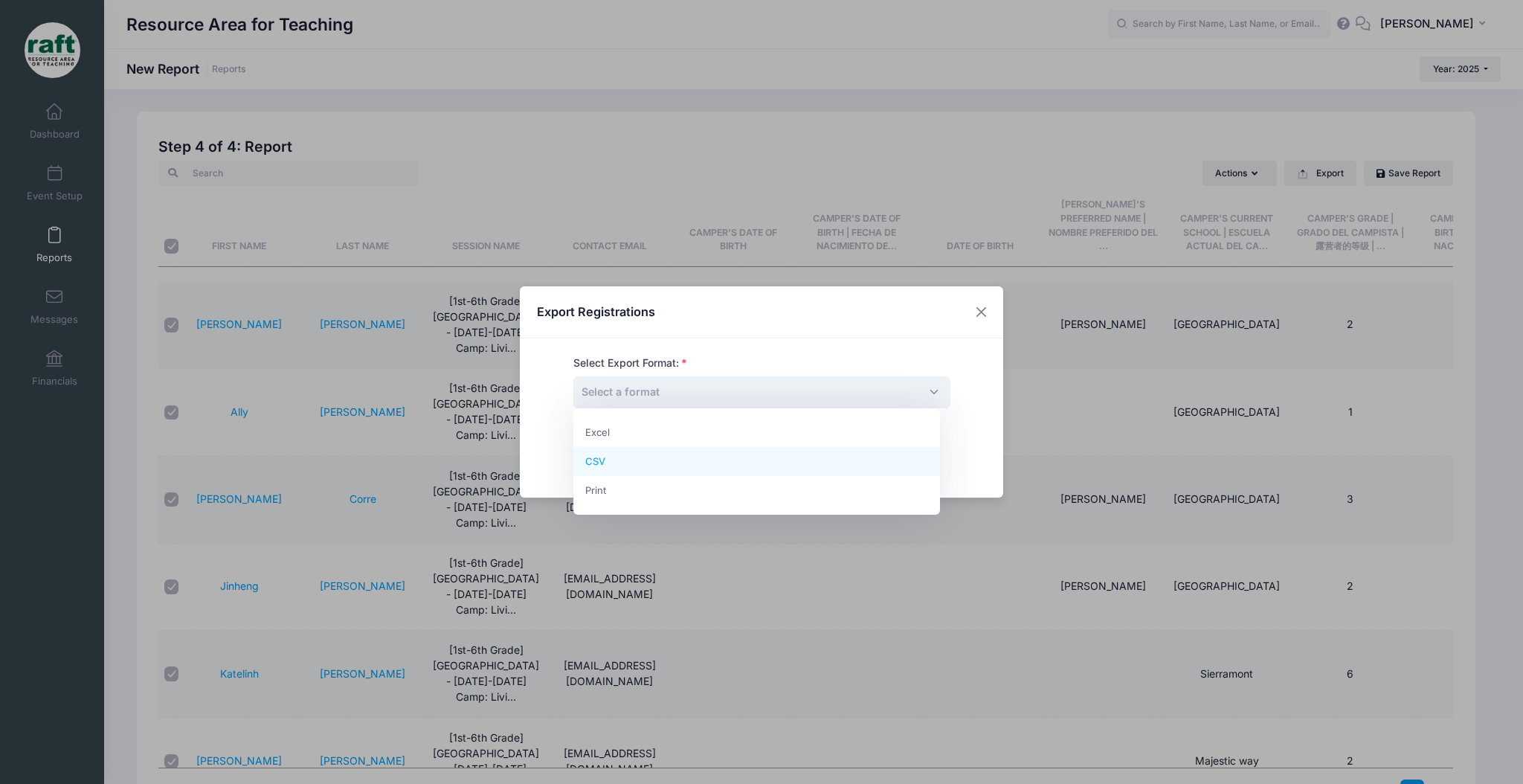
select select "csv"
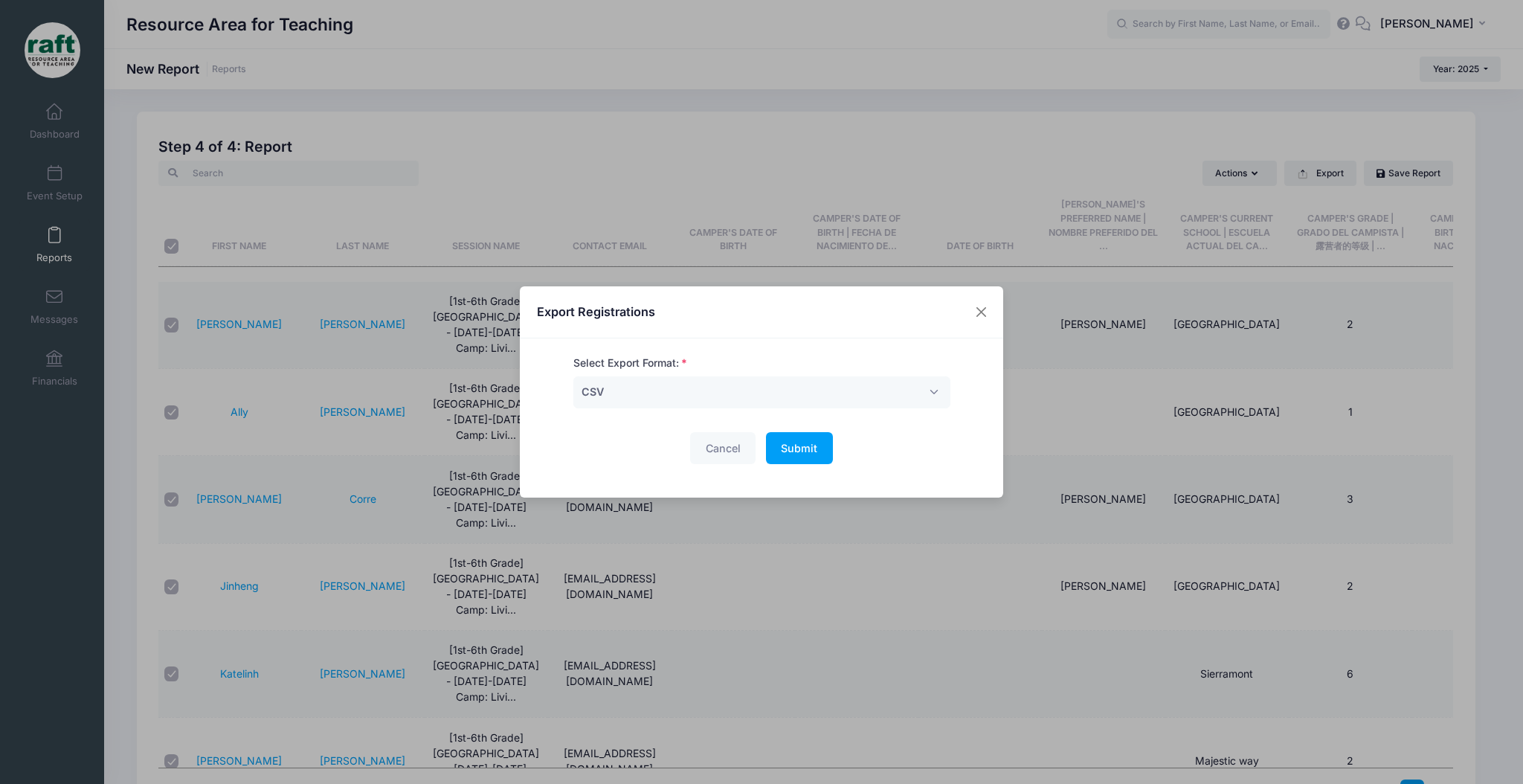
click at [794, 464] on div "Select Export Format: Excel CSV Print CSV Cancel Submit Please wait..." at bounding box center [762, 418] width 411 height 125
click at [788, 456] on button "Submit Please wait..." at bounding box center [799, 448] width 67 height 32
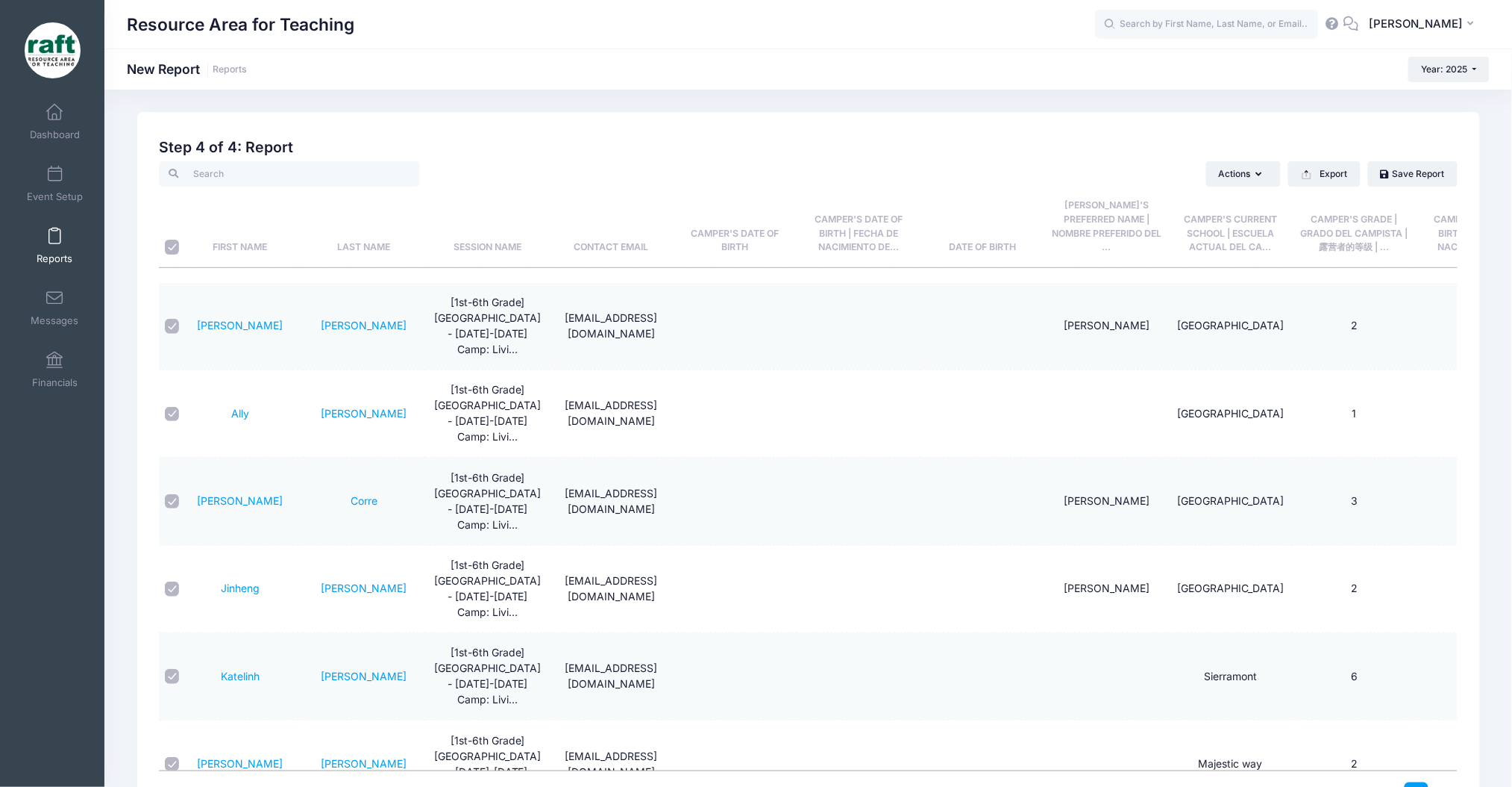
click at [67, 247] on link "Reports" at bounding box center [54, 245] width 71 height 52
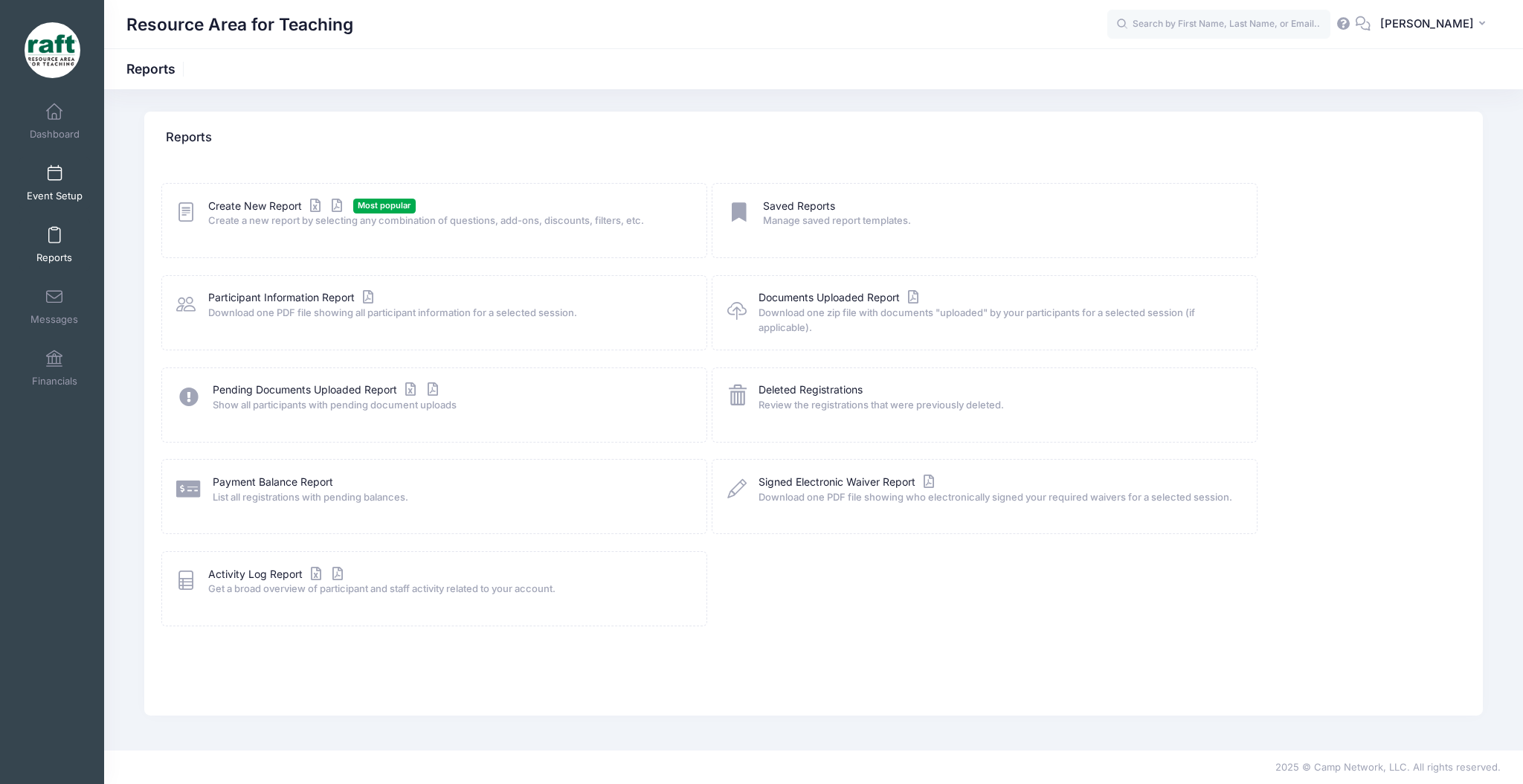
click at [38, 194] on span "Event Setup" at bounding box center [54, 196] width 56 height 13
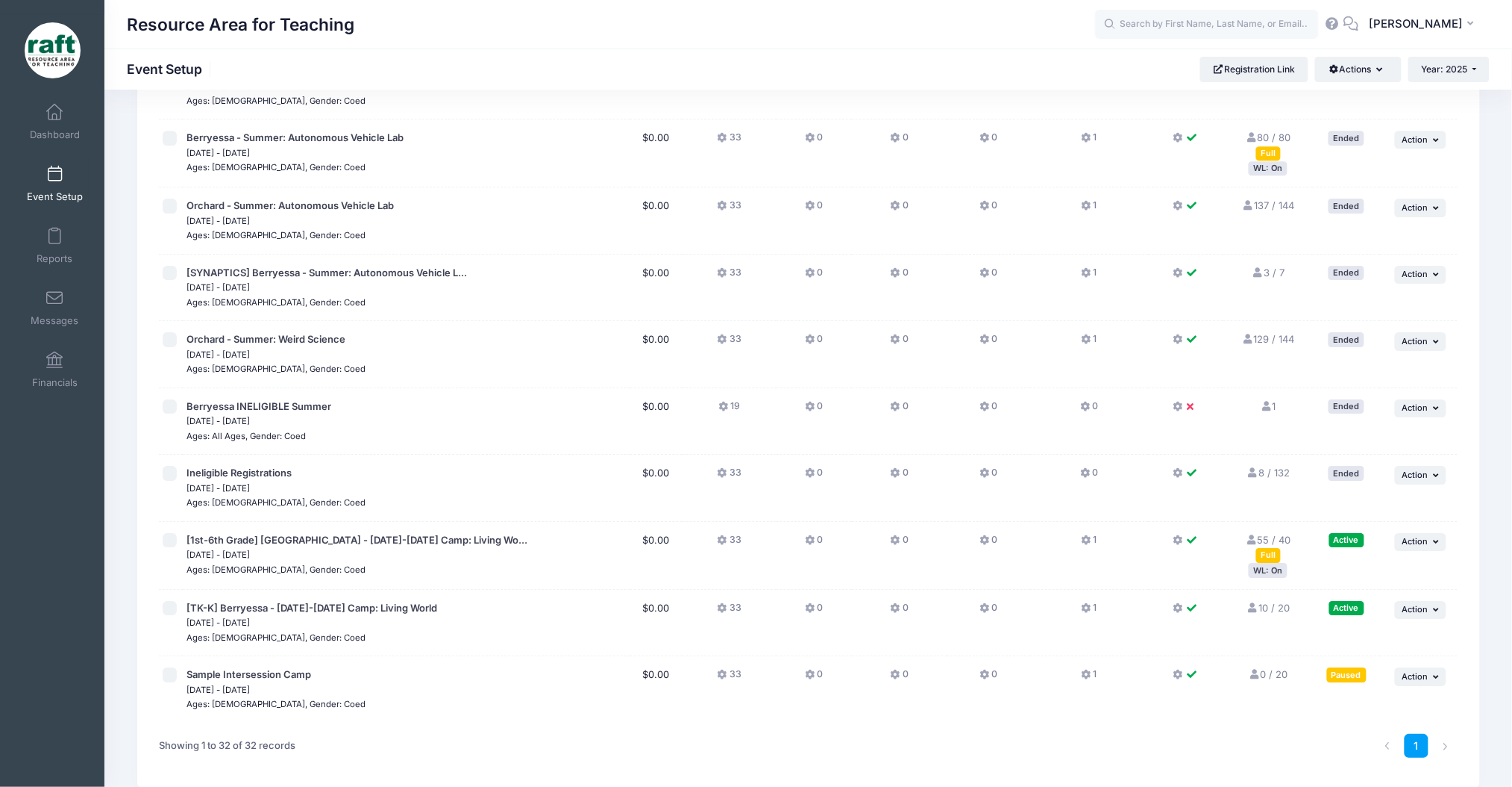
scroll to position [1682, 0]
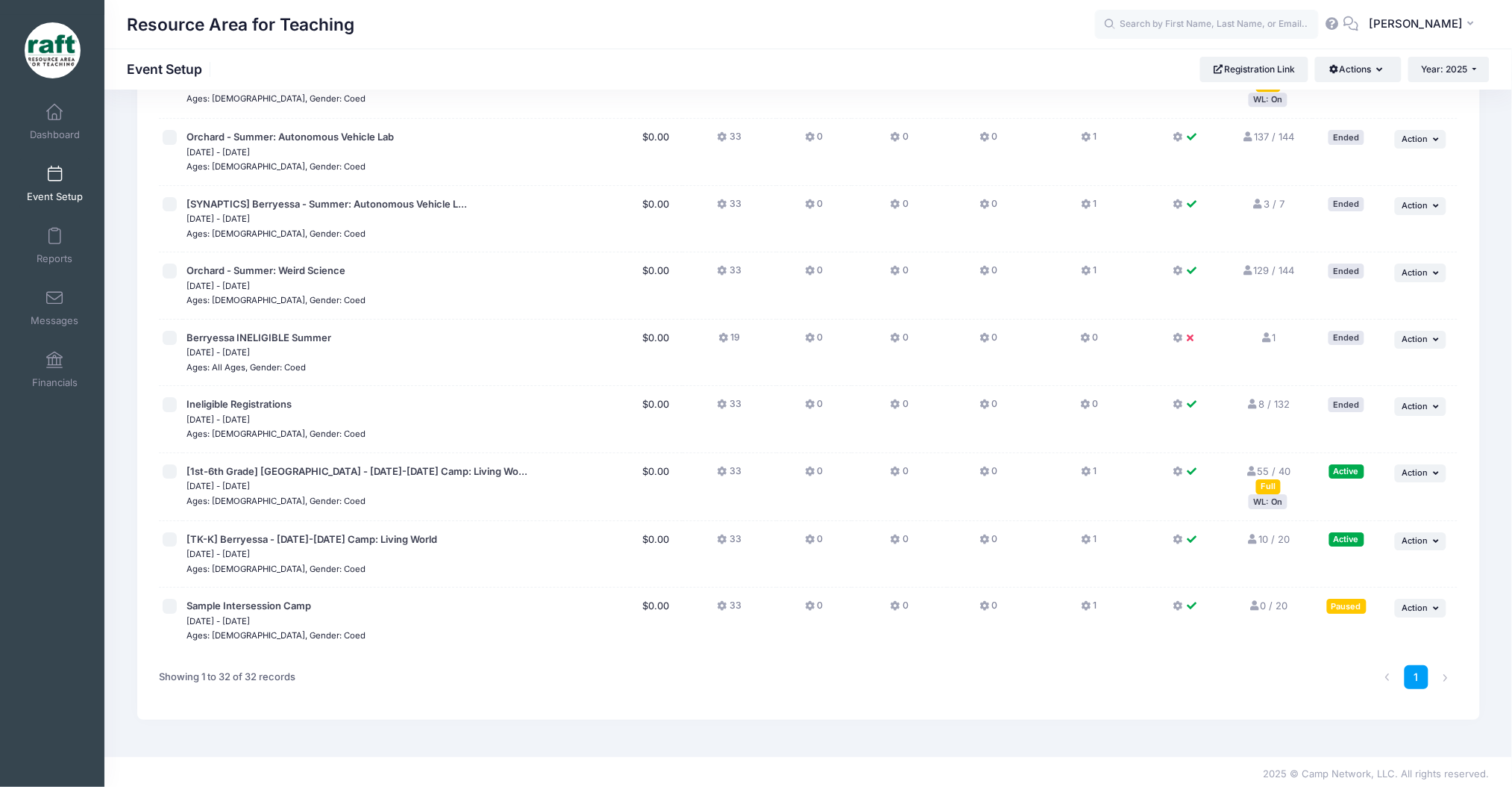
click at [1267, 496] on div "WL: On" at bounding box center [1268, 500] width 39 height 14
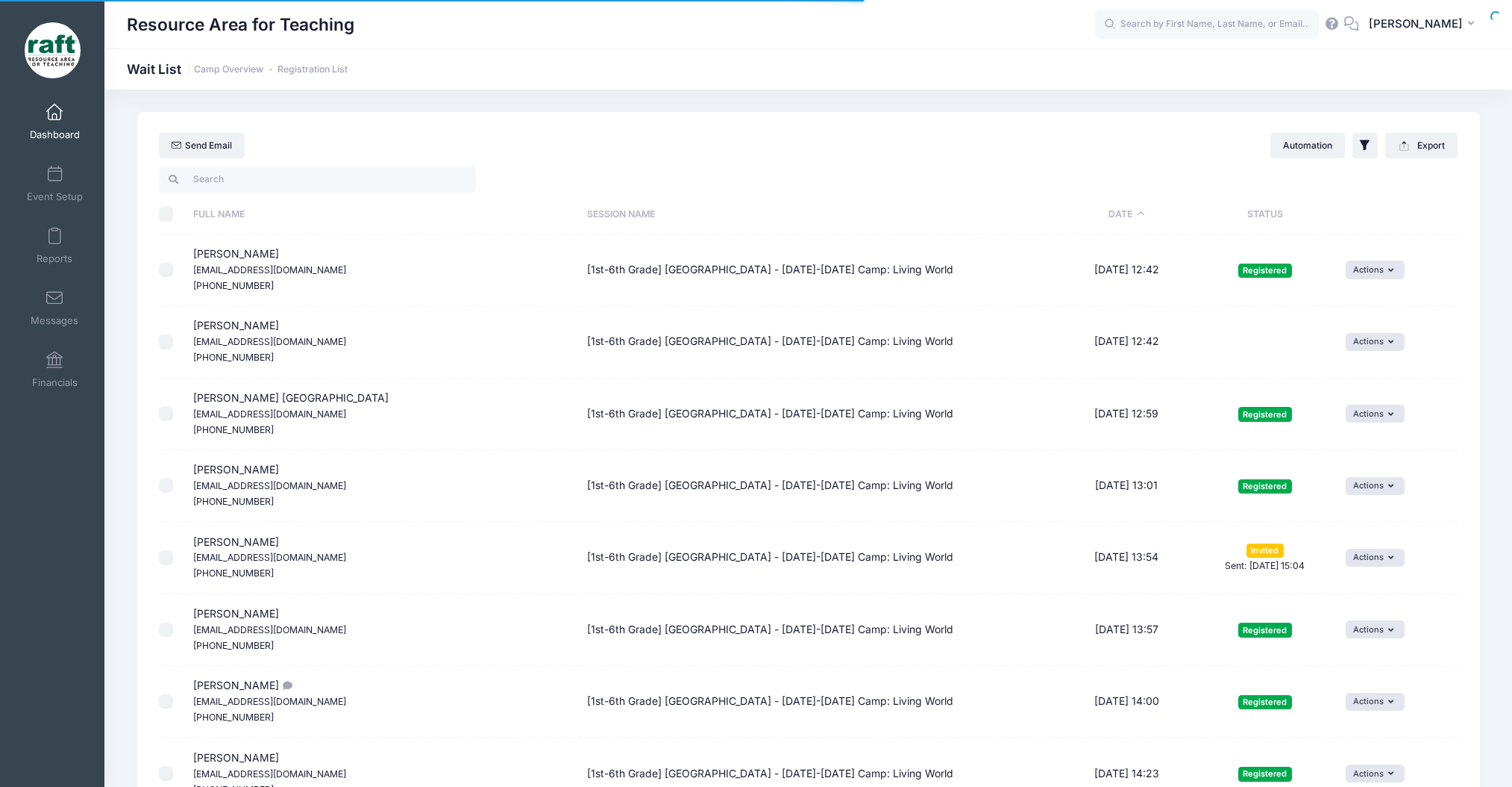
select select "50"
click at [245, 565] on td "[PERSON_NAME] [EMAIL_ADDRESS][DOMAIN_NAME] [PHONE_NUMBER]" at bounding box center [382, 557] width 393 height 72
click at [244, 565] on td "Amy Tran dothivuong1982@gmail.com (408) 580-1570" at bounding box center [382, 557] width 393 height 72
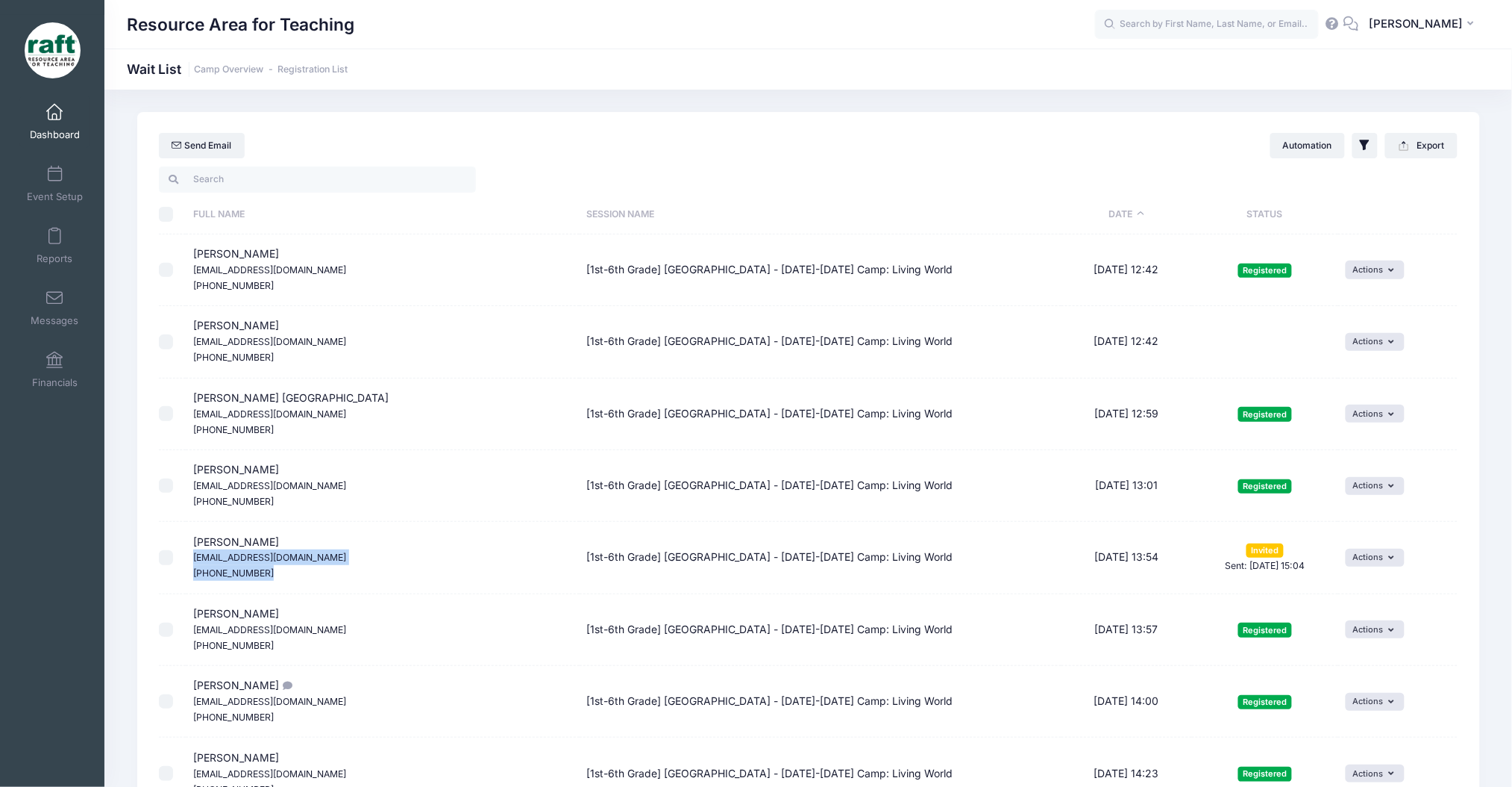
drag, startPoint x: 244, startPoint y: 565, endPoint x: 236, endPoint y: 582, distance: 18.8
click at [240, 588] on td "Amy Tran dothivuong1982@gmail.com (408) 580-1570" at bounding box center [382, 557] width 393 height 72
click at [210, 558] on small "dothivuong1982@gmail.com" at bounding box center [269, 557] width 153 height 11
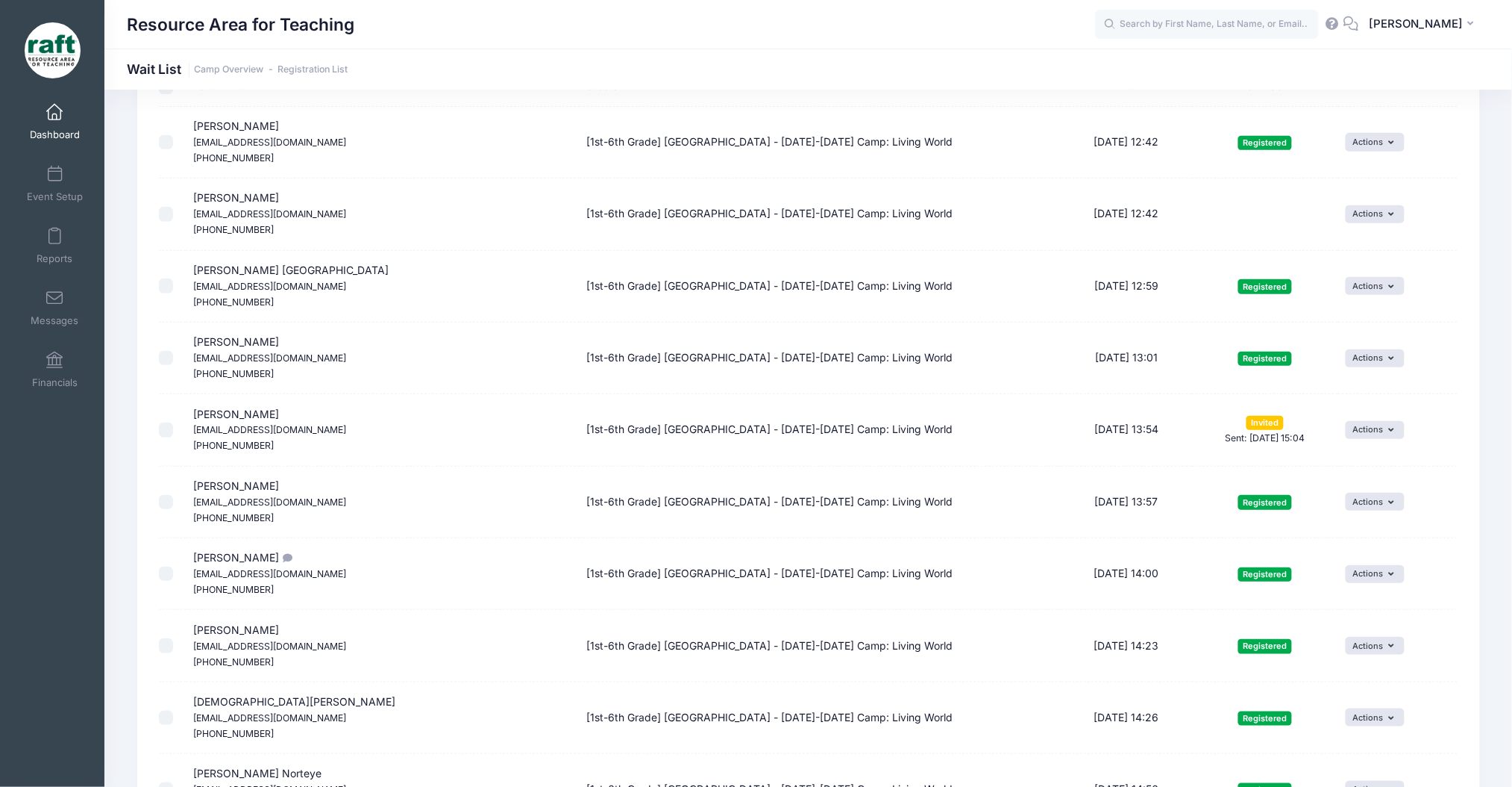
scroll to position [299, 0]
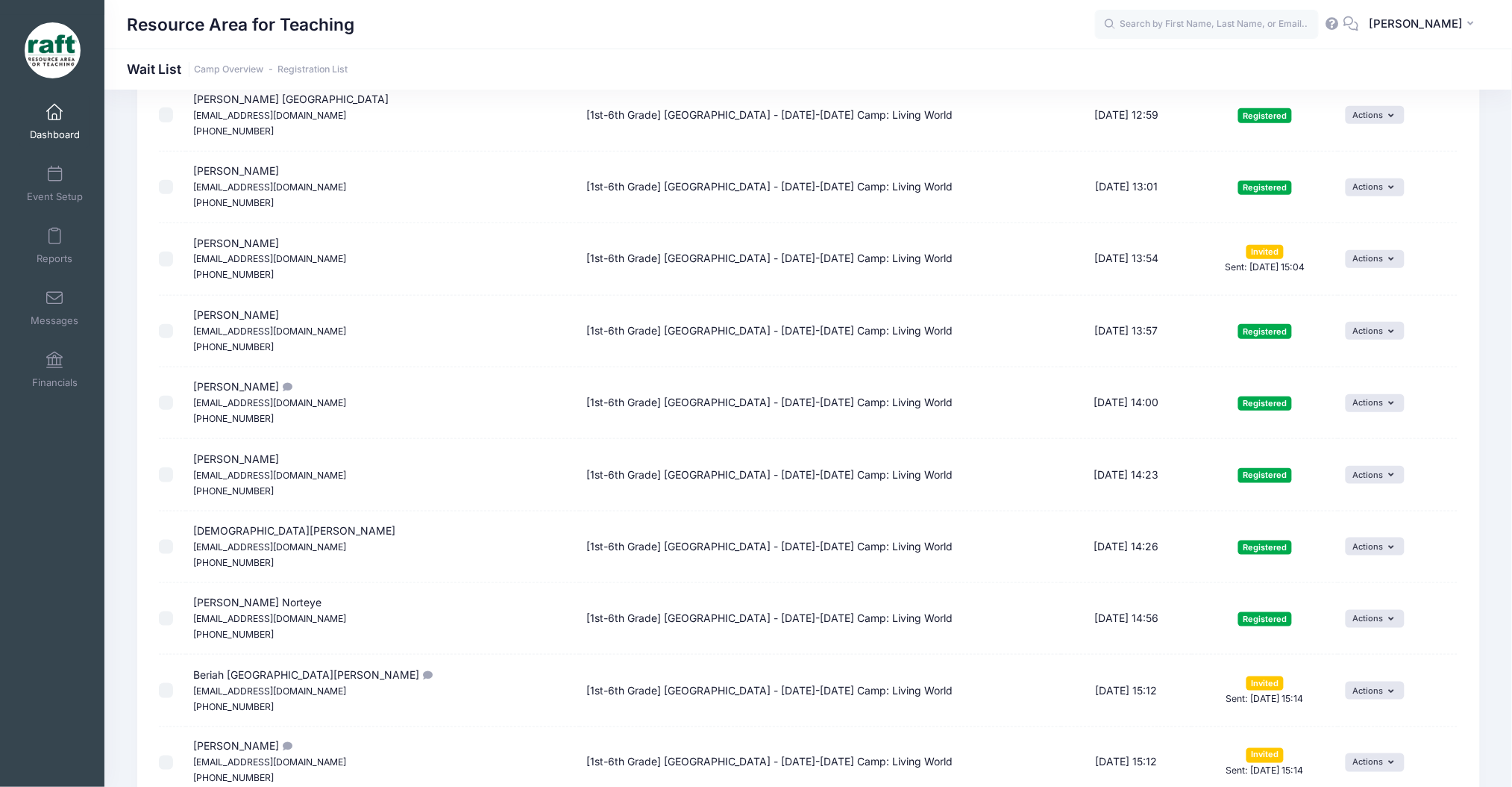
click at [222, 268] on td "Amy Tran dothivuong1982@gmail.com (408) 580-1570" at bounding box center [382, 259] width 393 height 72
click at [218, 252] on span "Amy Tran dothivuong1982@gmail.com (408) 580-1570" at bounding box center [269, 258] width 153 height 44
click at [210, 259] on small "dothivuong1982@gmail.com" at bounding box center [269, 258] width 153 height 11
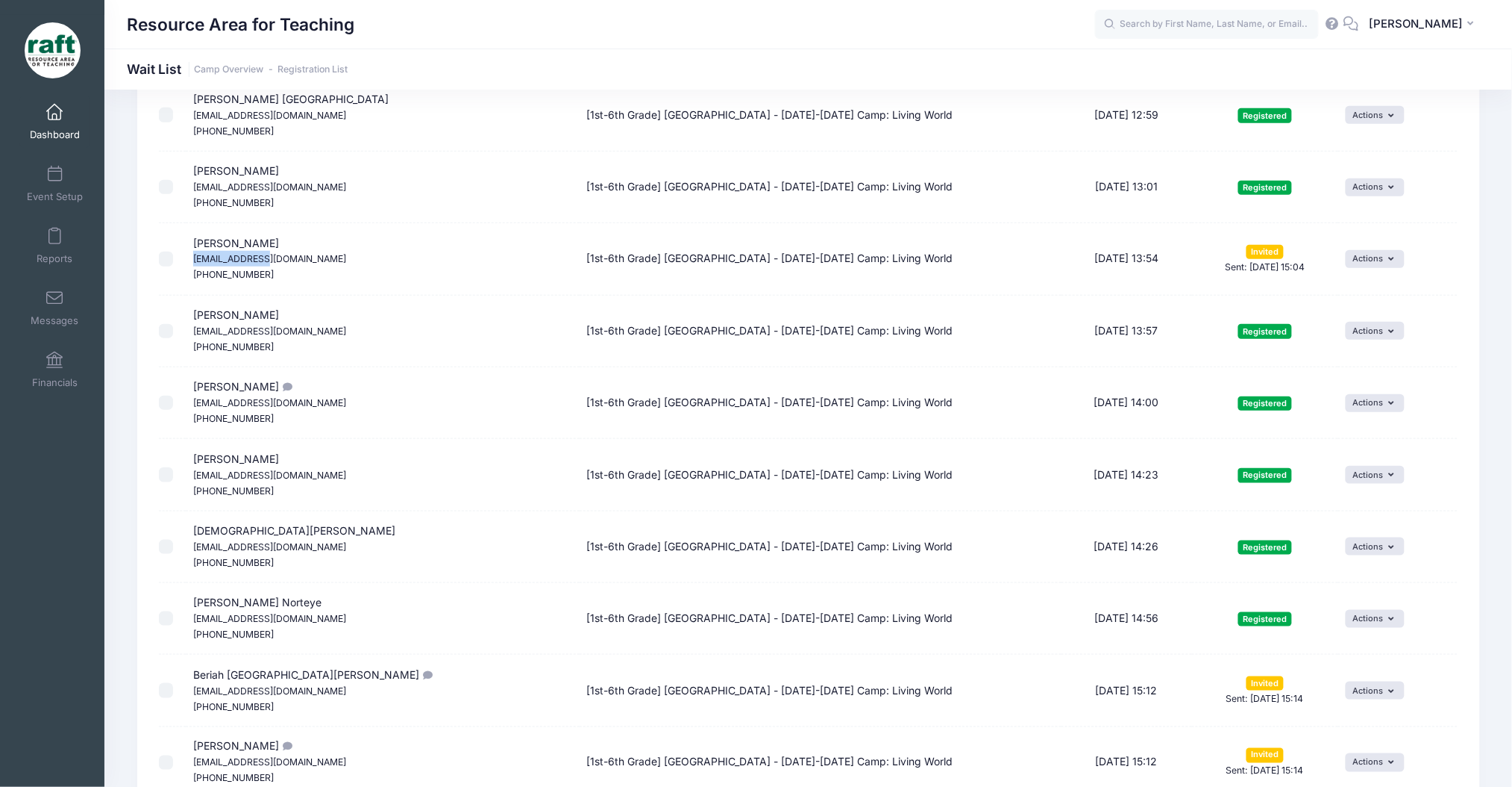
click at [210, 263] on small "dothivuong1982@gmail.com" at bounding box center [269, 258] width 153 height 11
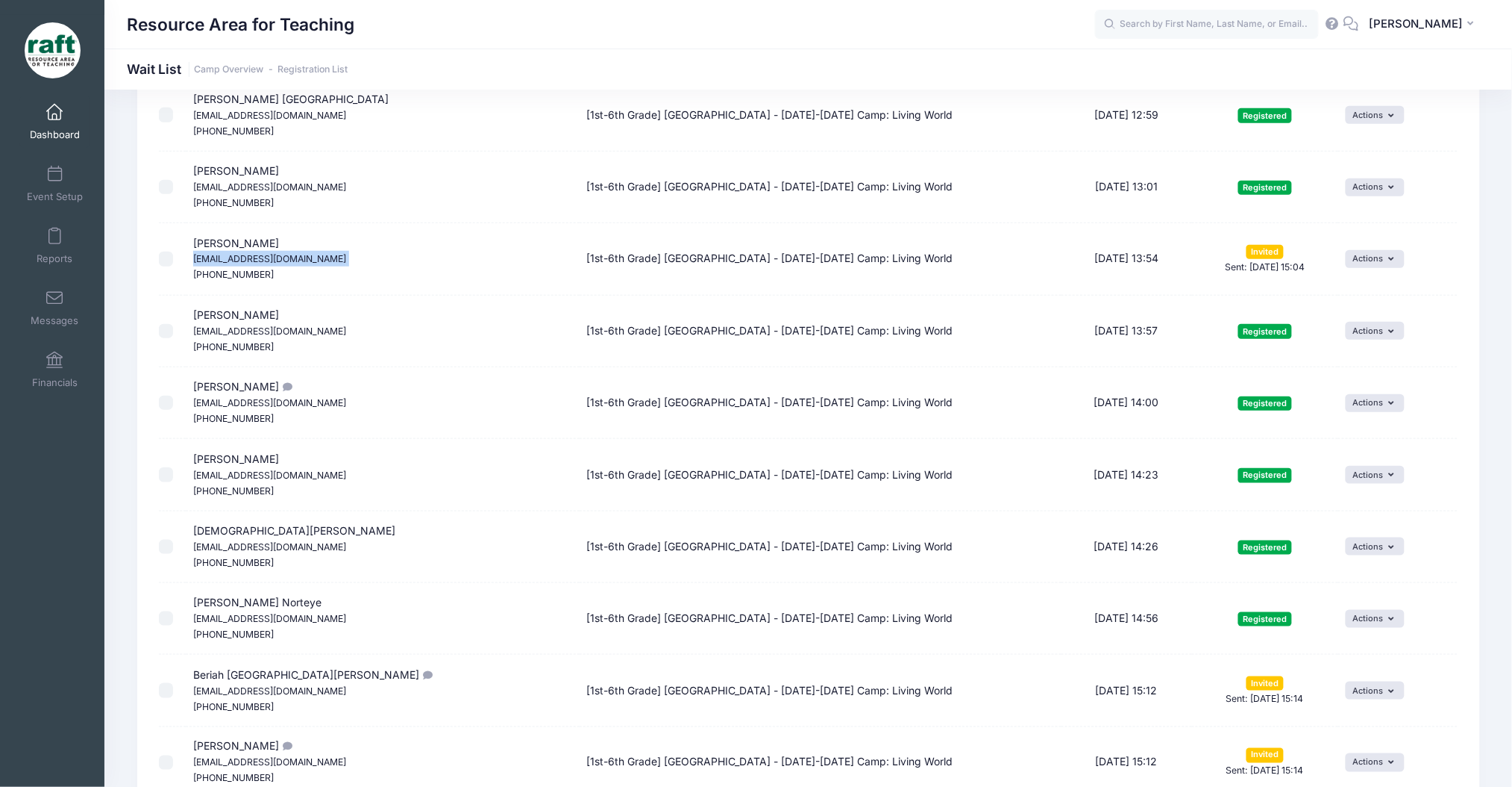
copy span "dothivuong1982@gmail.com"
click at [212, 276] on small "(408) 580-1570" at bounding box center [233, 274] width 81 height 11
copy tr "(408) 580-1570"
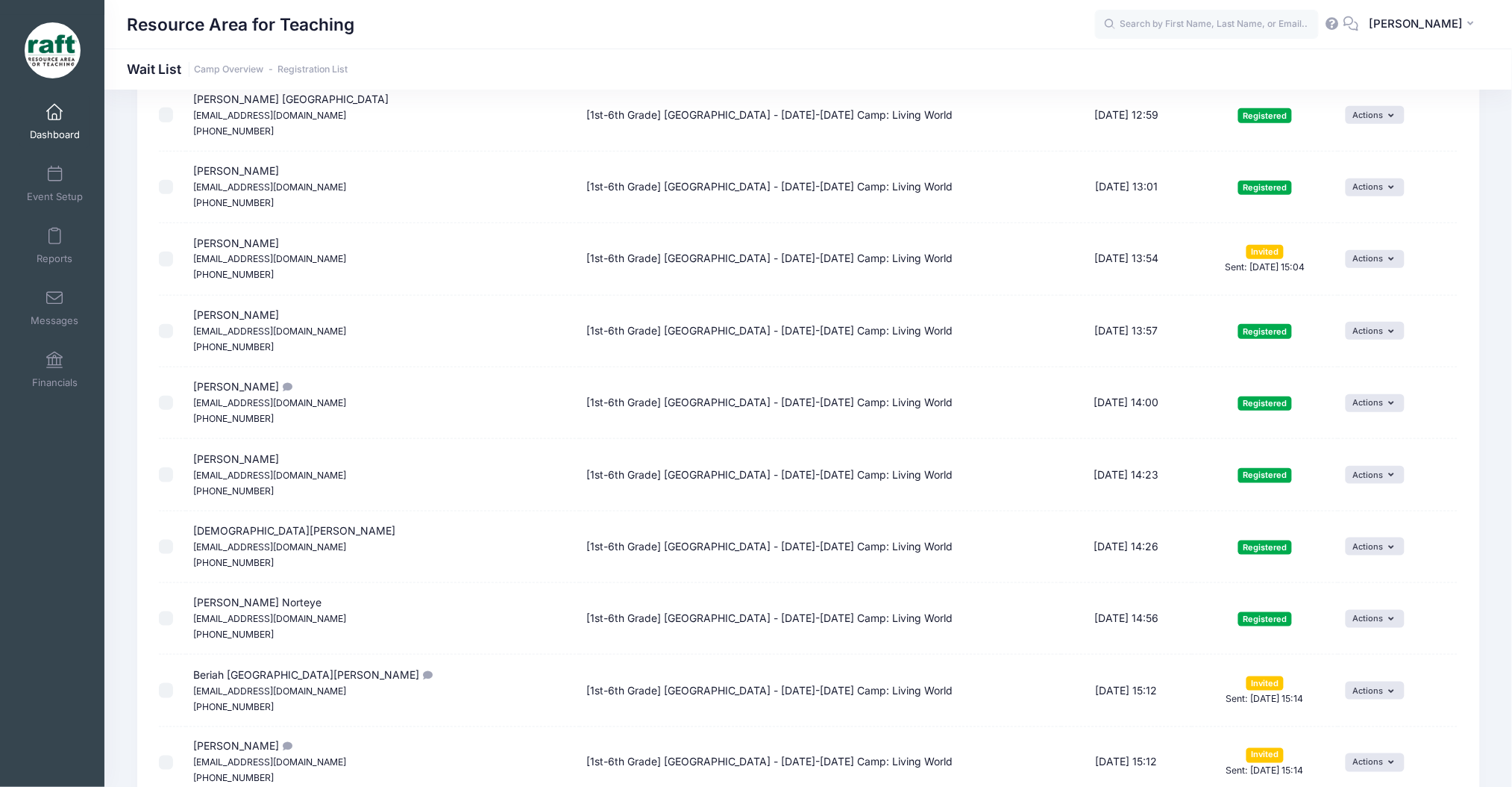
click at [212, 260] on small "dothivuong1982@gmail.com" at bounding box center [269, 258] width 153 height 11
copy span "dothivuong1982@gmail.com"
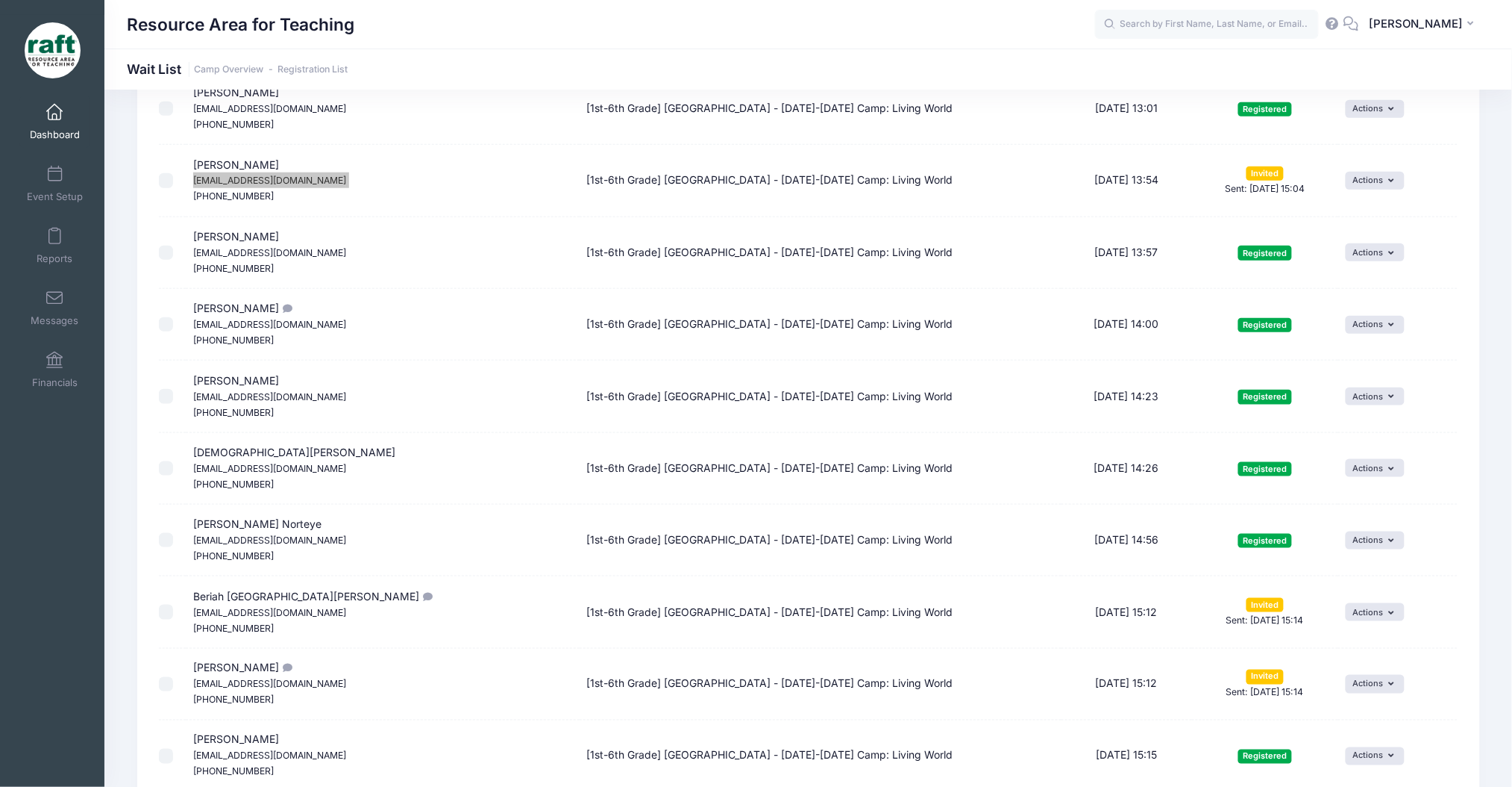
scroll to position [497, 0]
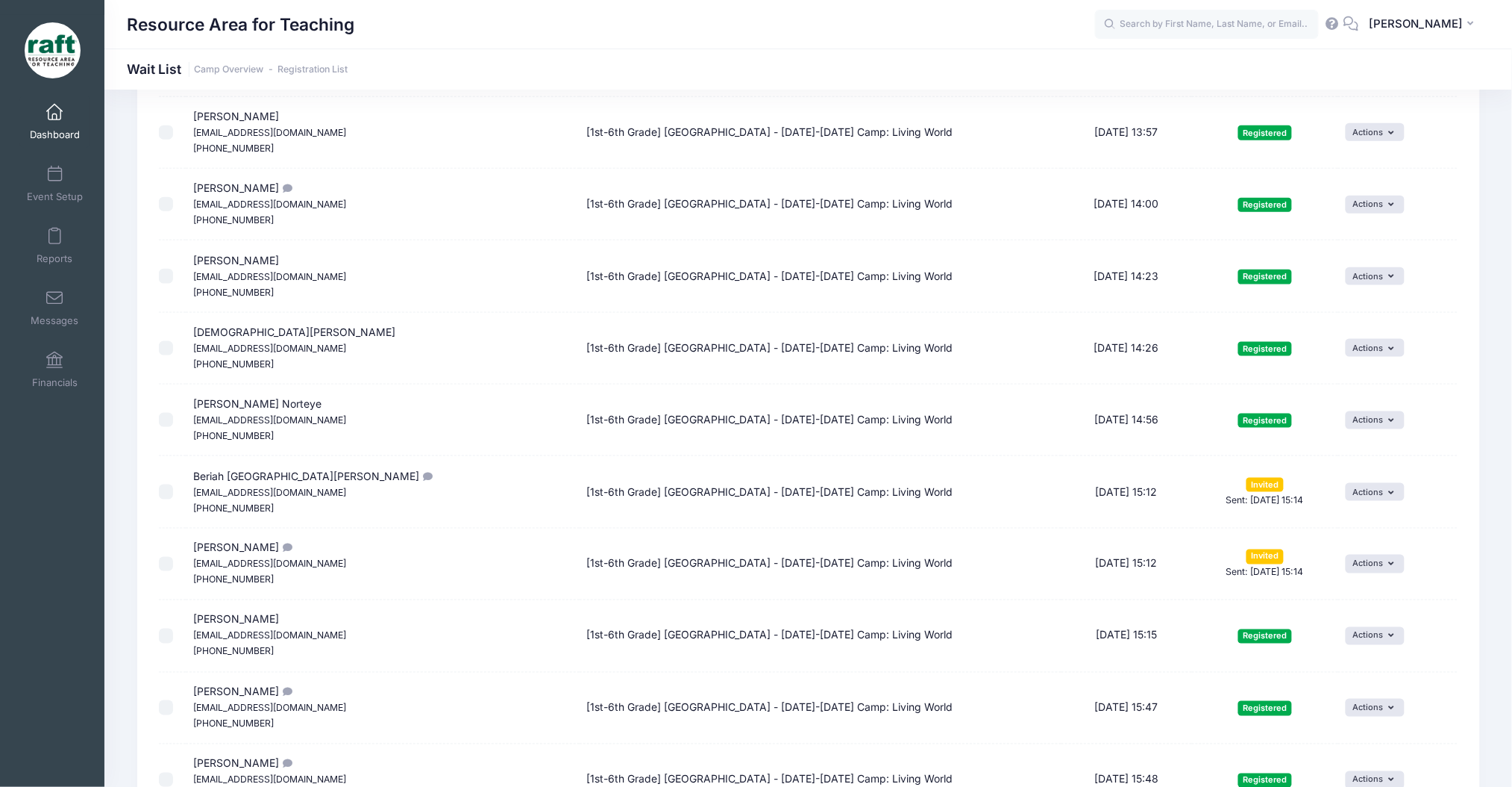
click at [288, 474] on span "Beriah De Anda hall Mcgranados24@gmail.com (650) 495-4895" at bounding box center [312, 492] width 238 height 44
copy span "Beriah De Anda hall"
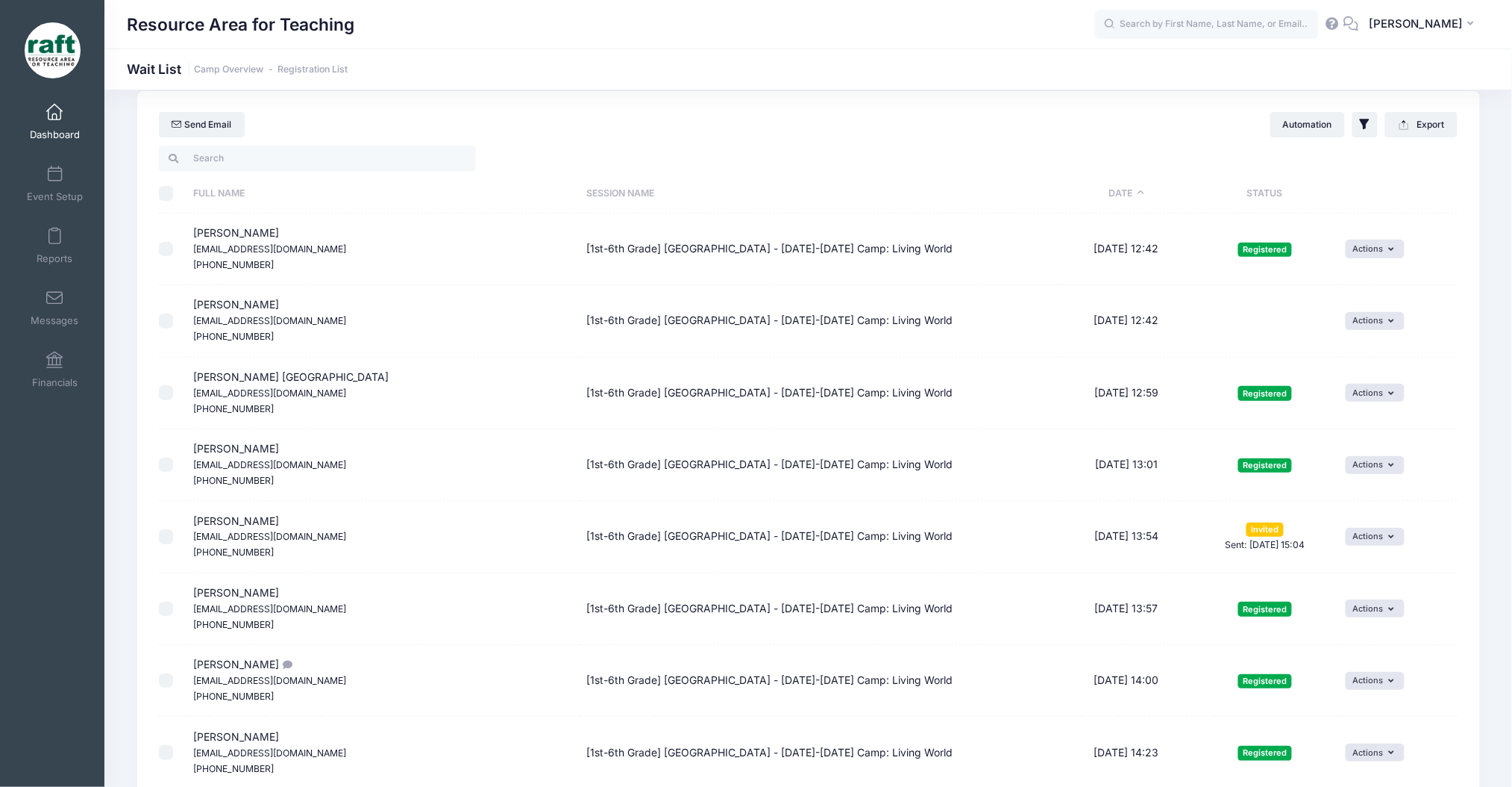
scroll to position [0, 0]
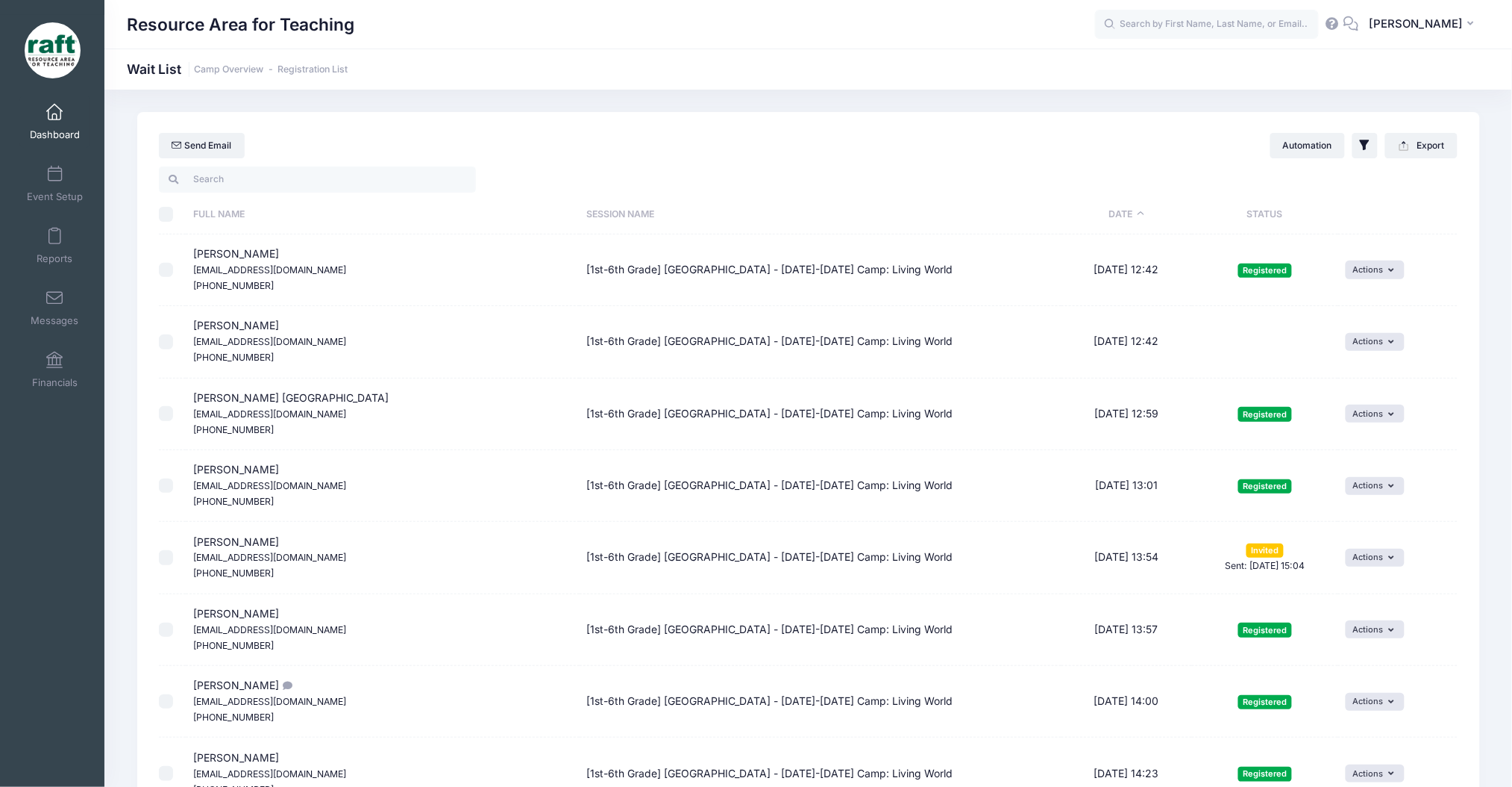
click at [161, 213] on input "\a \a \a \a" at bounding box center [166, 214] width 15 height 15
checkbox input "true"
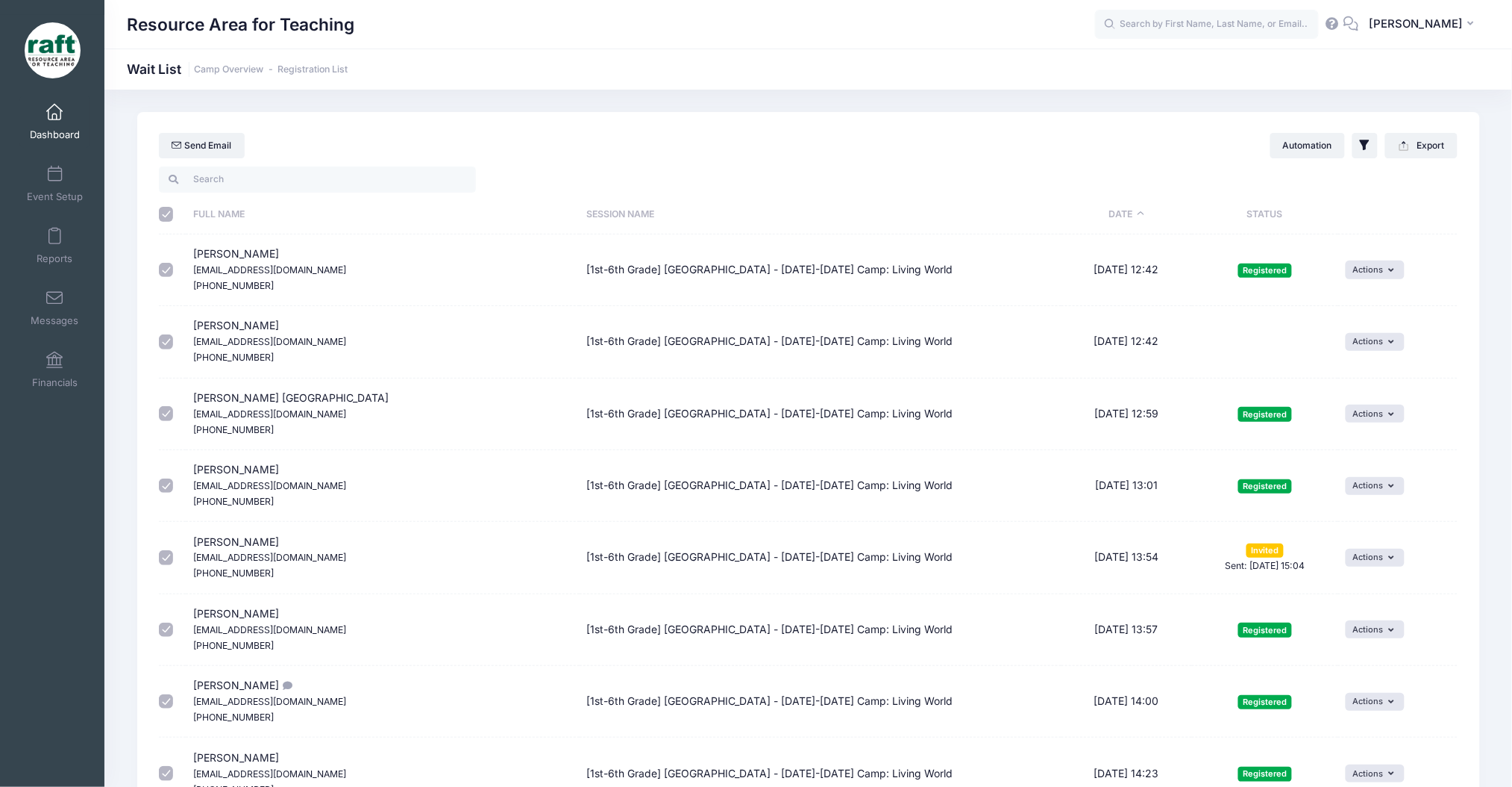
checkbox input "true"
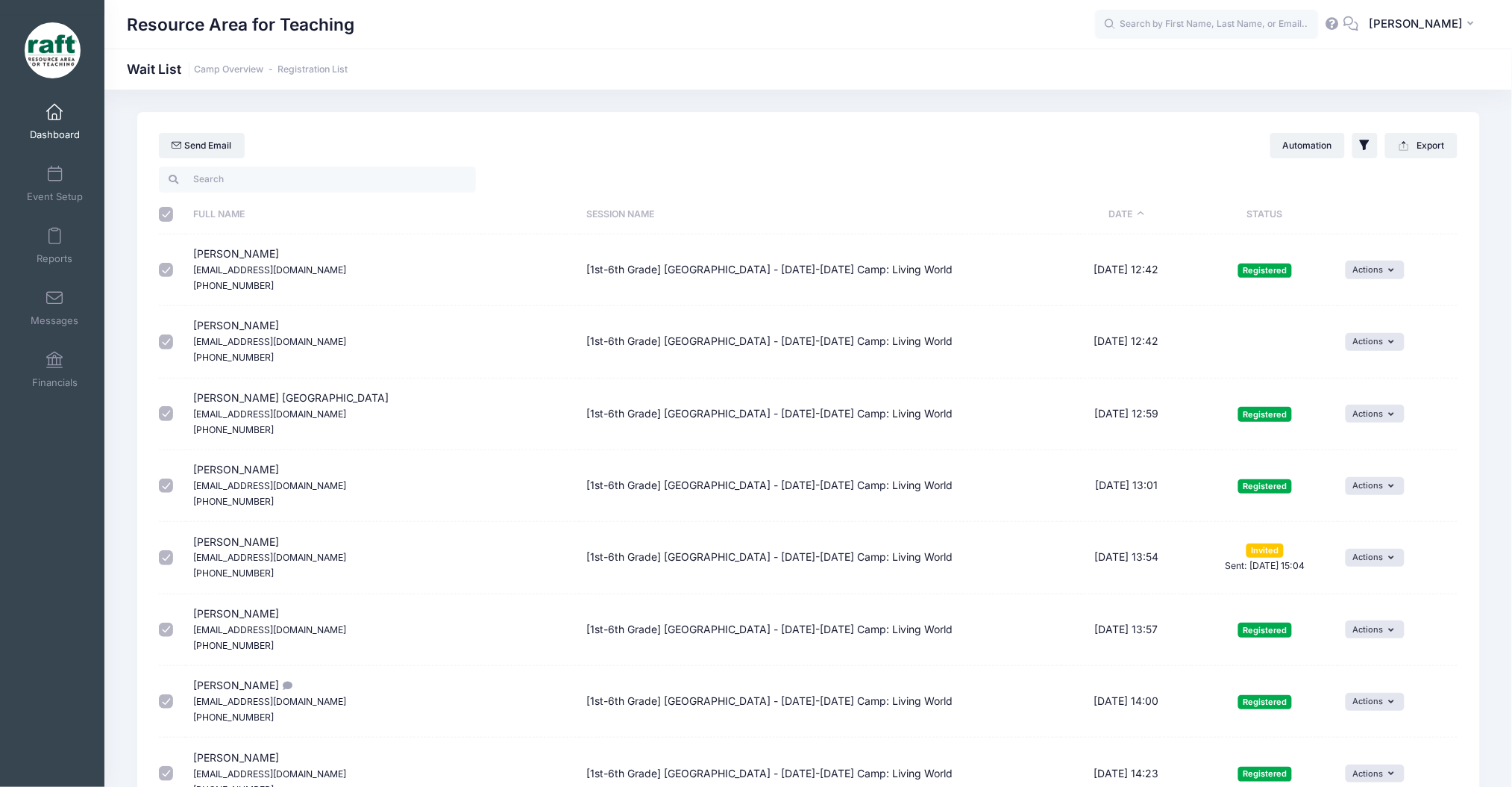
checkbox input "true"
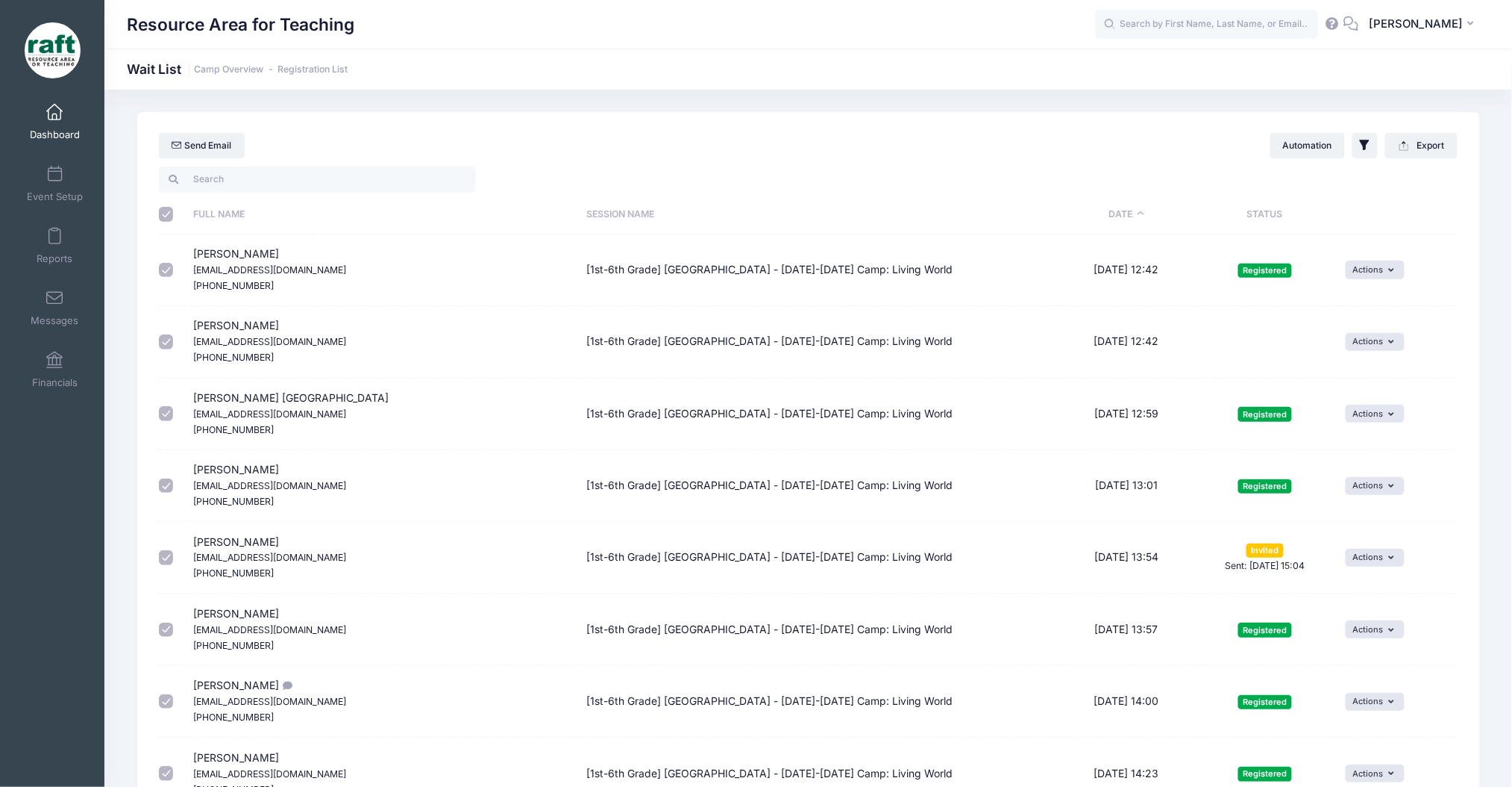
checkbox input "true"
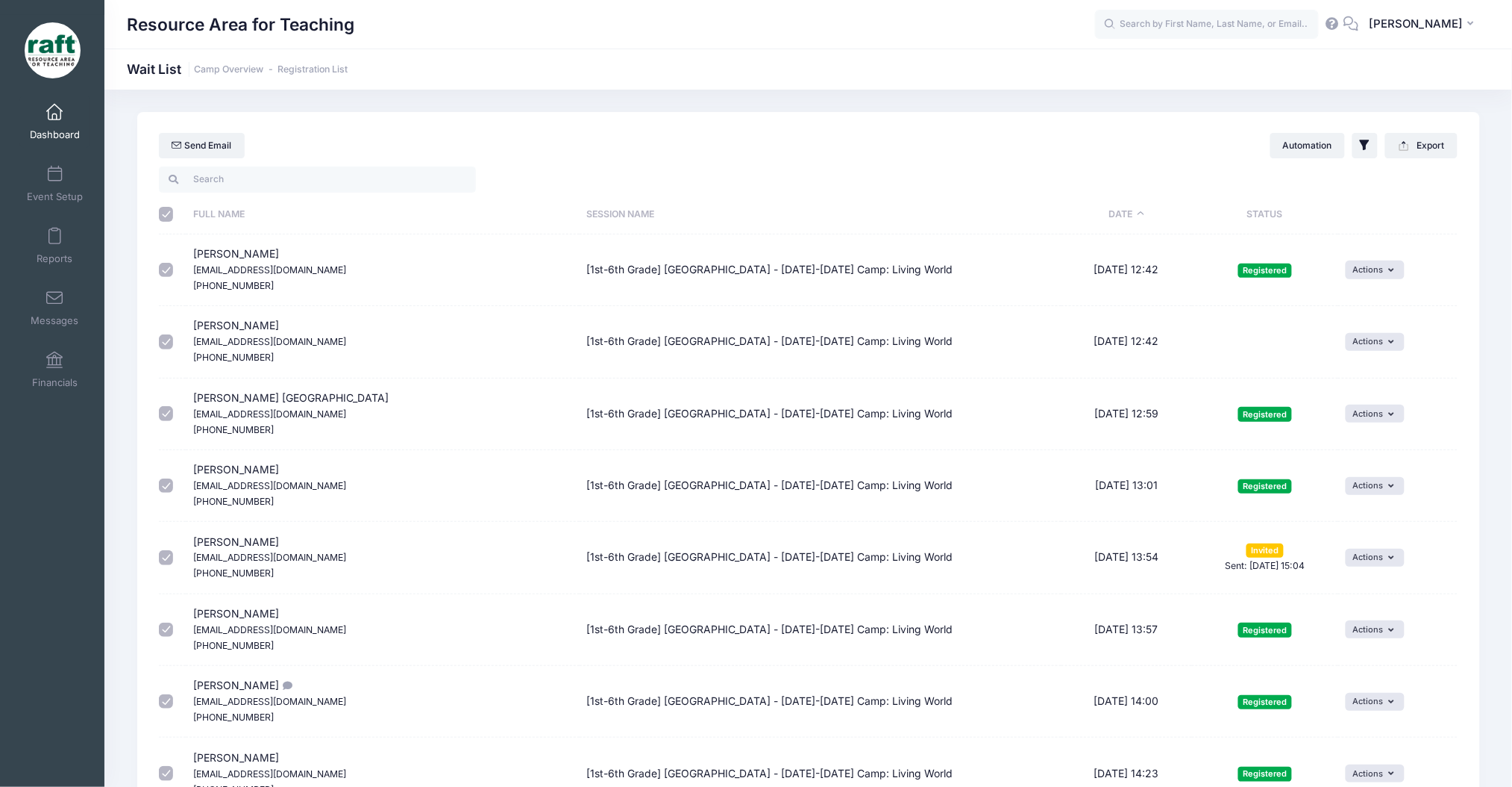
checkbox input "true"
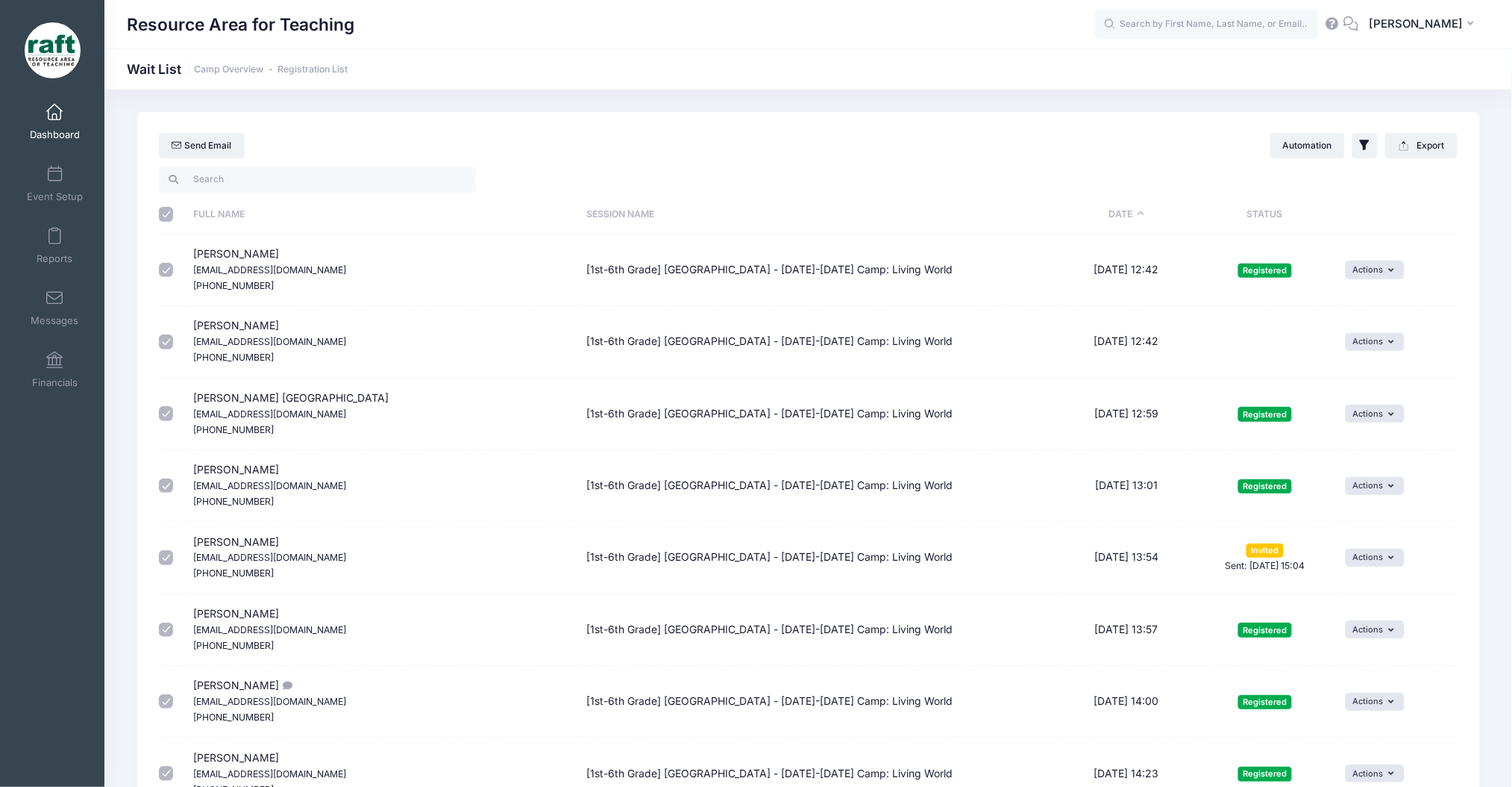
checkbox input "true"
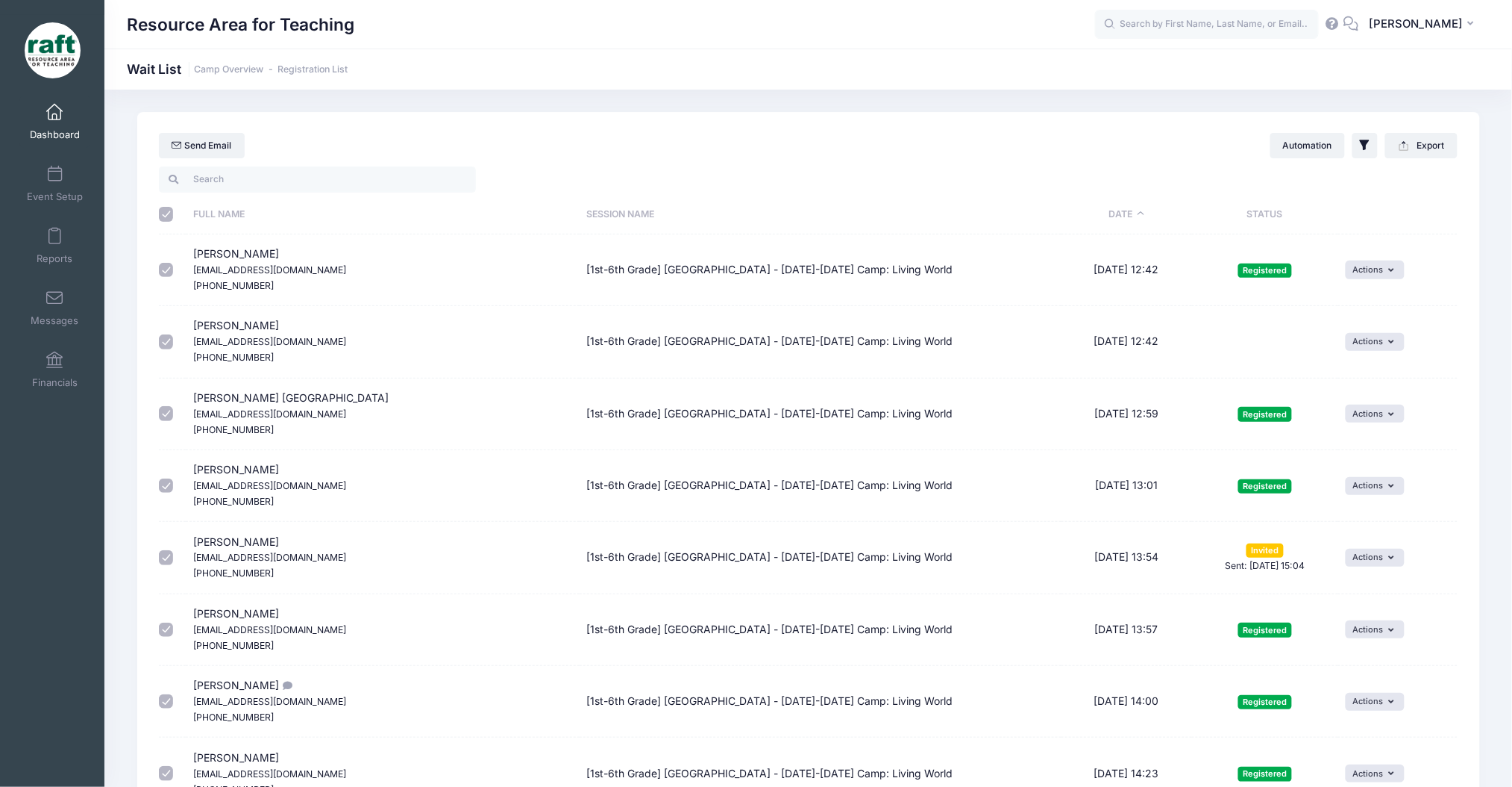
checkbox input "true"
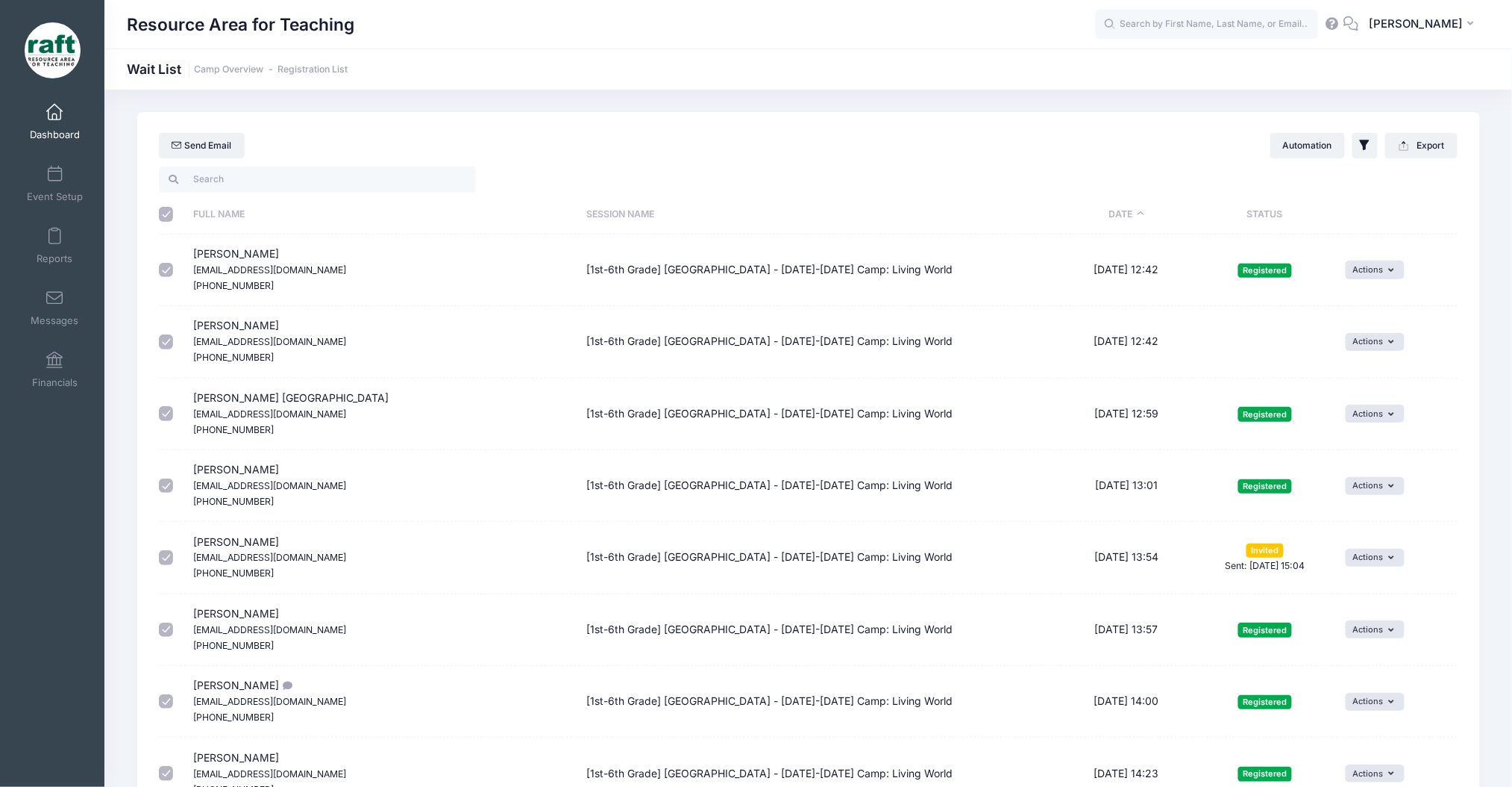
checkbox input "true"
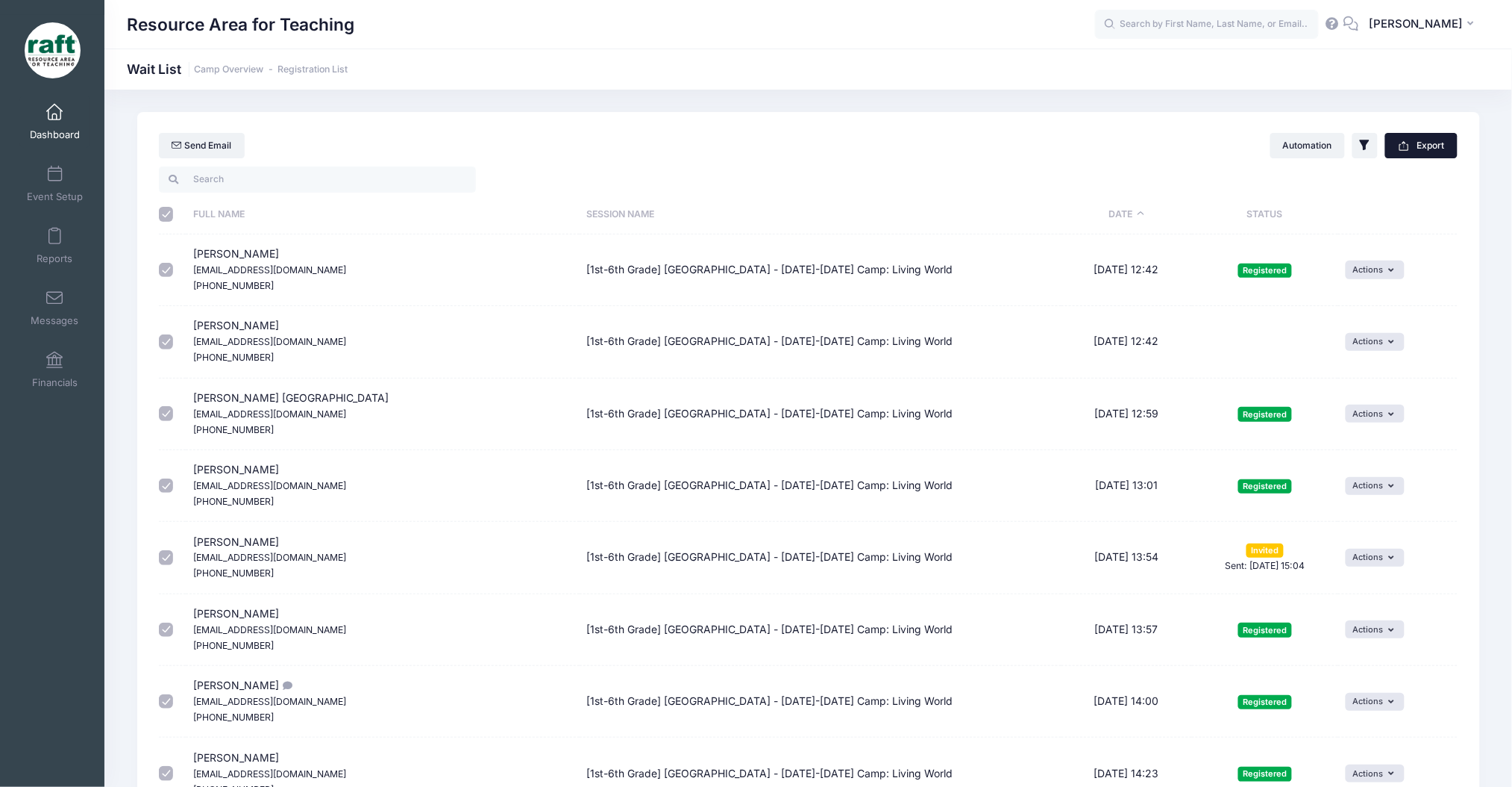
click at [1387, 144] on button "Export" at bounding box center [1421, 145] width 73 height 26
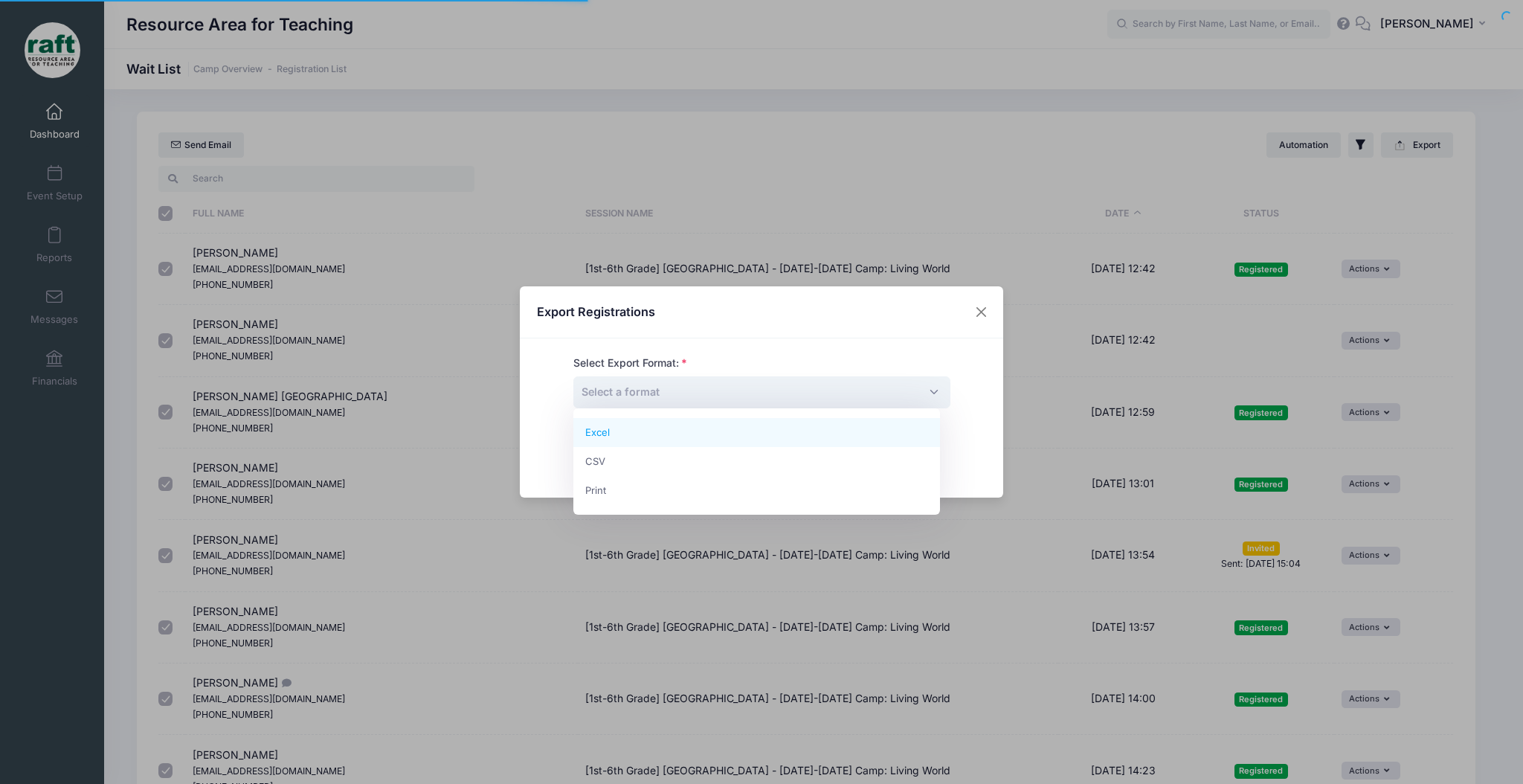
click at [740, 390] on span "Select a format" at bounding box center [762, 392] width 378 height 32
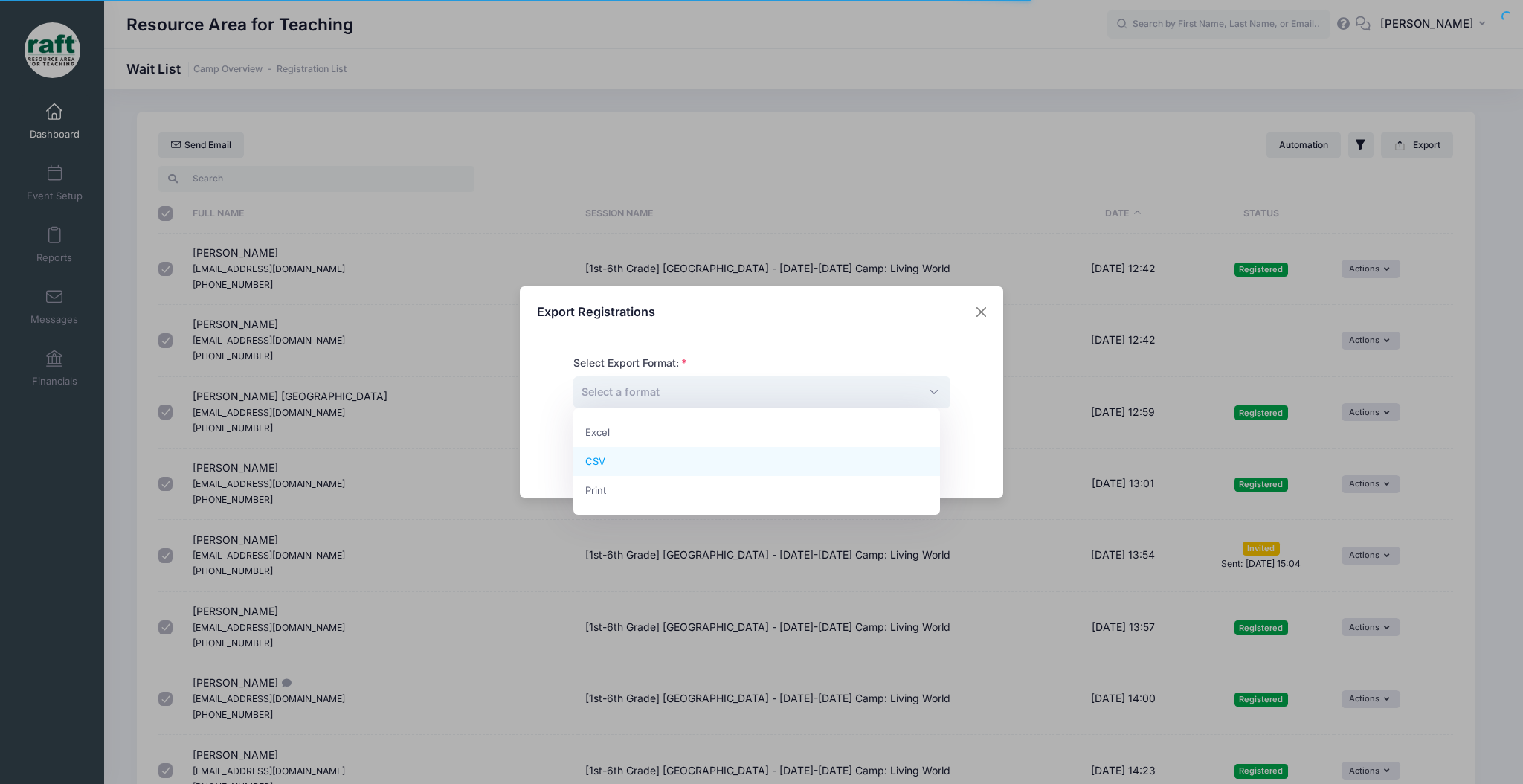
select select "csv"
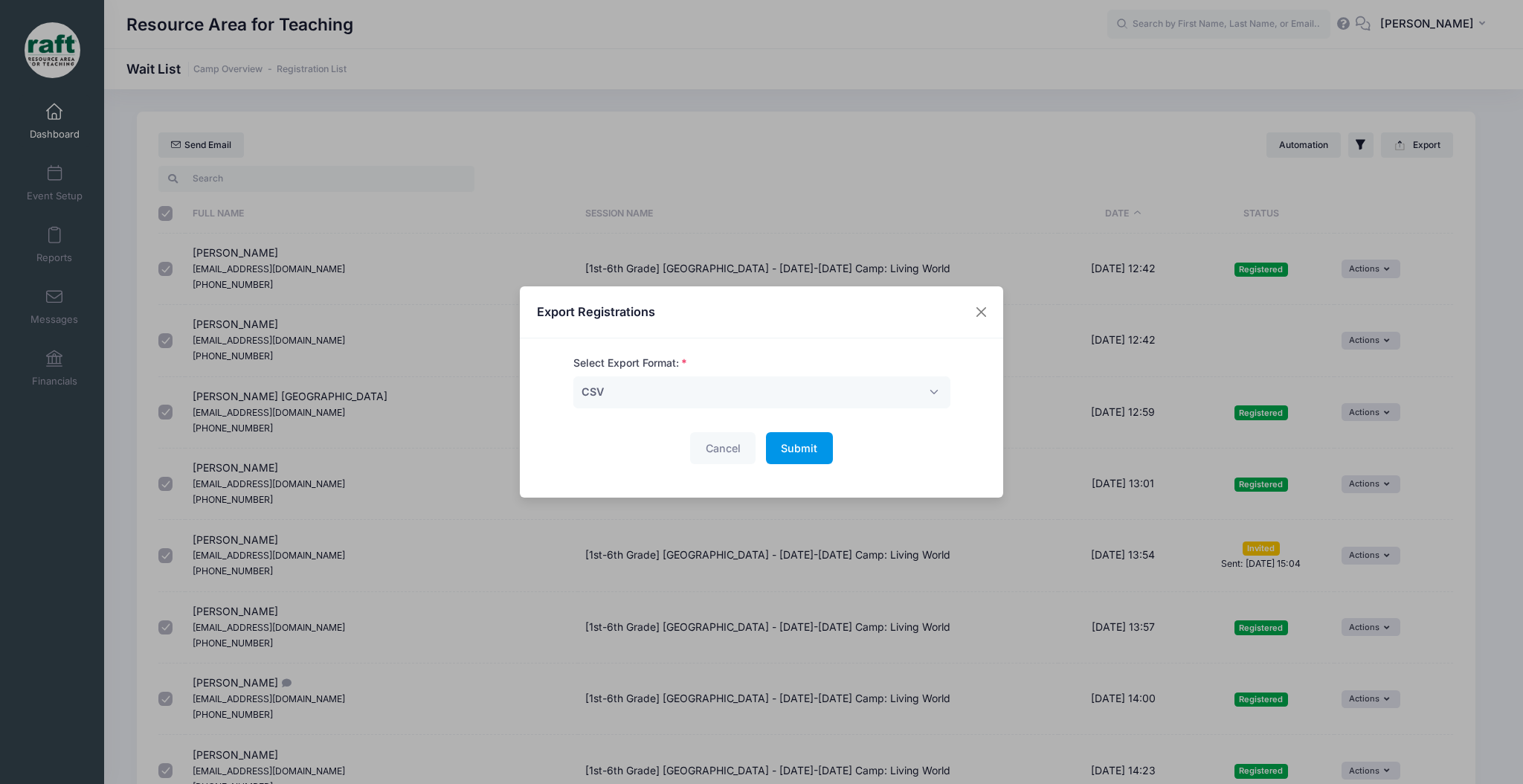
click at [793, 446] on span "Submit" at bounding box center [799, 448] width 37 height 13
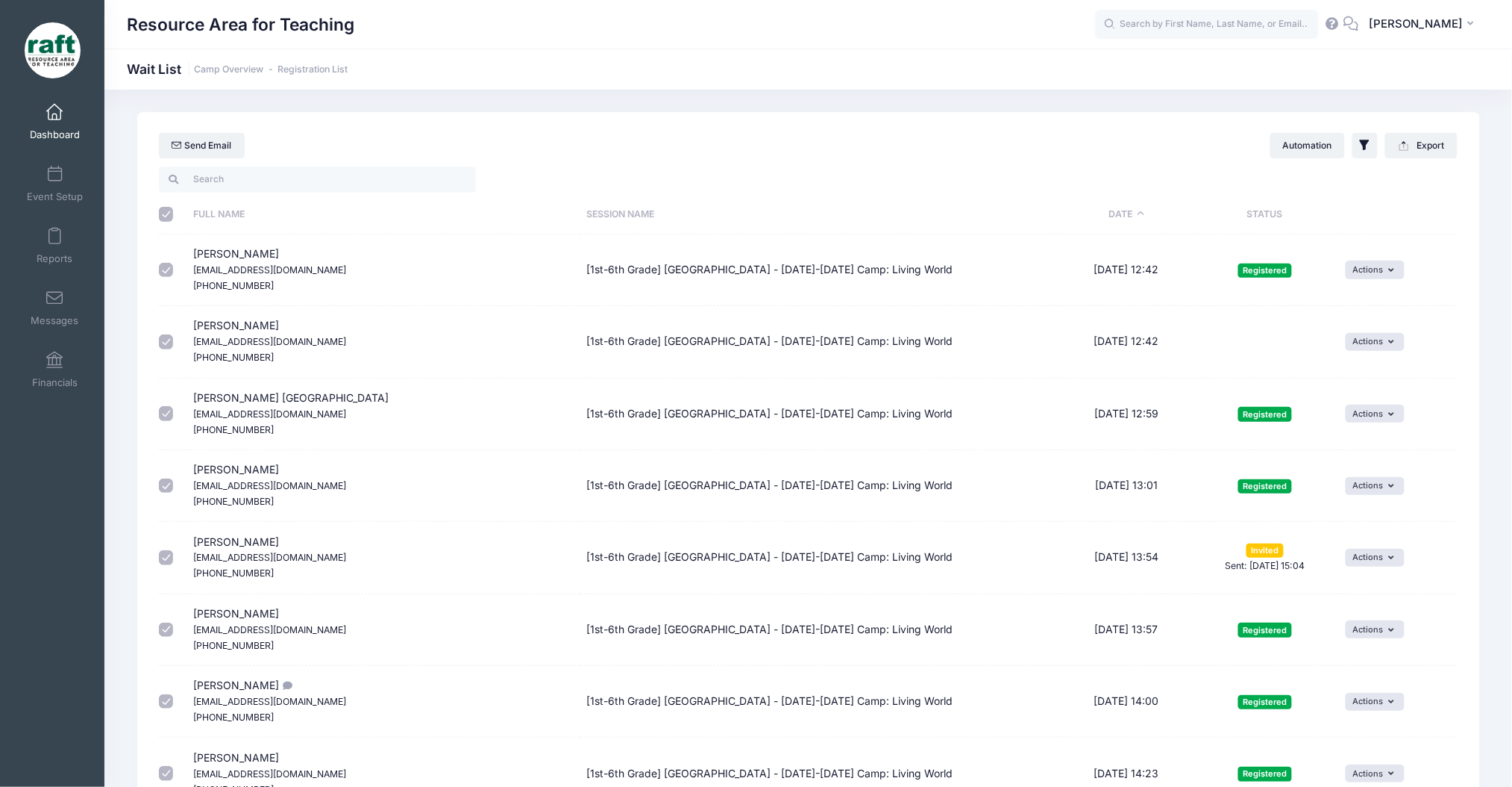
click at [170, 192] on div at bounding box center [480, 179] width 657 height 30
click at [160, 213] on input "\a \a \a \a" at bounding box center [166, 214] width 15 height 15
checkbox input "false"
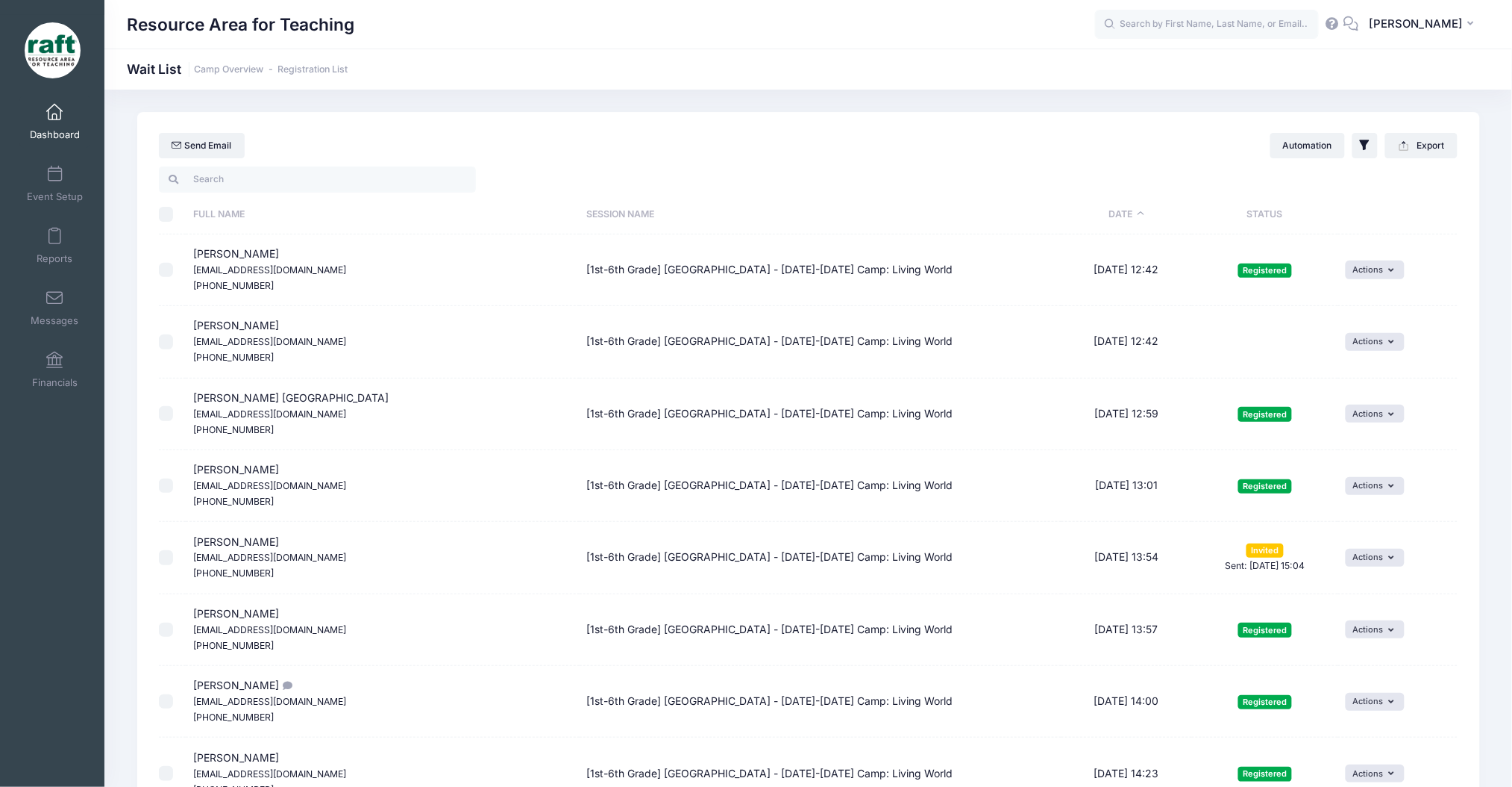
checkbox input "false"
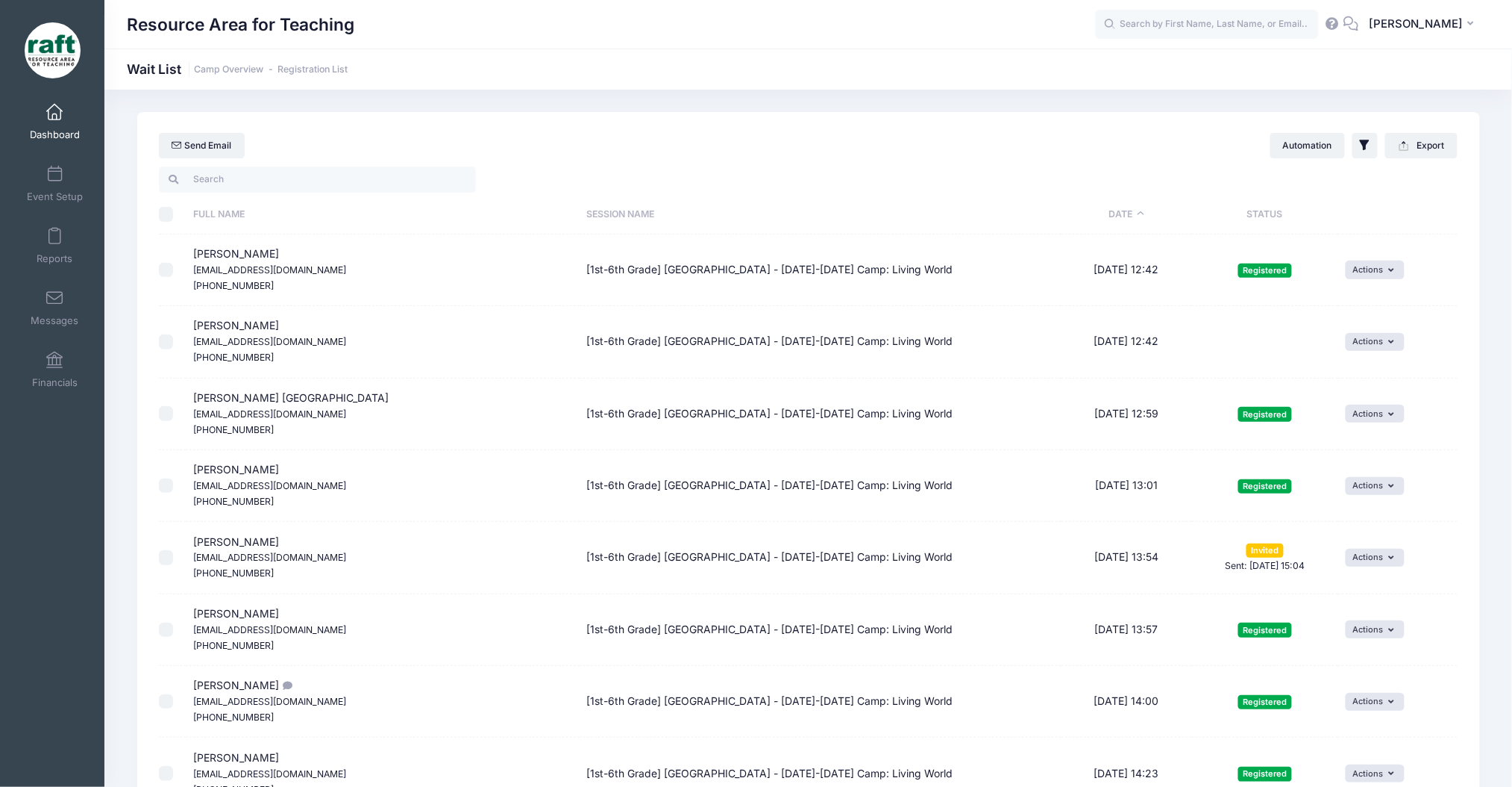
checkbox input "false"
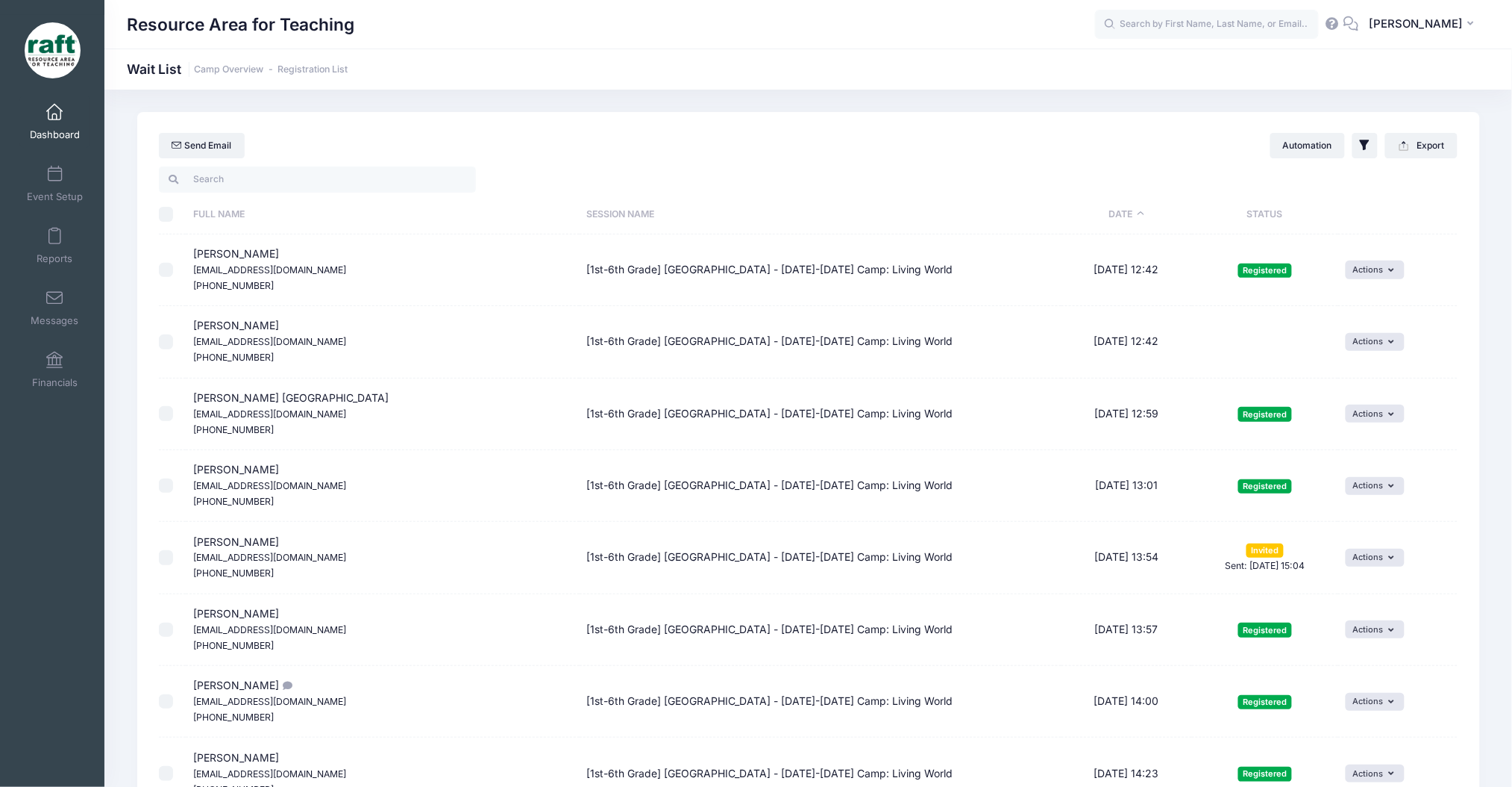
checkbox input "false"
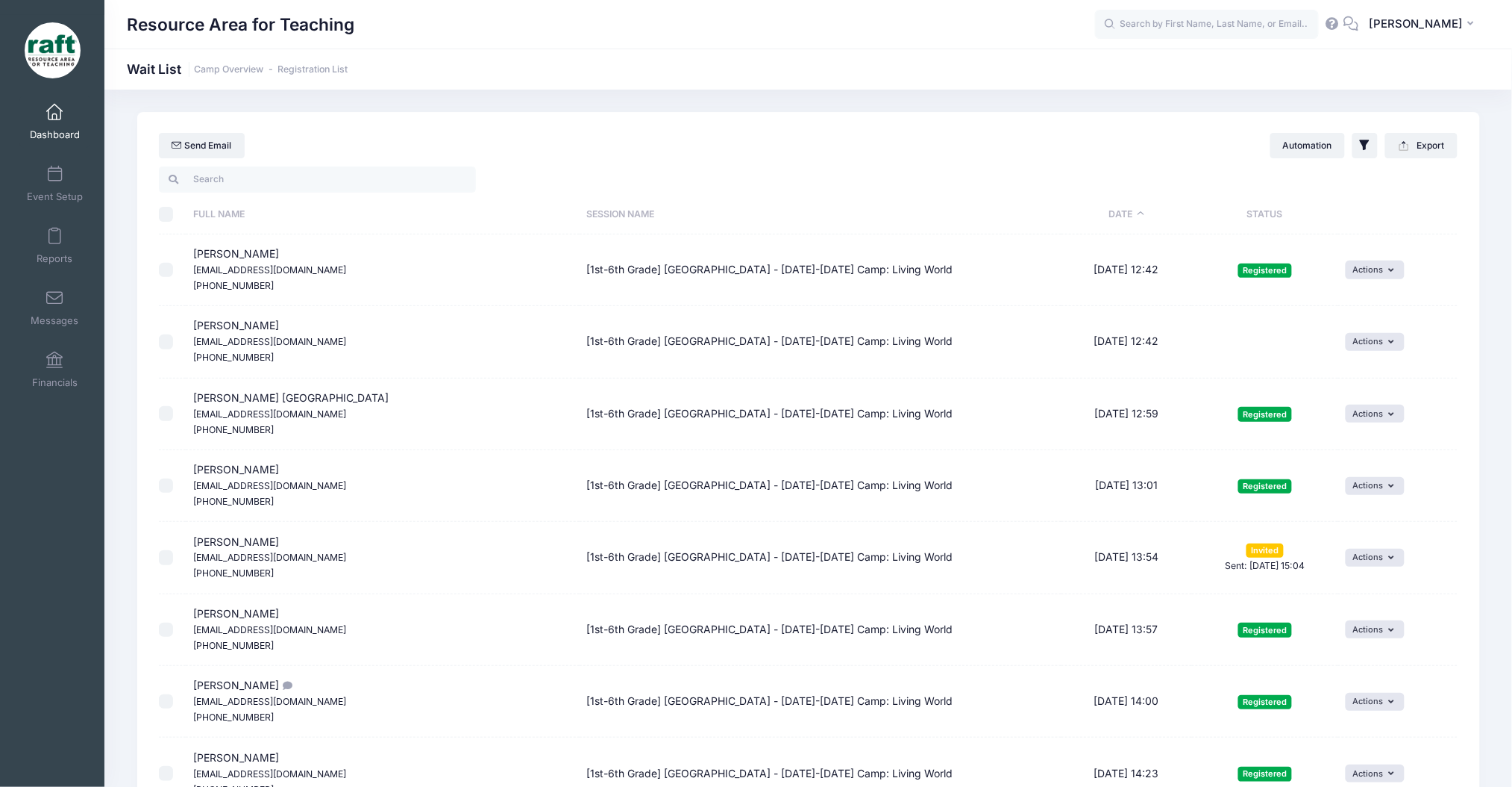
checkbox input "false"
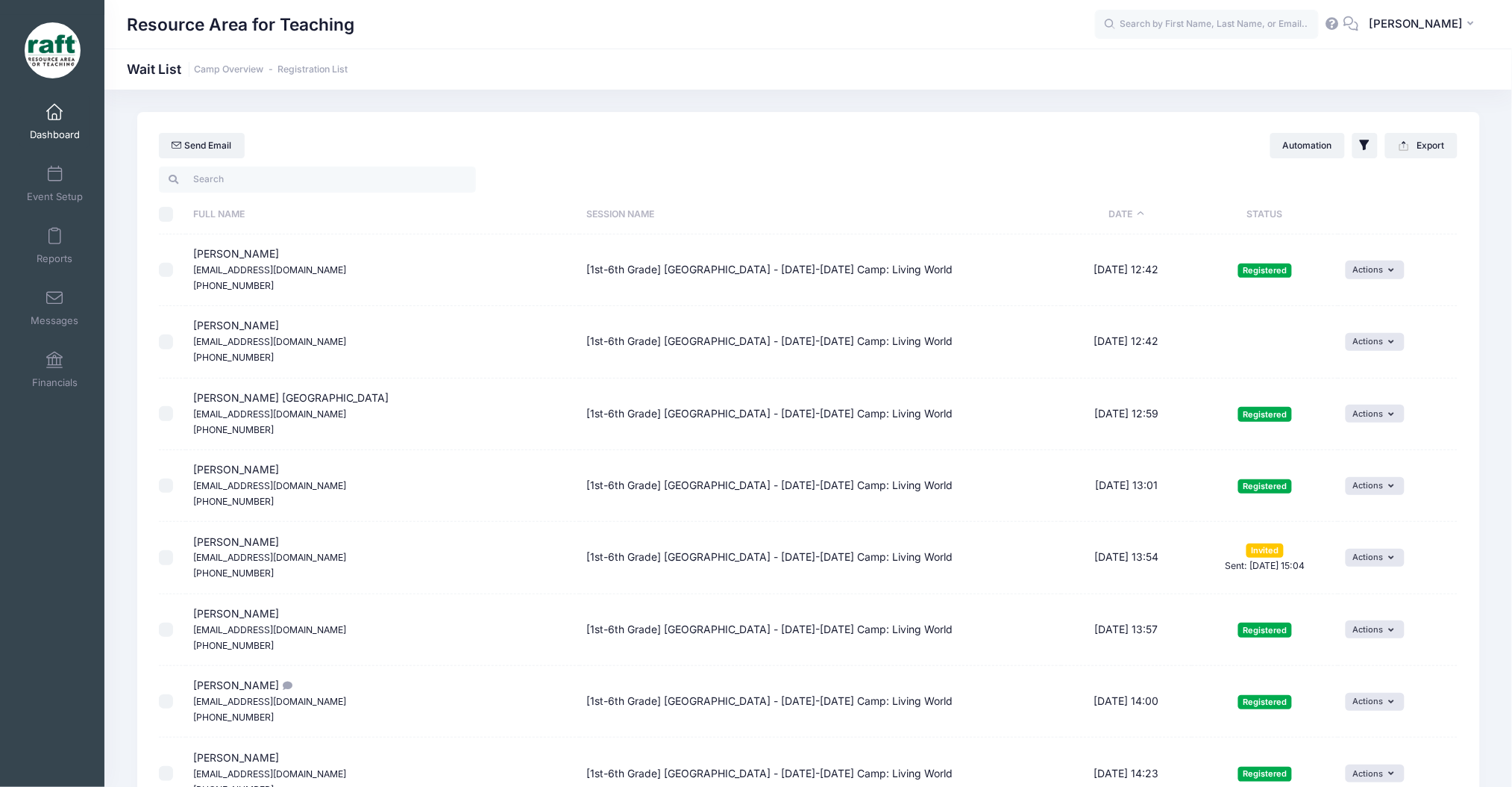
checkbox input "false"
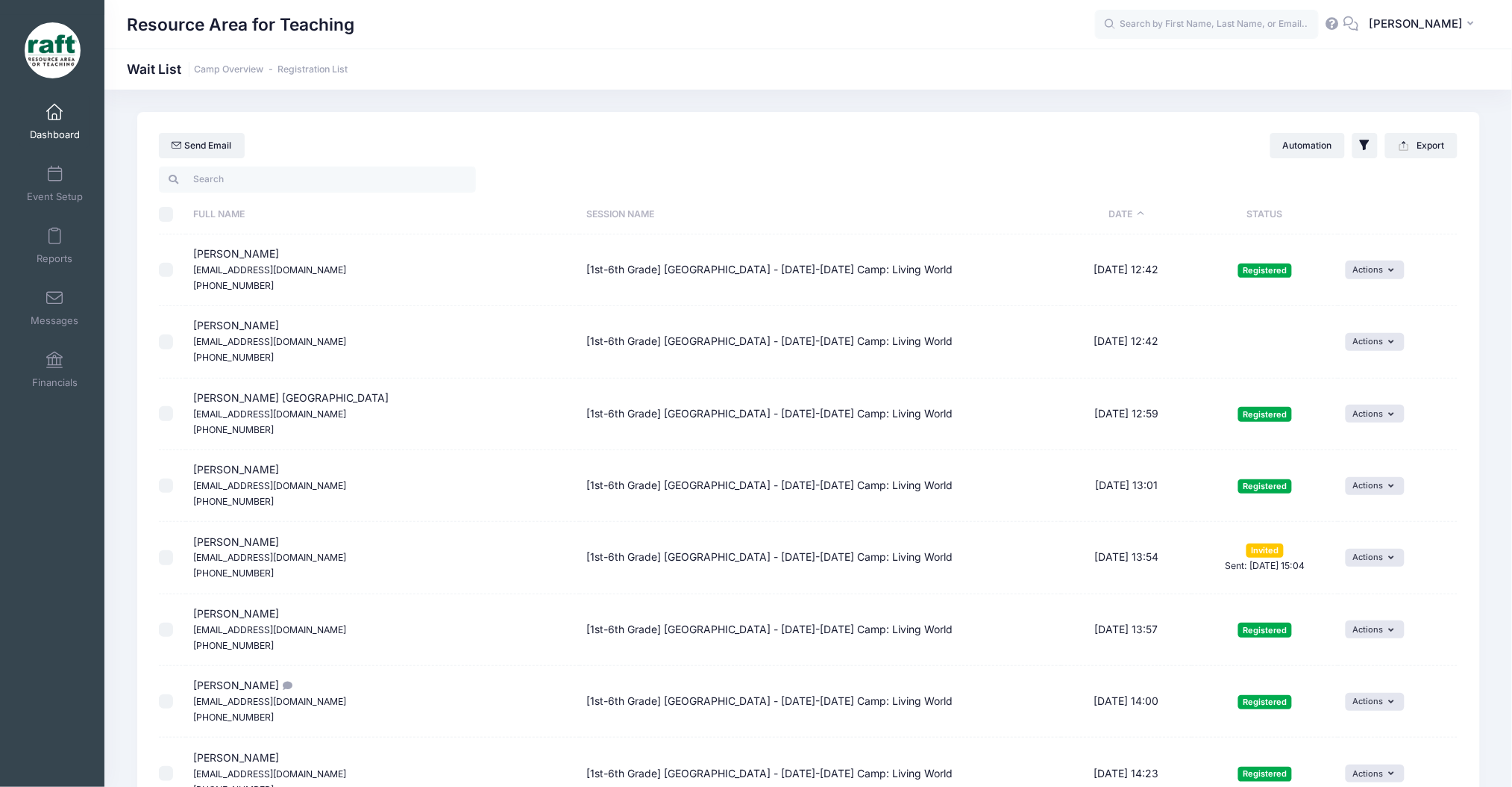
checkbox input "false"
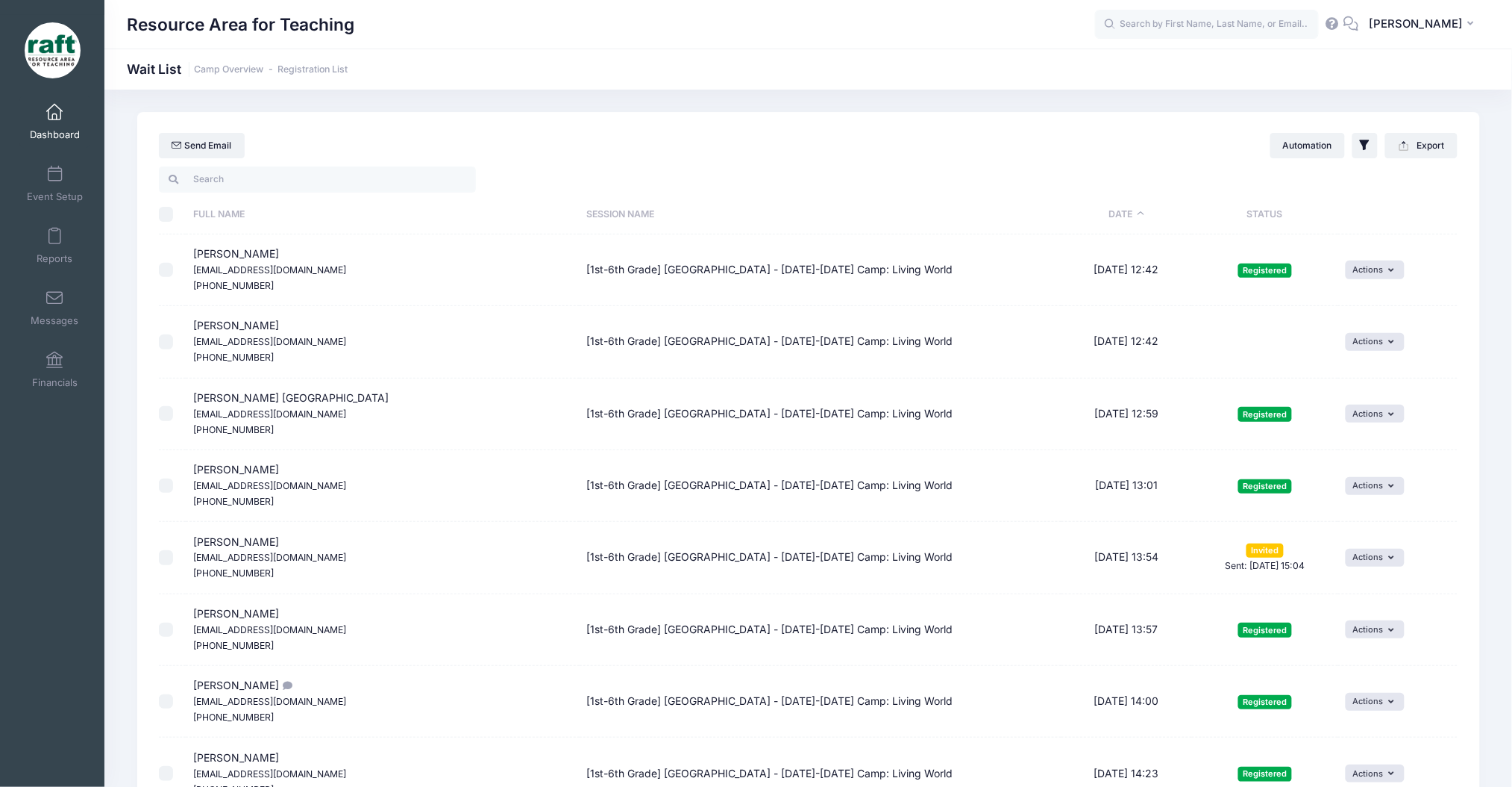
checkbox input "false"
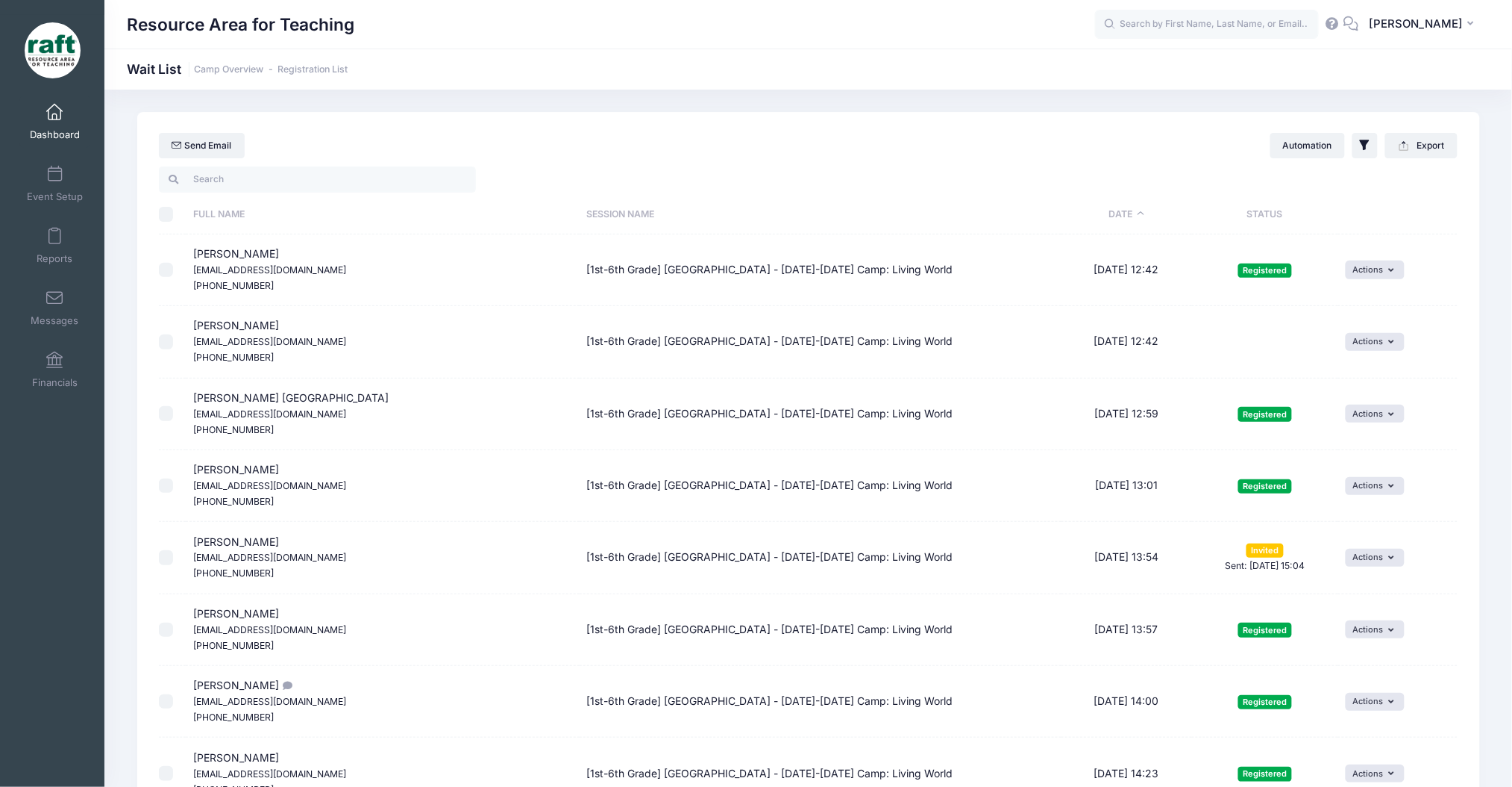
checkbox input "false"
click at [172, 341] on input "checkbox" at bounding box center [166, 342] width 15 height 15
checkbox input "true"
click at [165, 554] on input "checkbox" at bounding box center [166, 557] width 15 height 15
checkbox input "true"
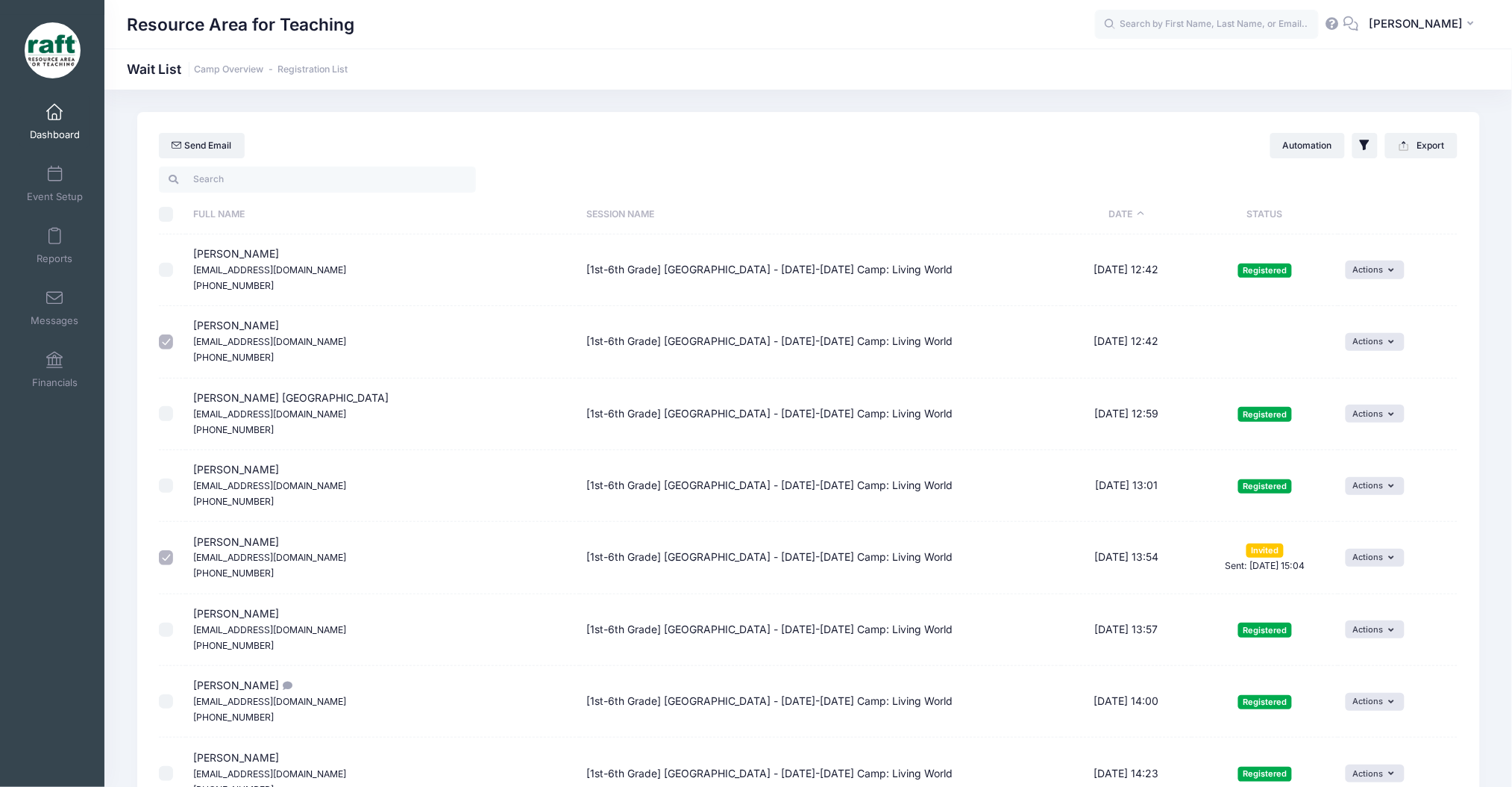
click at [165, 340] on input "checkbox" at bounding box center [166, 342] width 15 height 15
checkbox input "false"
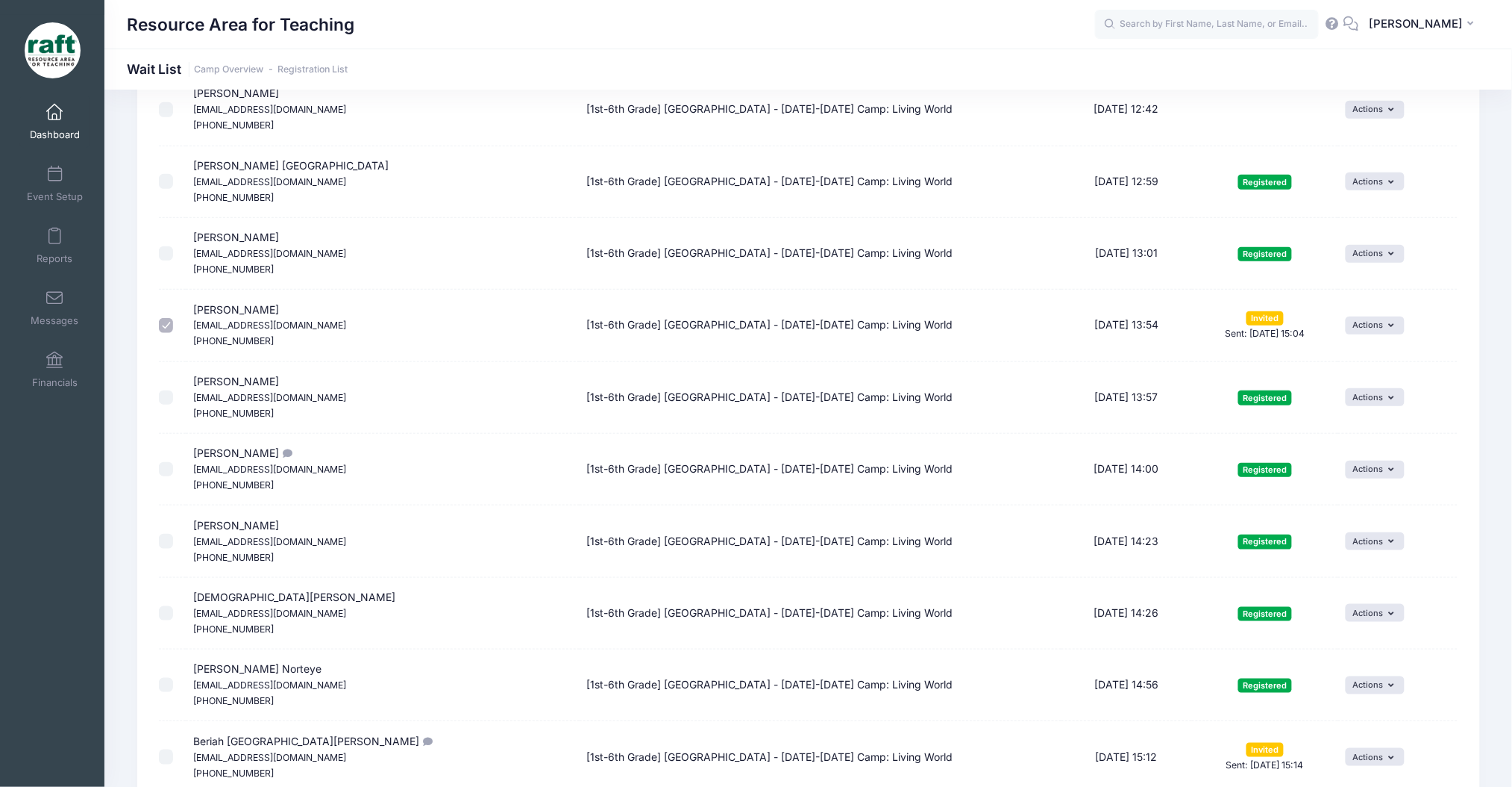
scroll to position [398, 0]
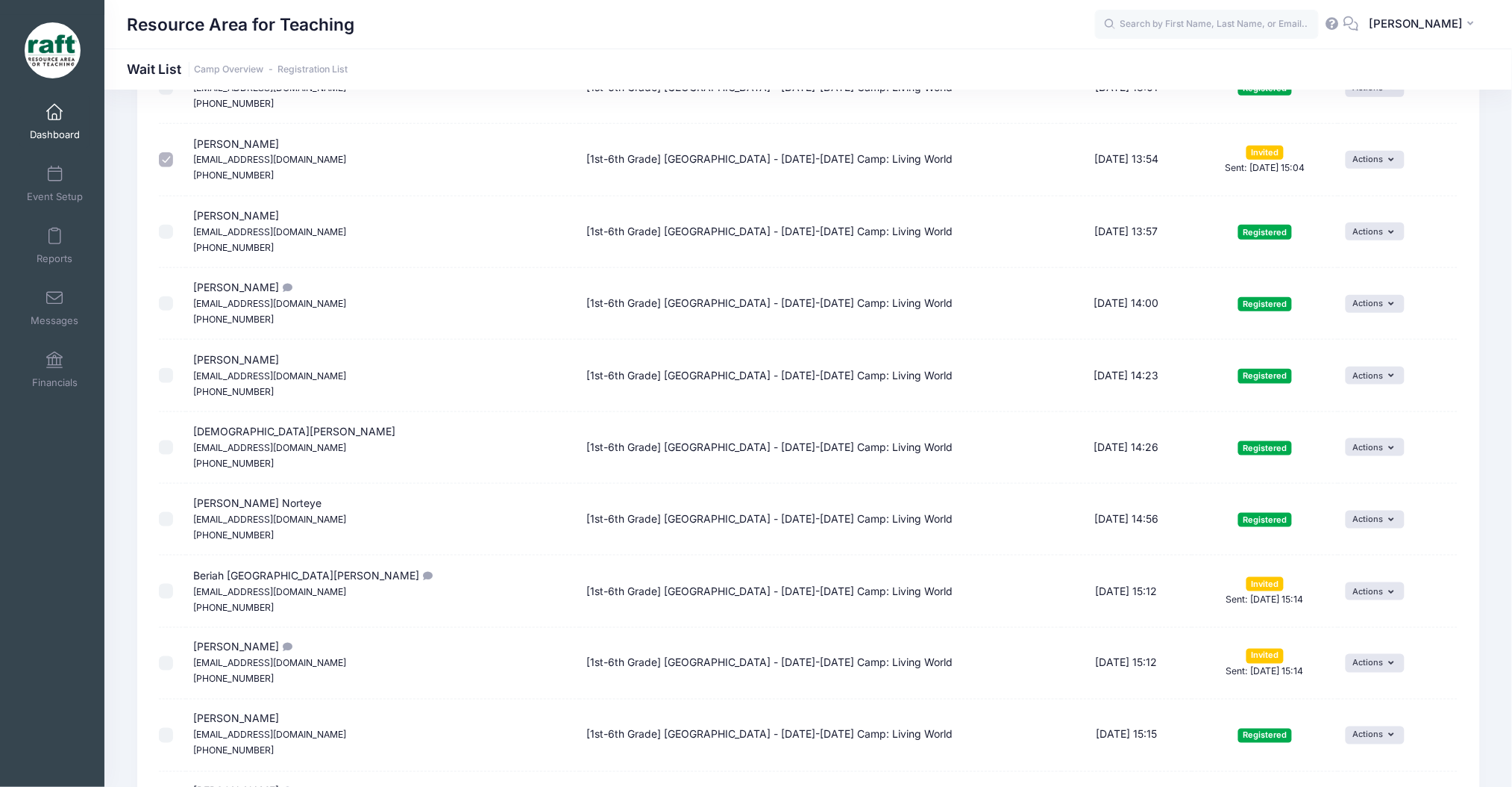
click at [169, 584] on input "checkbox" at bounding box center [166, 591] width 15 height 15
checkbox input "true"
click at [169, 654] on td at bounding box center [173, 664] width 28 height 72
click at [169, 652] on td at bounding box center [173, 664] width 28 height 72
click at [169, 664] on input "checkbox" at bounding box center [166, 664] width 15 height 15
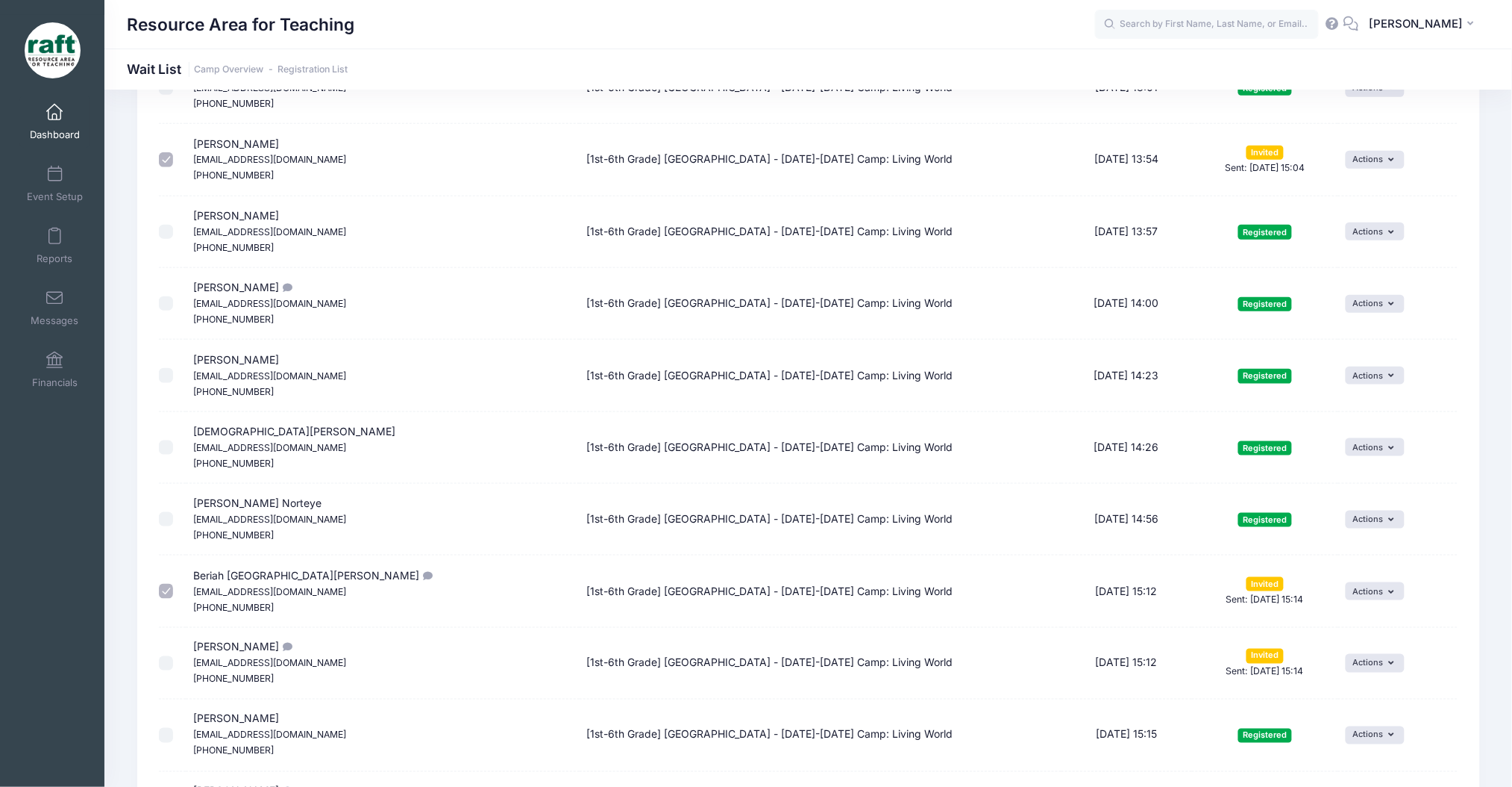
checkbox input "true"
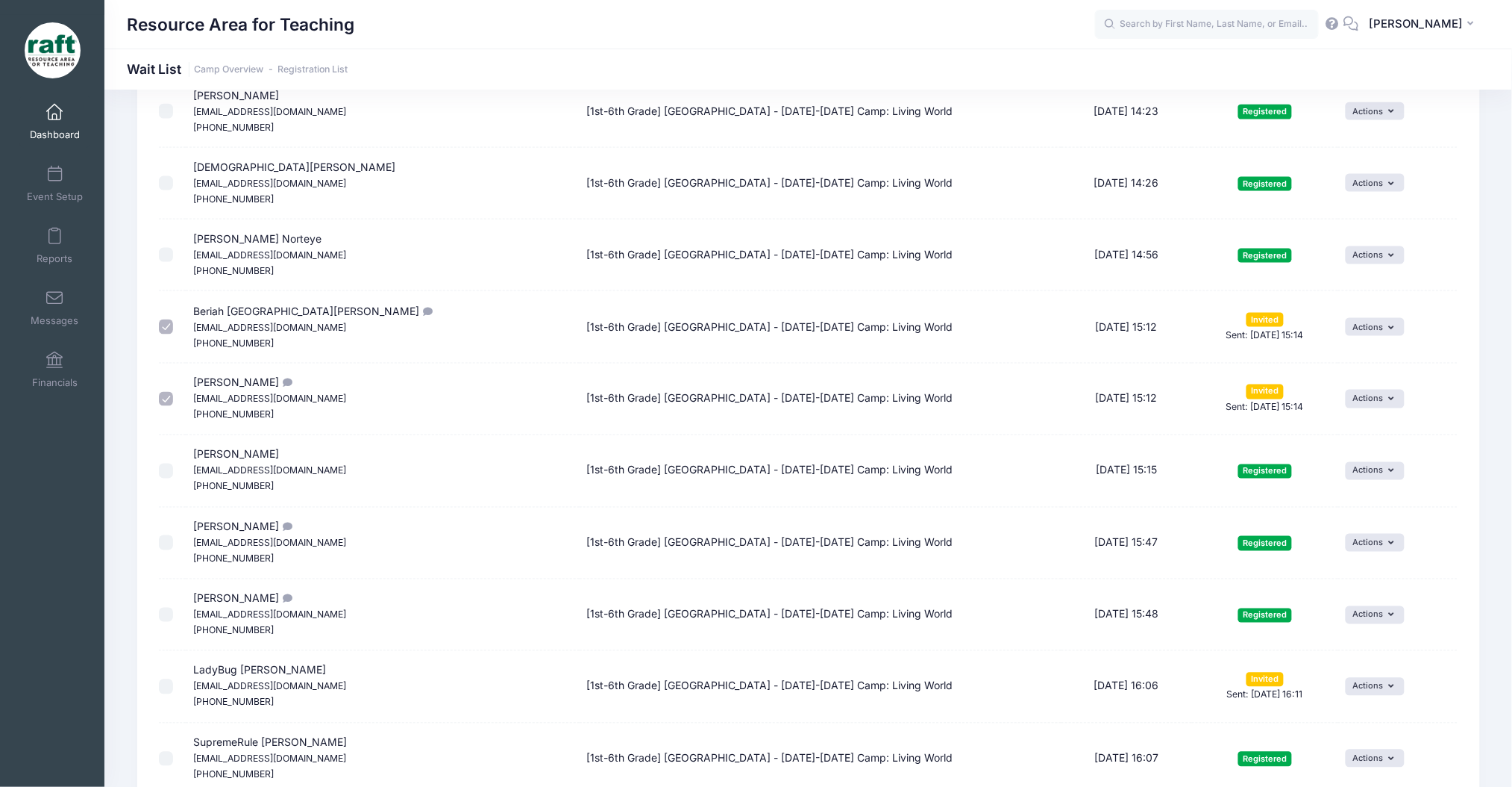
scroll to position [696, 0]
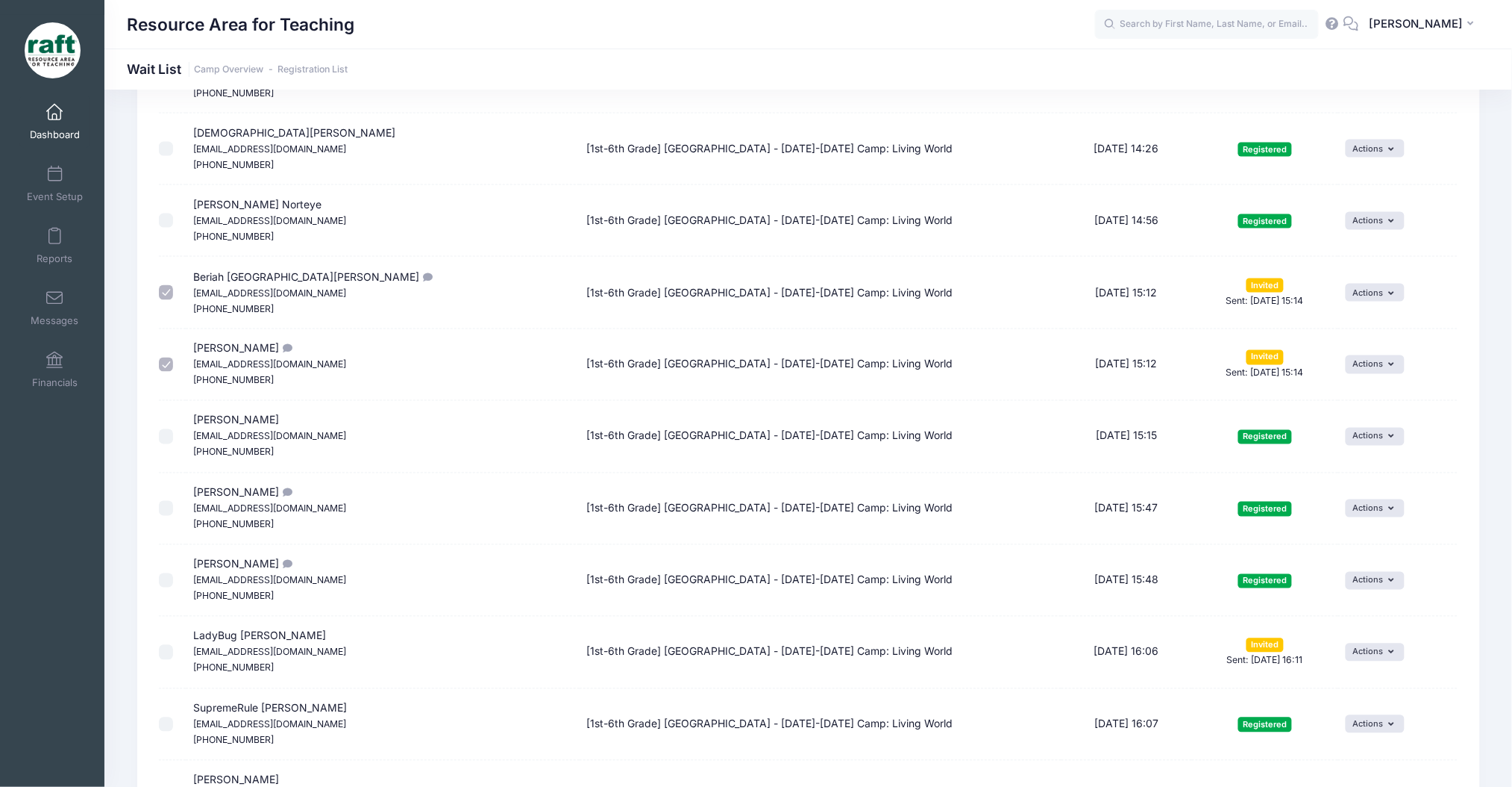
click at [175, 644] on label at bounding box center [169, 652] width 20 height 15
click at [174, 644] on input "checkbox" at bounding box center [166, 652] width 15 height 15
click at [175, 644] on label at bounding box center [169, 652] width 20 height 15
click at [174, 644] on input "checkbox" at bounding box center [166, 652] width 15 height 15
checkbox input "false"
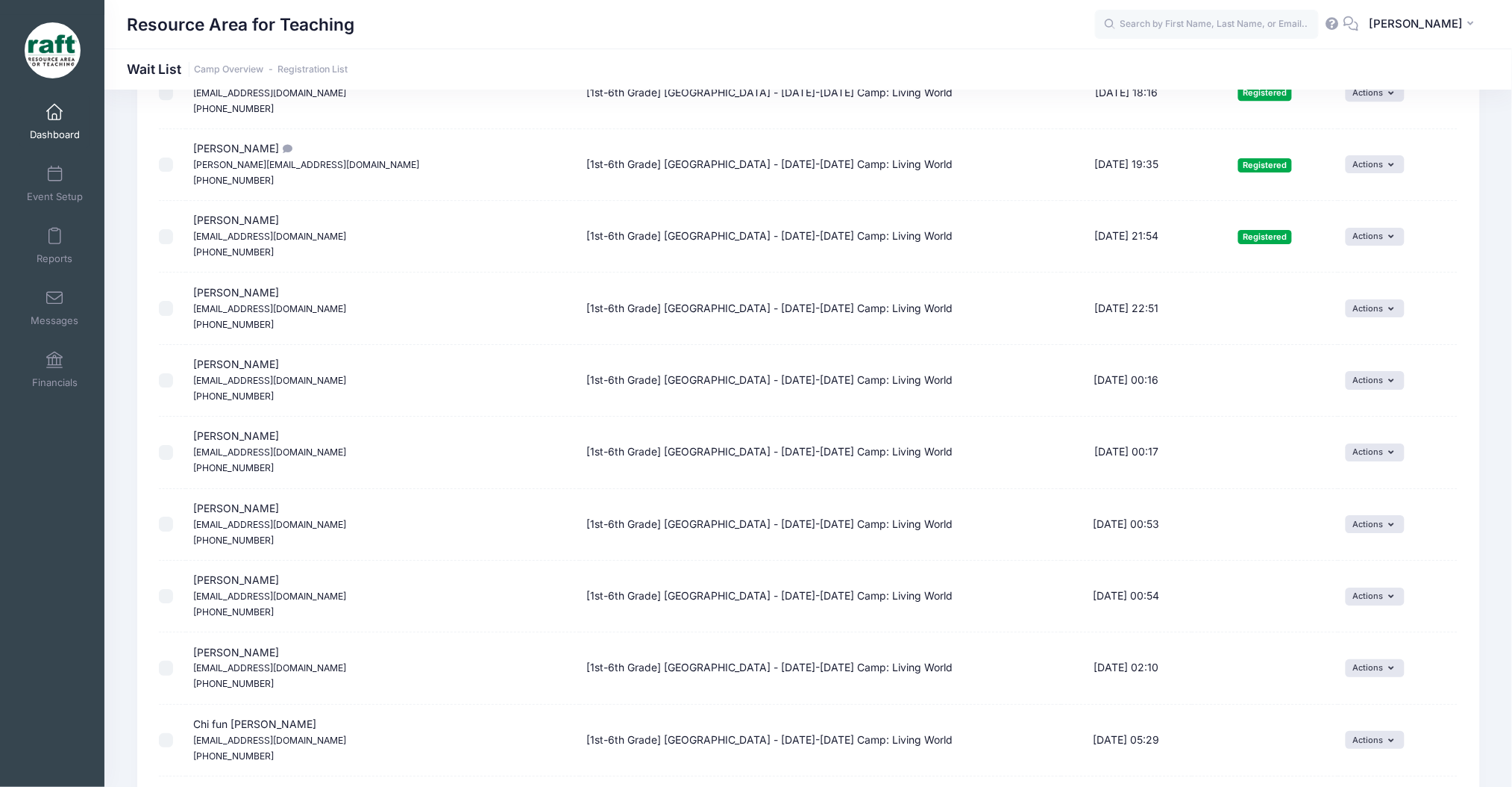
scroll to position [1691, 0]
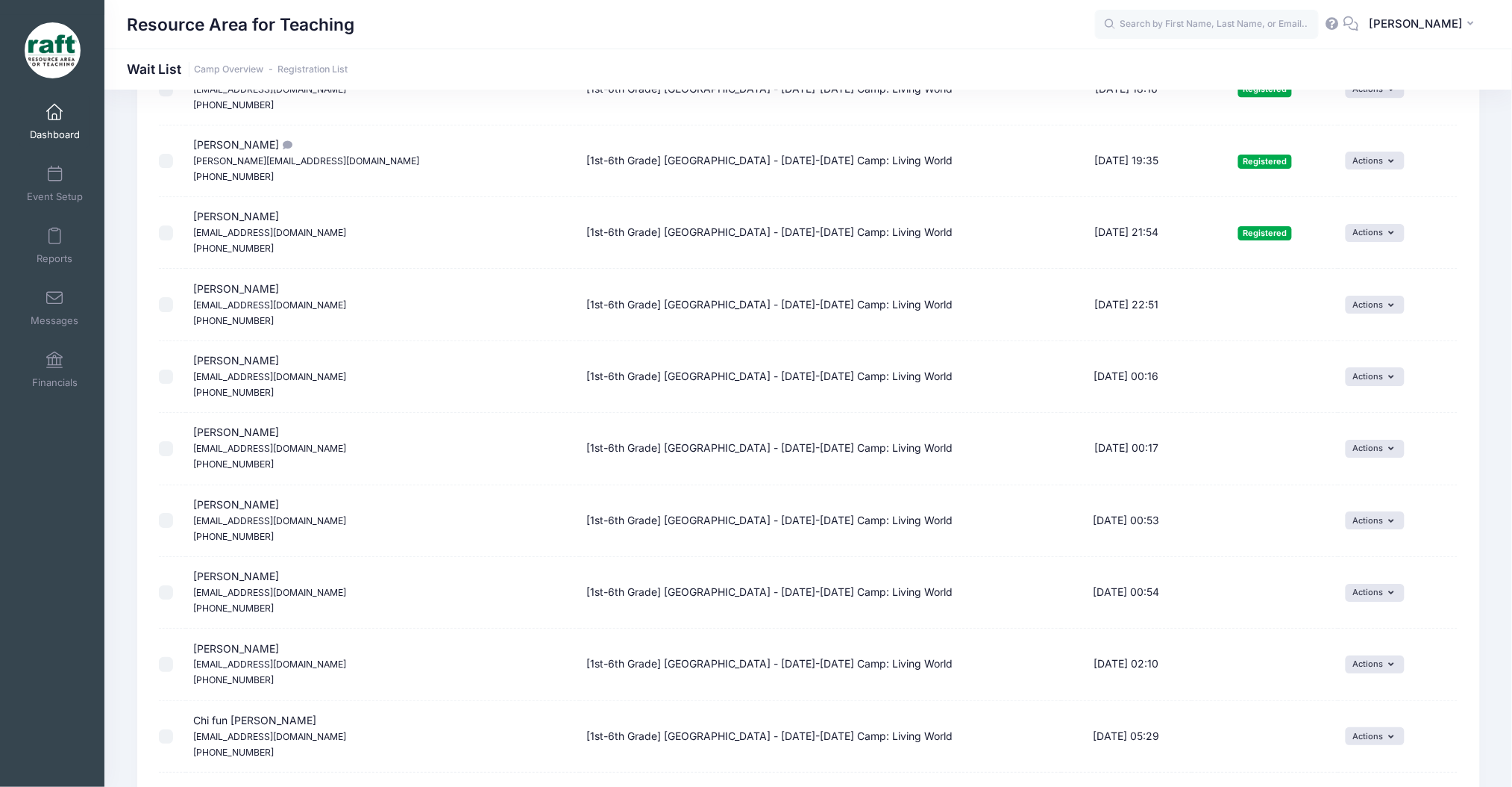
click at [170, 291] on td at bounding box center [173, 304] width 28 height 72
click at [163, 312] on input "checkbox" at bounding box center [166, 304] width 15 height 15
checkbox input "true"
click at [169, 376] on input "checkbox" at bounding box center [166, 377] width 15 height 15
checkbox input "true"
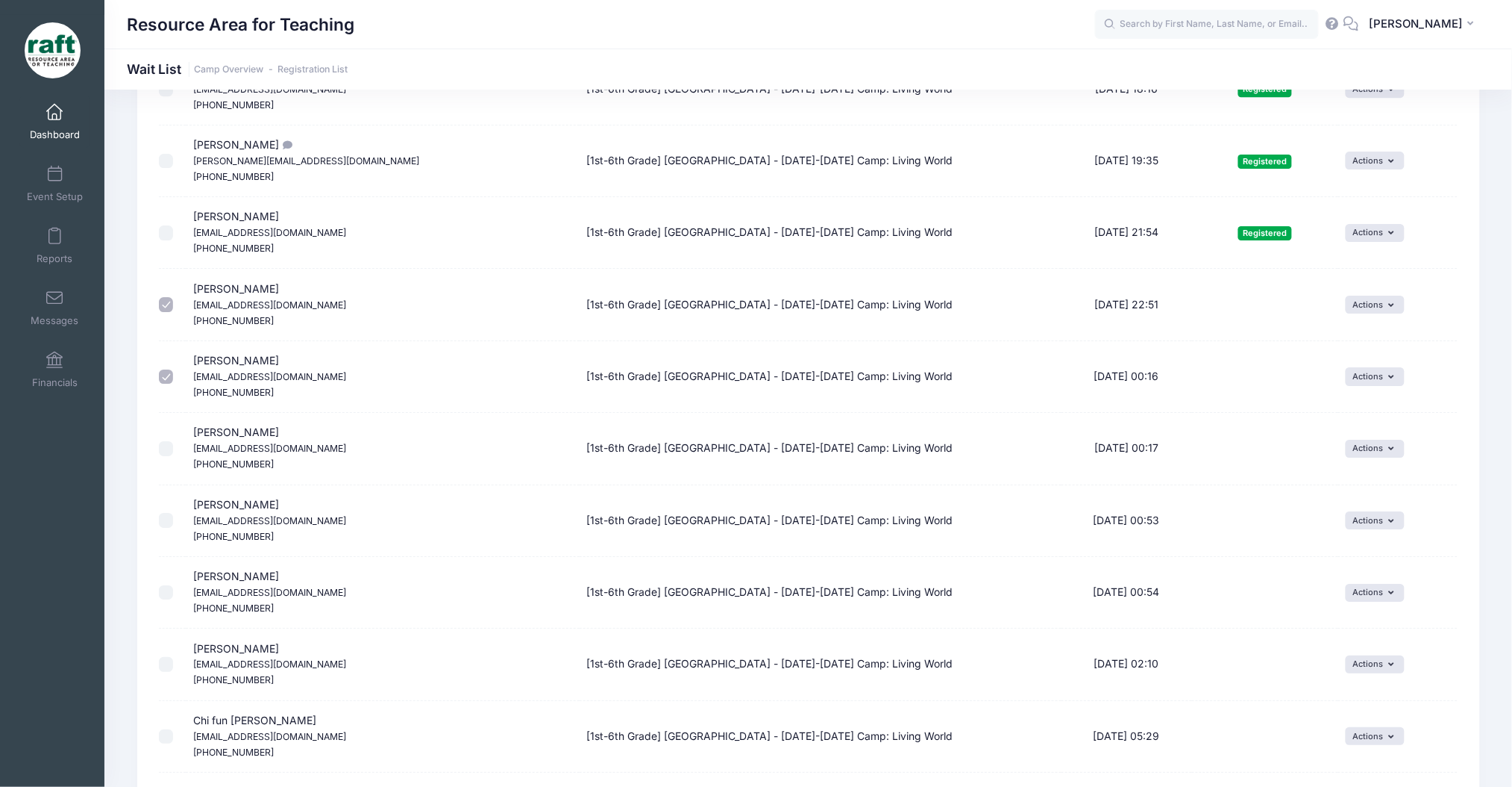
click at [163, 453] on input "checkbox" at bounding box center [166, 449] width 15 height 15
checkbox input "true"
click at [168, 519] on input "checkbox" at bounding box center [166, 520] width 15 height 15
checkbox input "true"
click at [168, 590] on input "checkbox" at bounding box center [166, 592] width 15 height 15
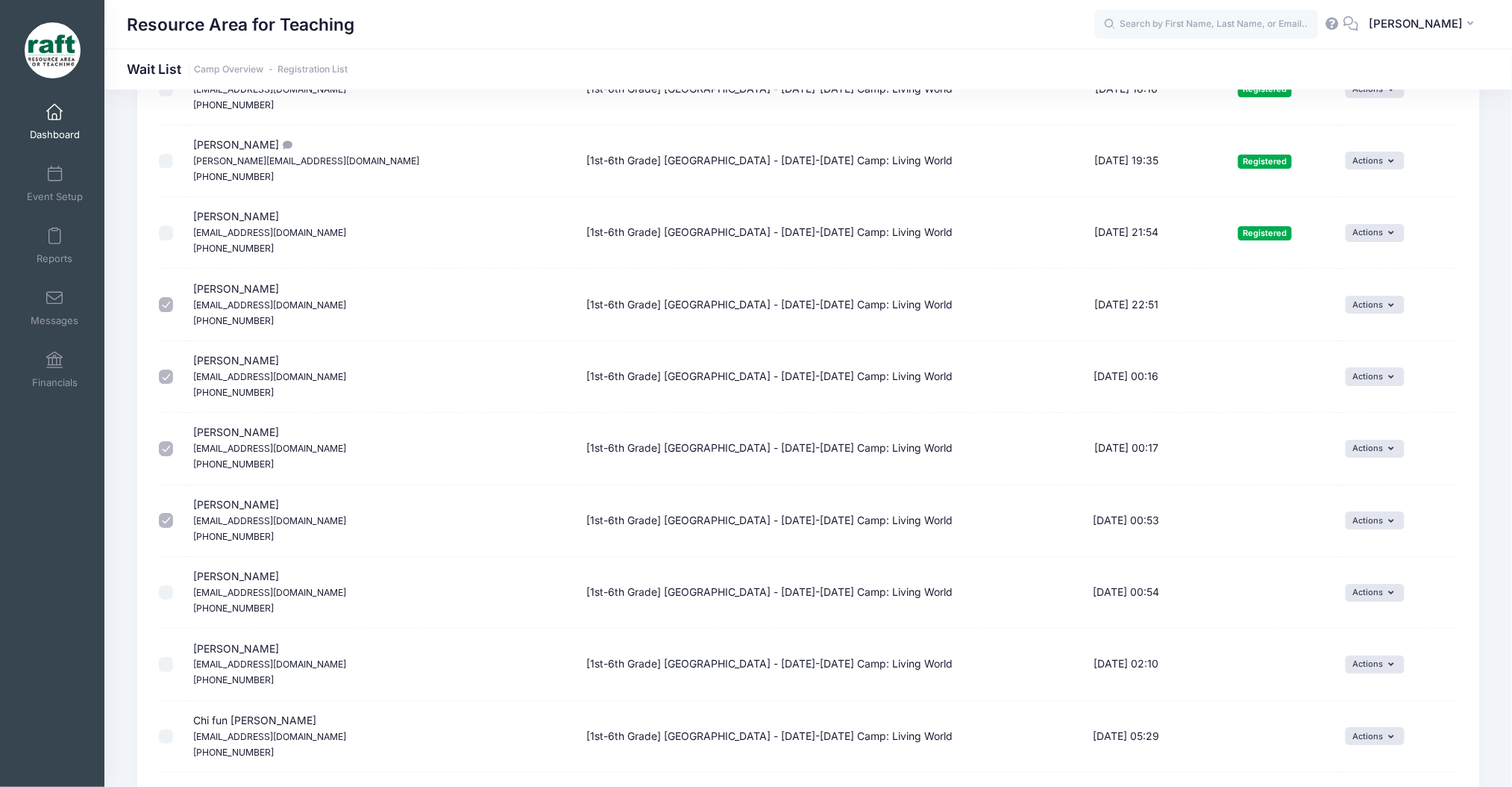
checkbox input "true"
click at [160, 672] on input "checkbox" at bounding box center [166, 664] width 15 height 15
checkbox input "true"
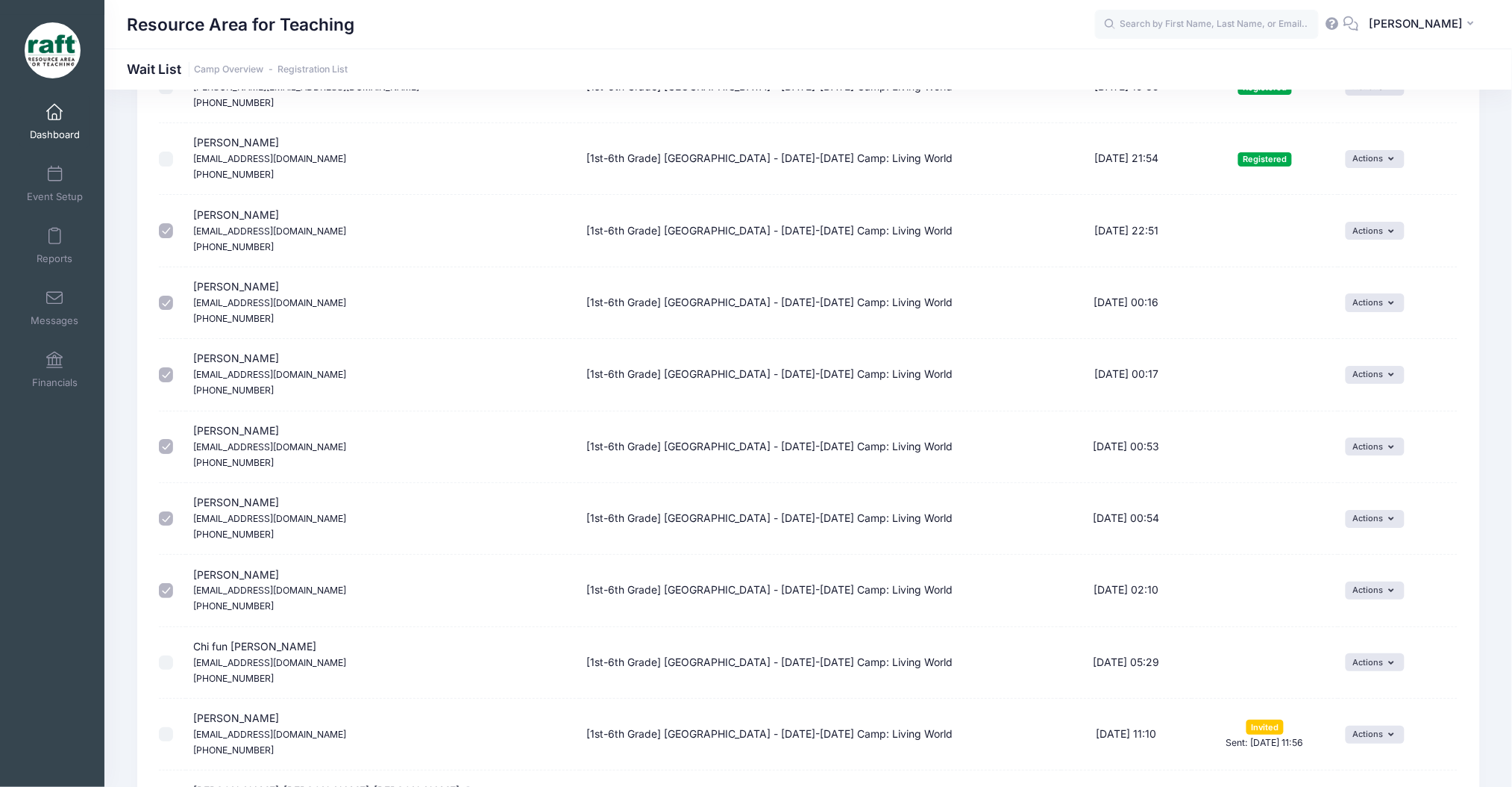
scroll to position [1890, 0]
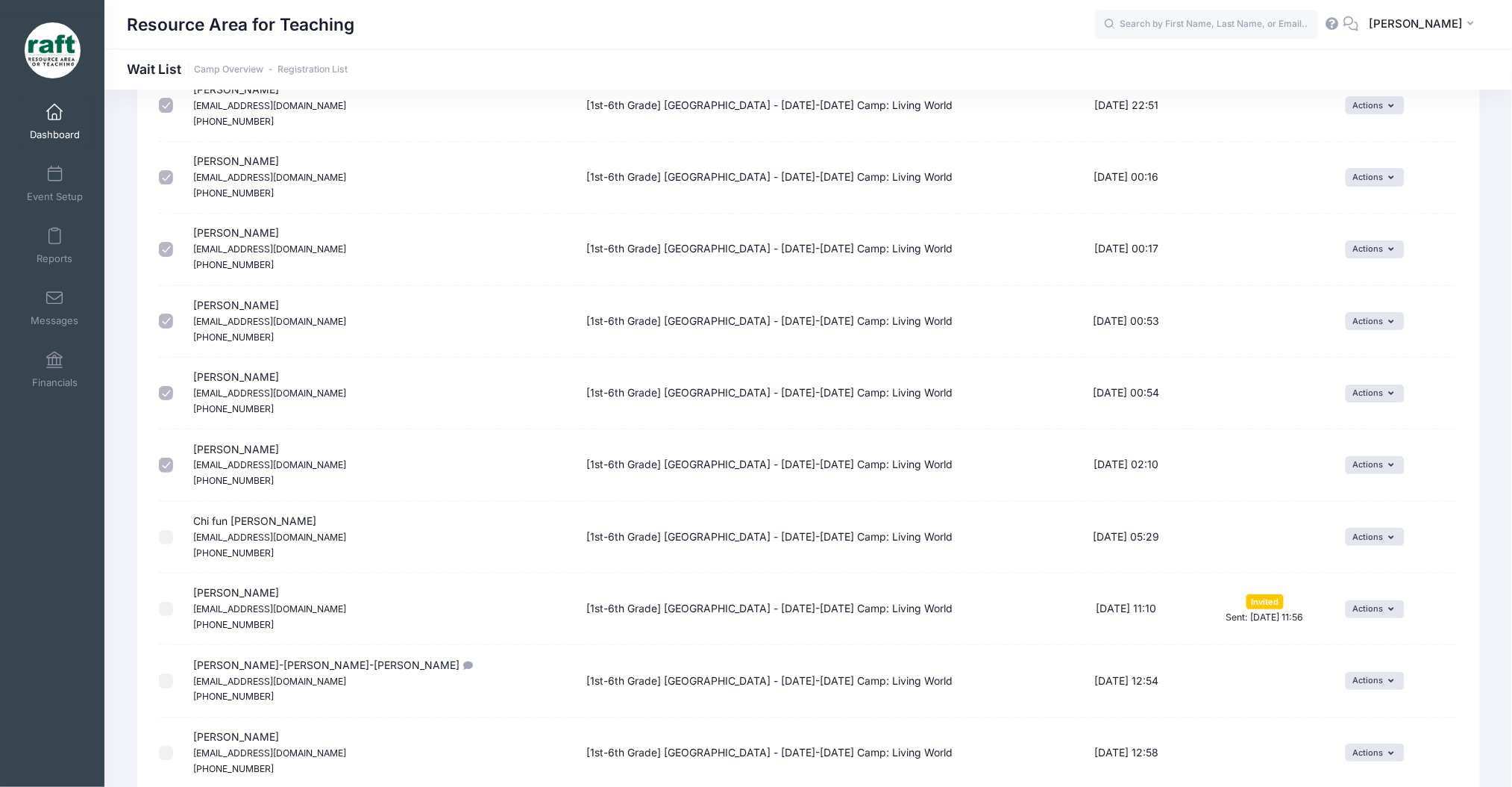
click at [169, 541] on input "checkbox" at bounding box center [166, 537] width 15 height 15
checkbox input "true"
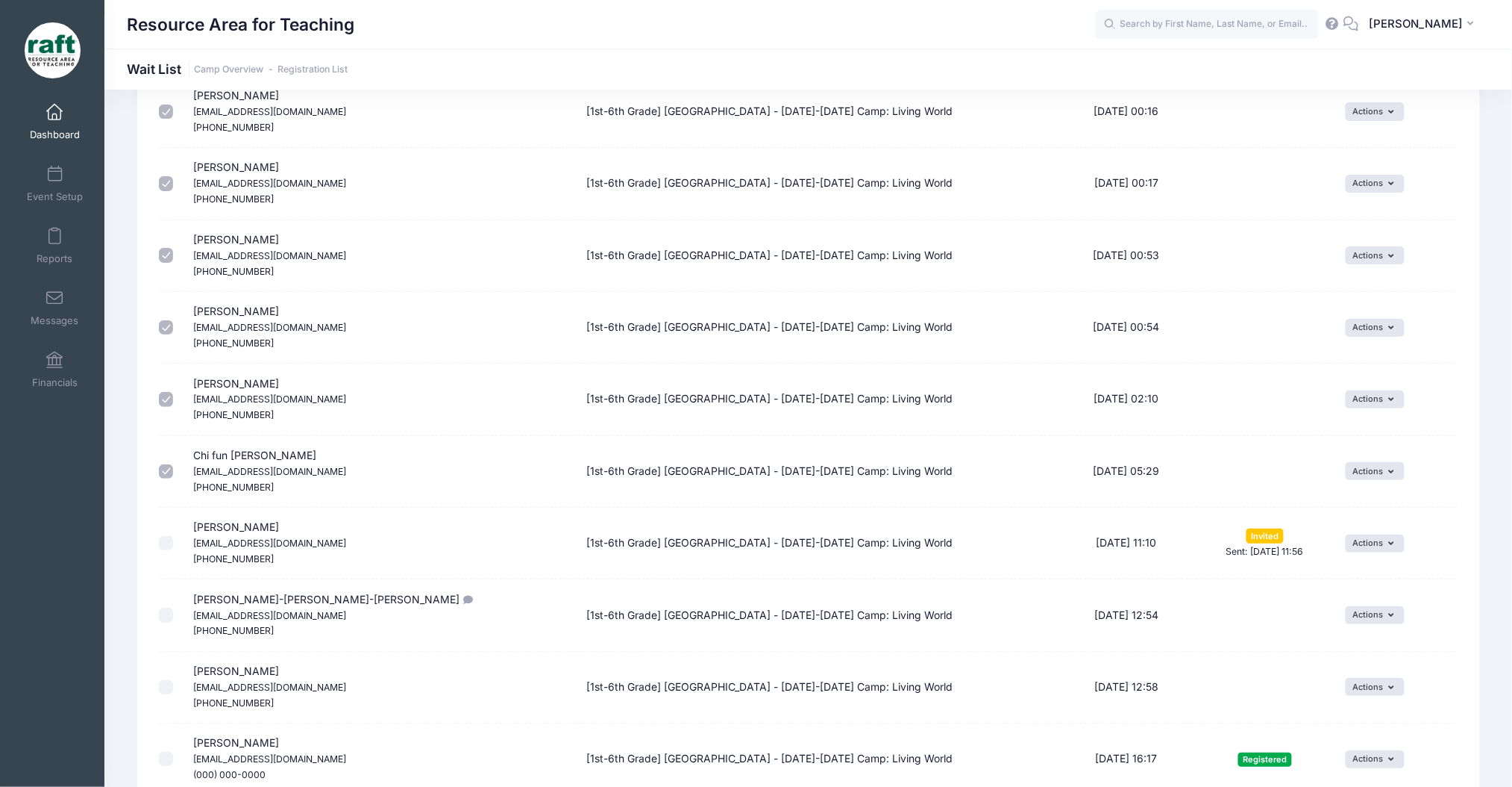
scroll to position [1990, 0]
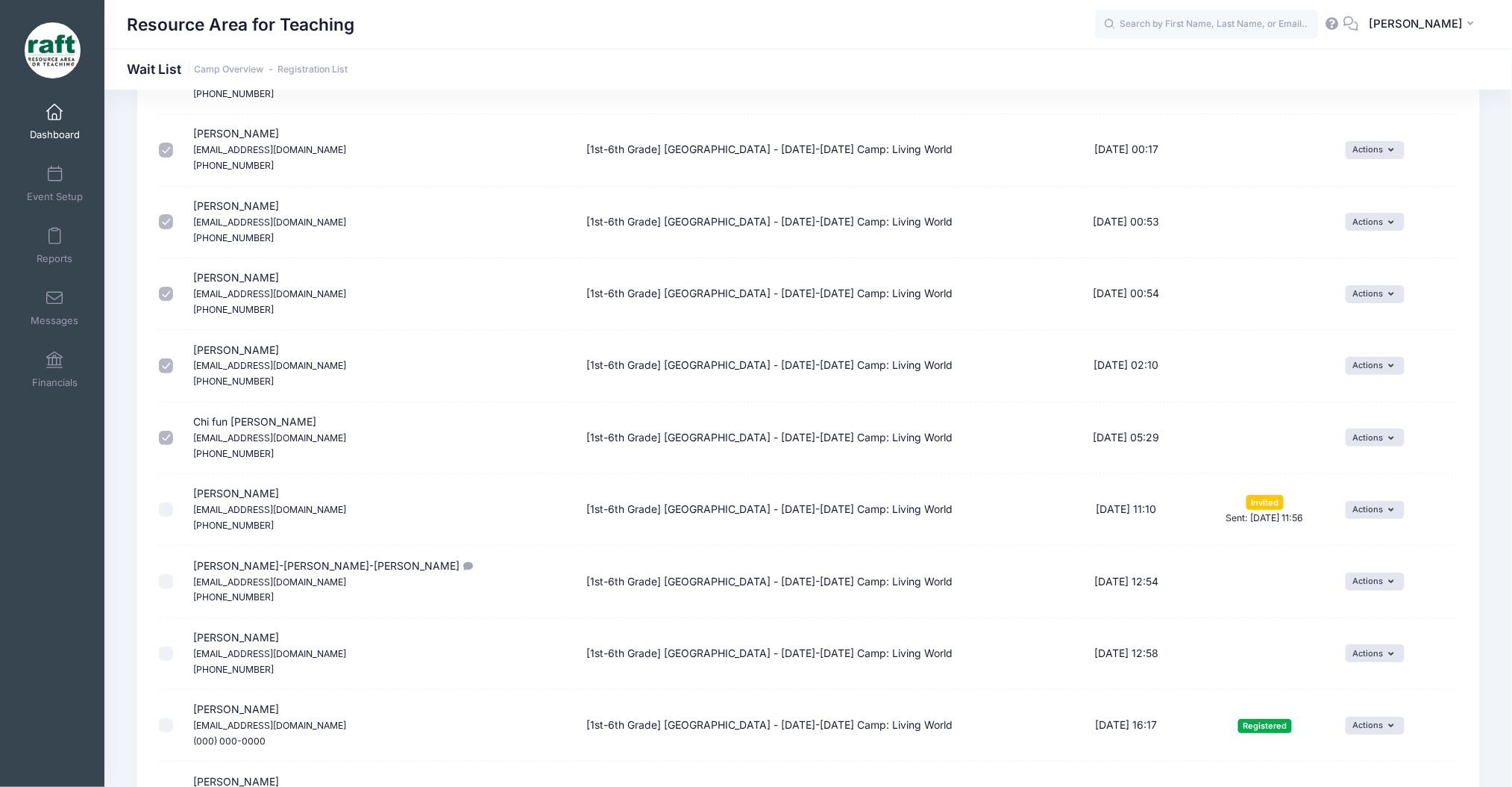
click at [169, 588] on input "checkbox" at bounding box center [166, 581] width 15 height 15
checkbox input "true"
click at [163, 663] on td at bounding box center [173, 654] width 28 height 72
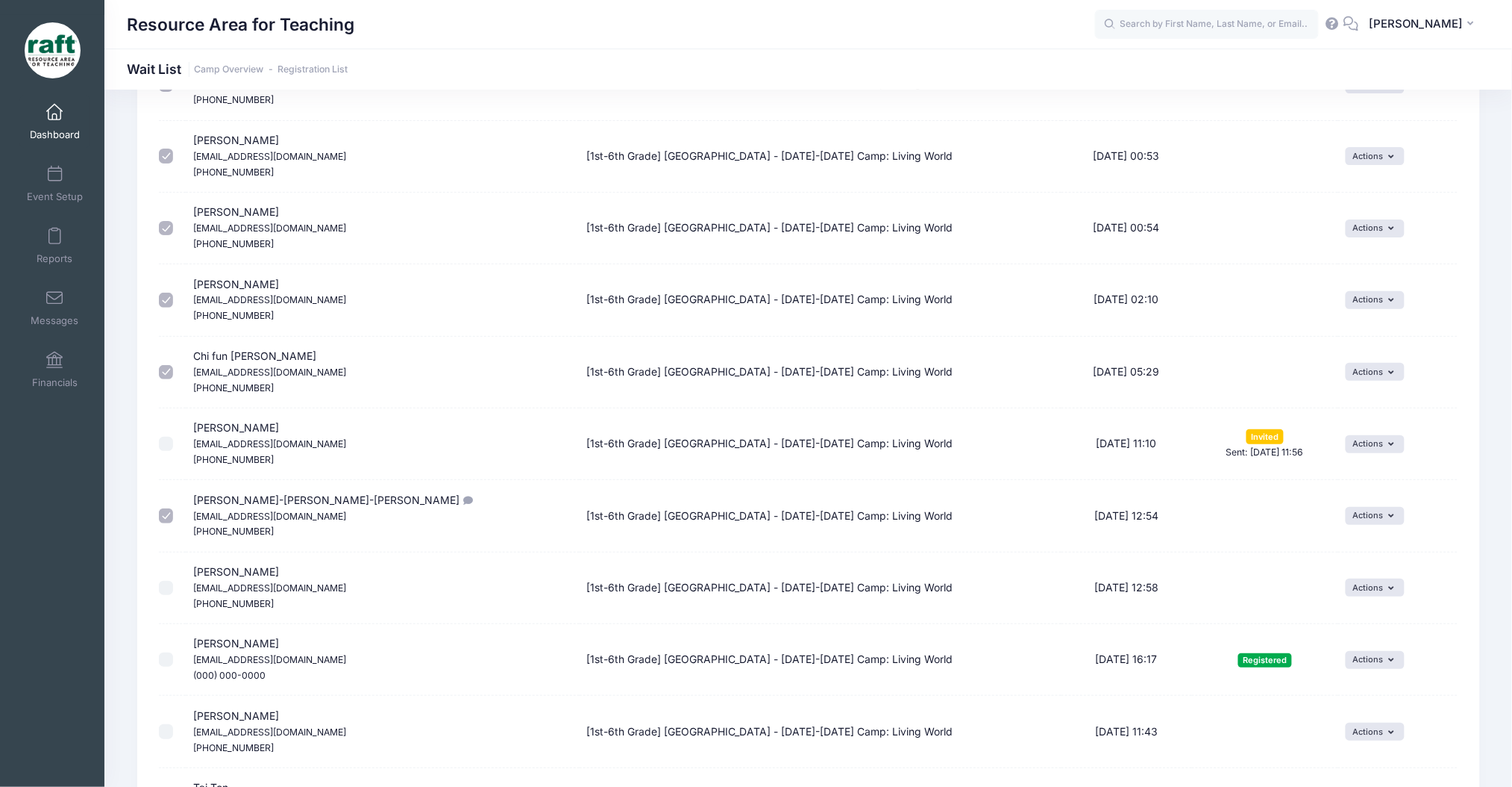
scroll to position [2090, 0]
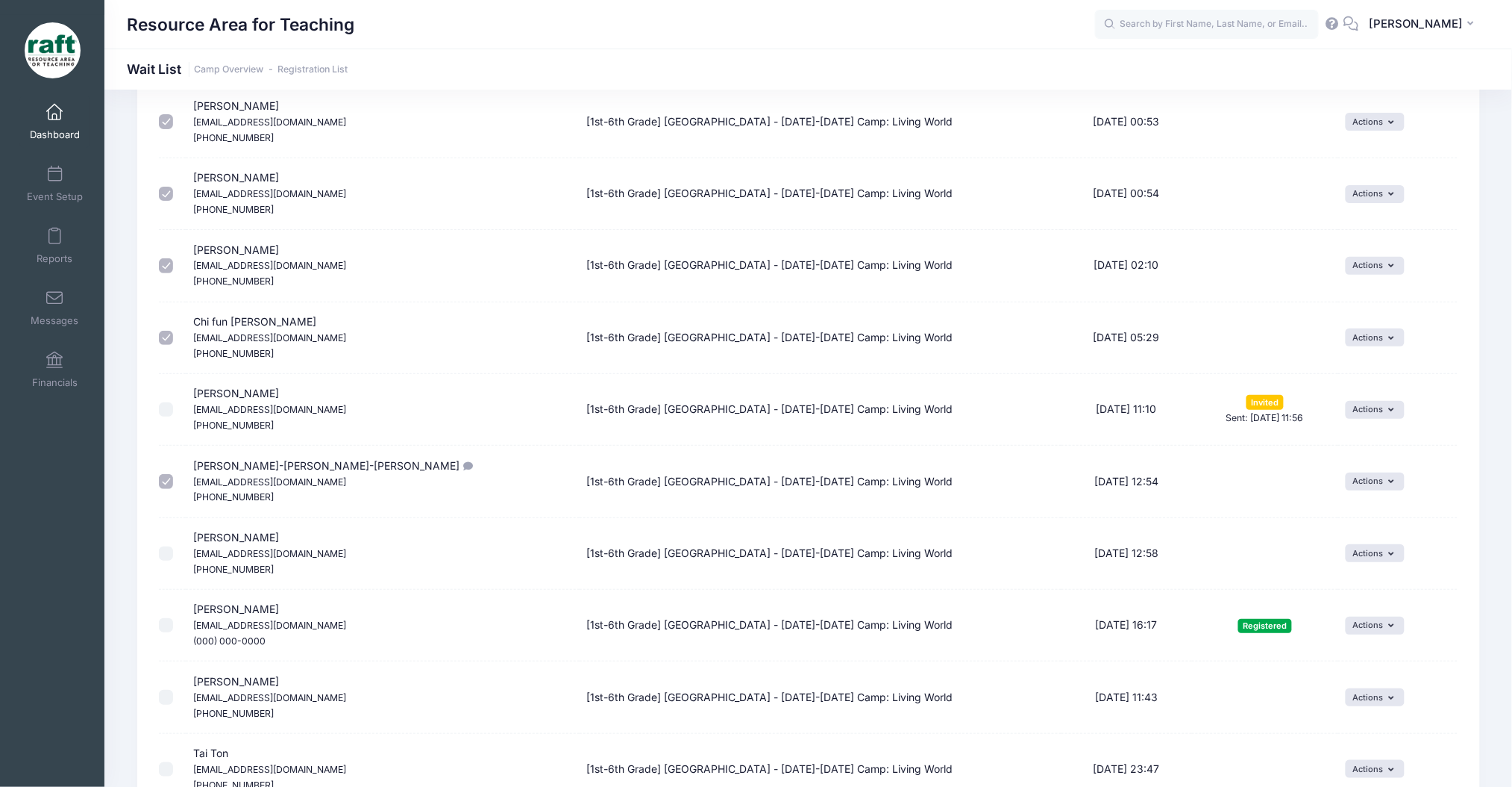
click at [170, 565] on td at bounding box center [173, 553] width 28 height 72
click at [168, 551] on input "checkbox" at bounding box center [166, 553] width 15 height 15
checkbox input "true"
click at [168, 700] on input "checkbox" at bounding box center [166, 697] width 15 height 15
checkbox input "true"
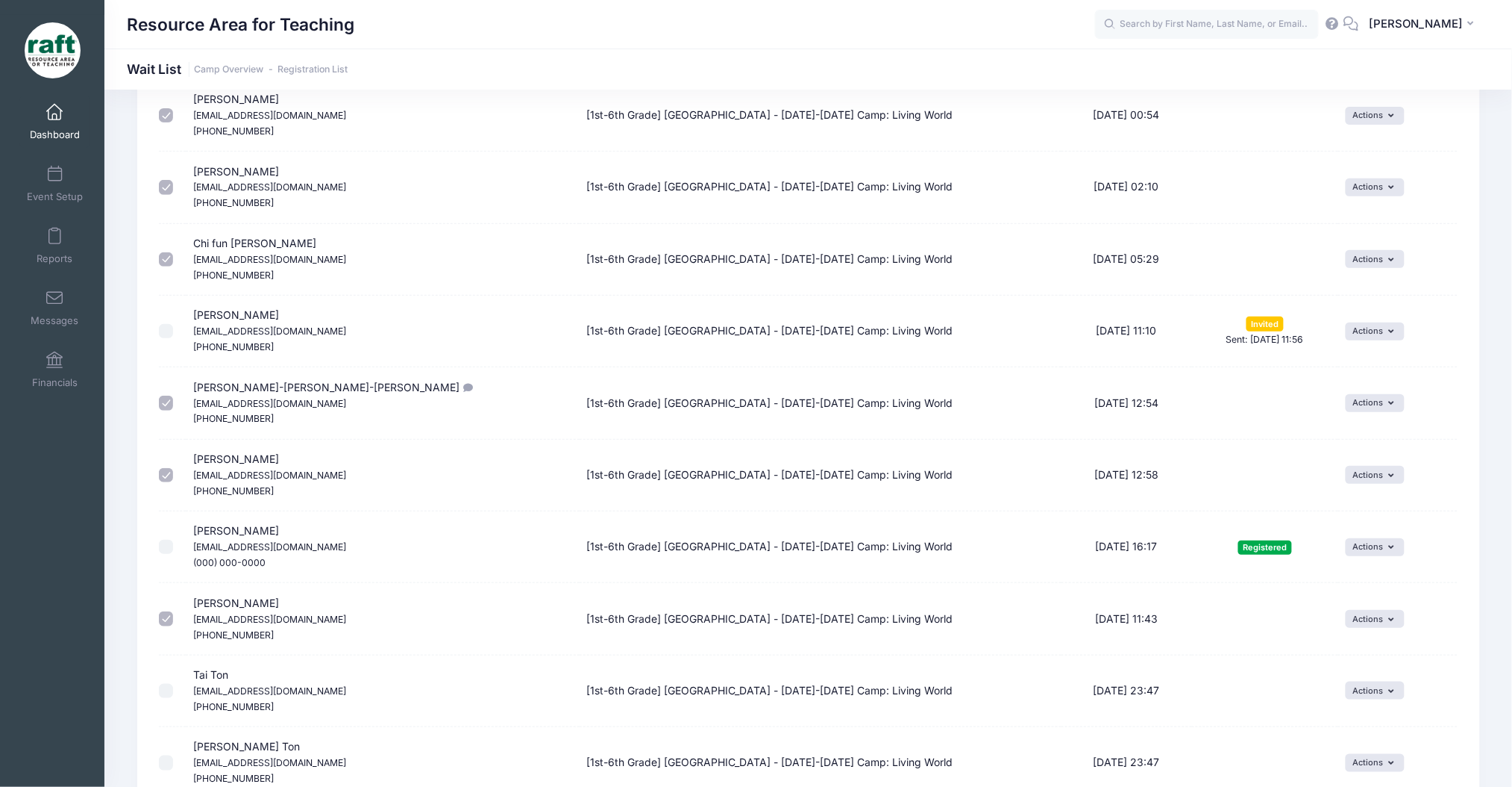
scroll to position [2288, 0]
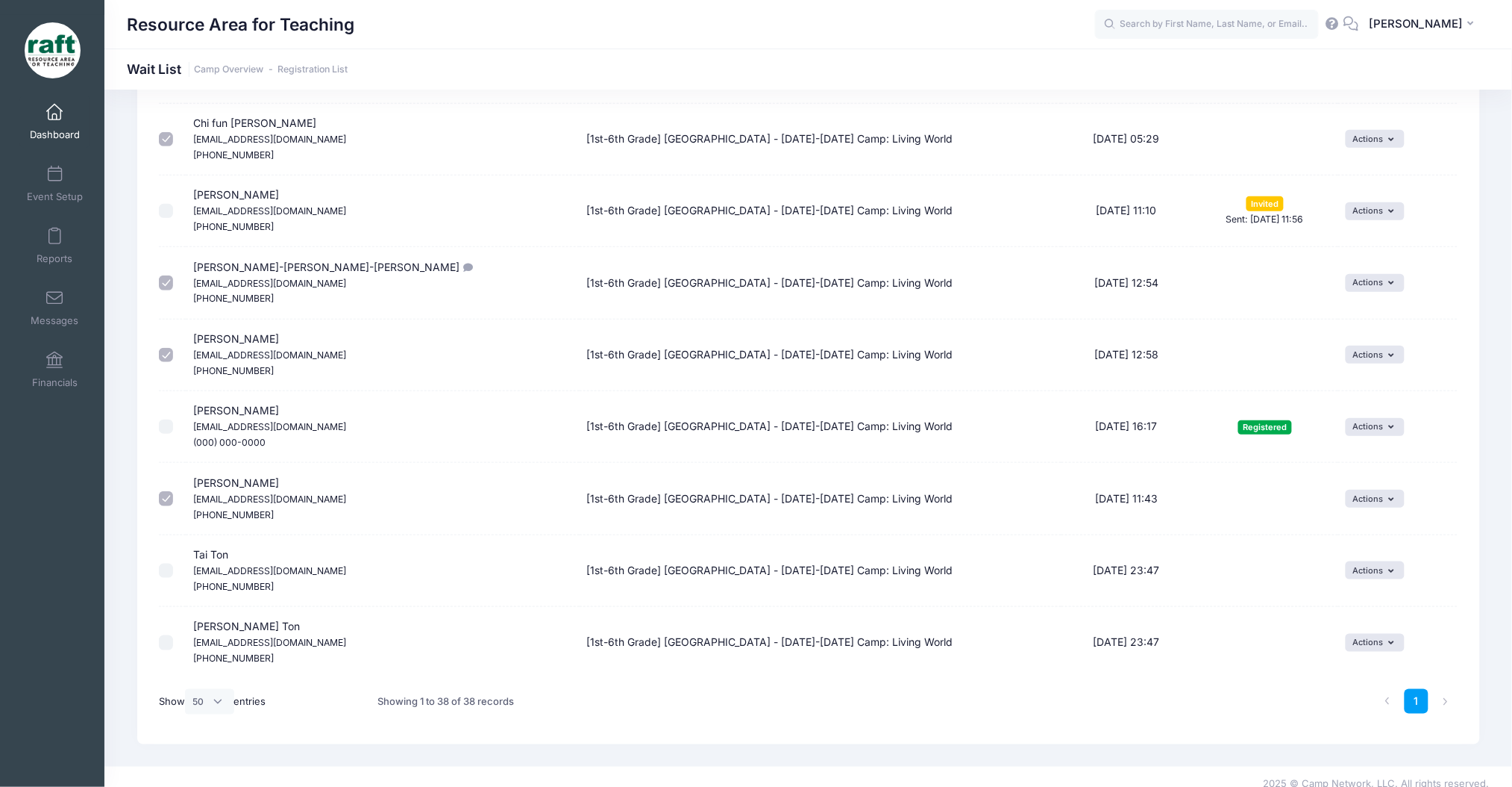
click at [165, 574] on input "checkbox" at bounding box center [166, 571] width 15 height 15
checkbox input "true"
click at [159, 656] on td at bounding box center [173, 642] width 28 height 71
click at [164, 656] on td at bounding box center [173, 642] width 28 height 71
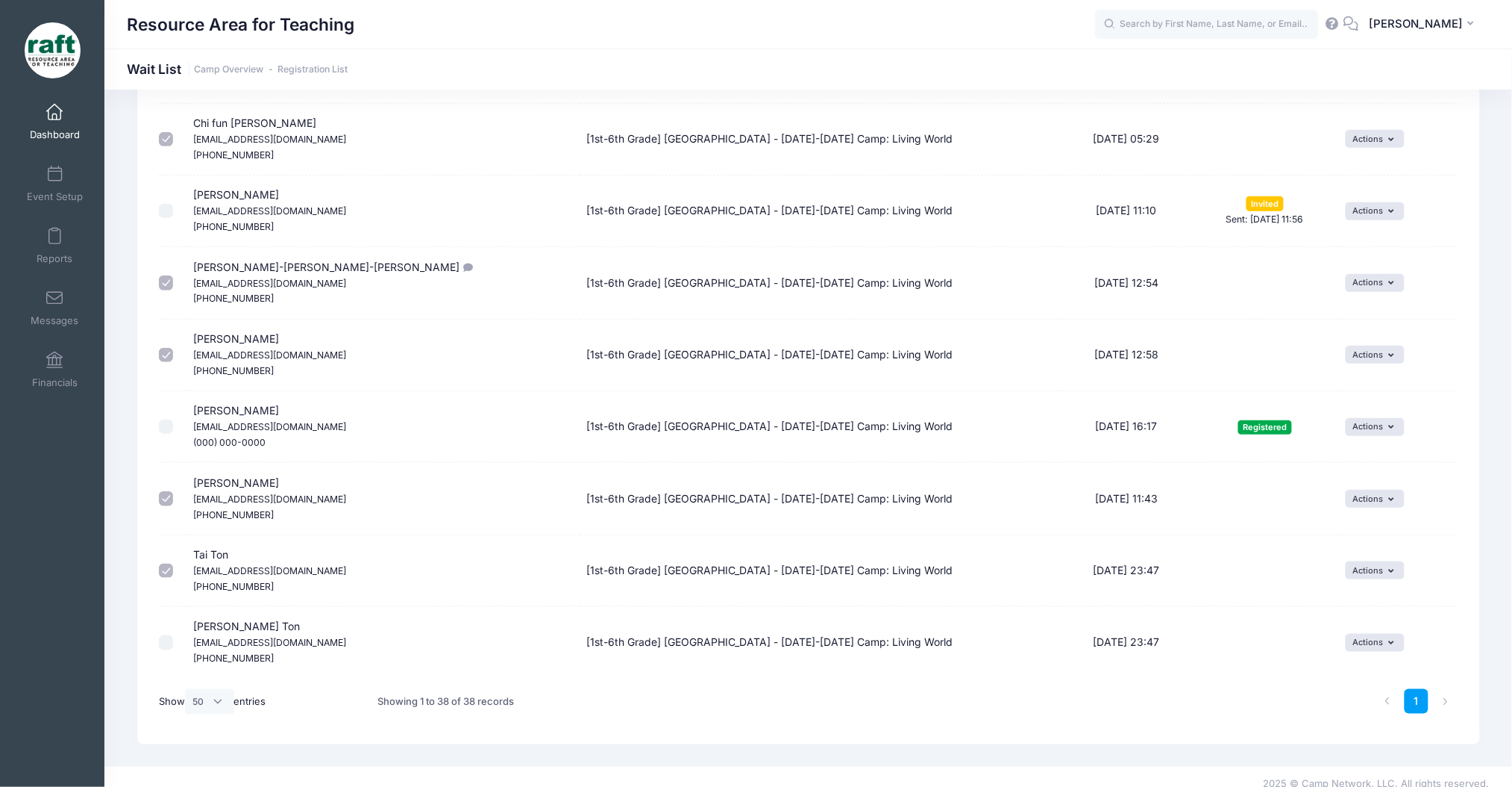
click at [170, 644] on input "checkbox" at bounding box center [166, 643] width 15 height 15
checkbox input "true"
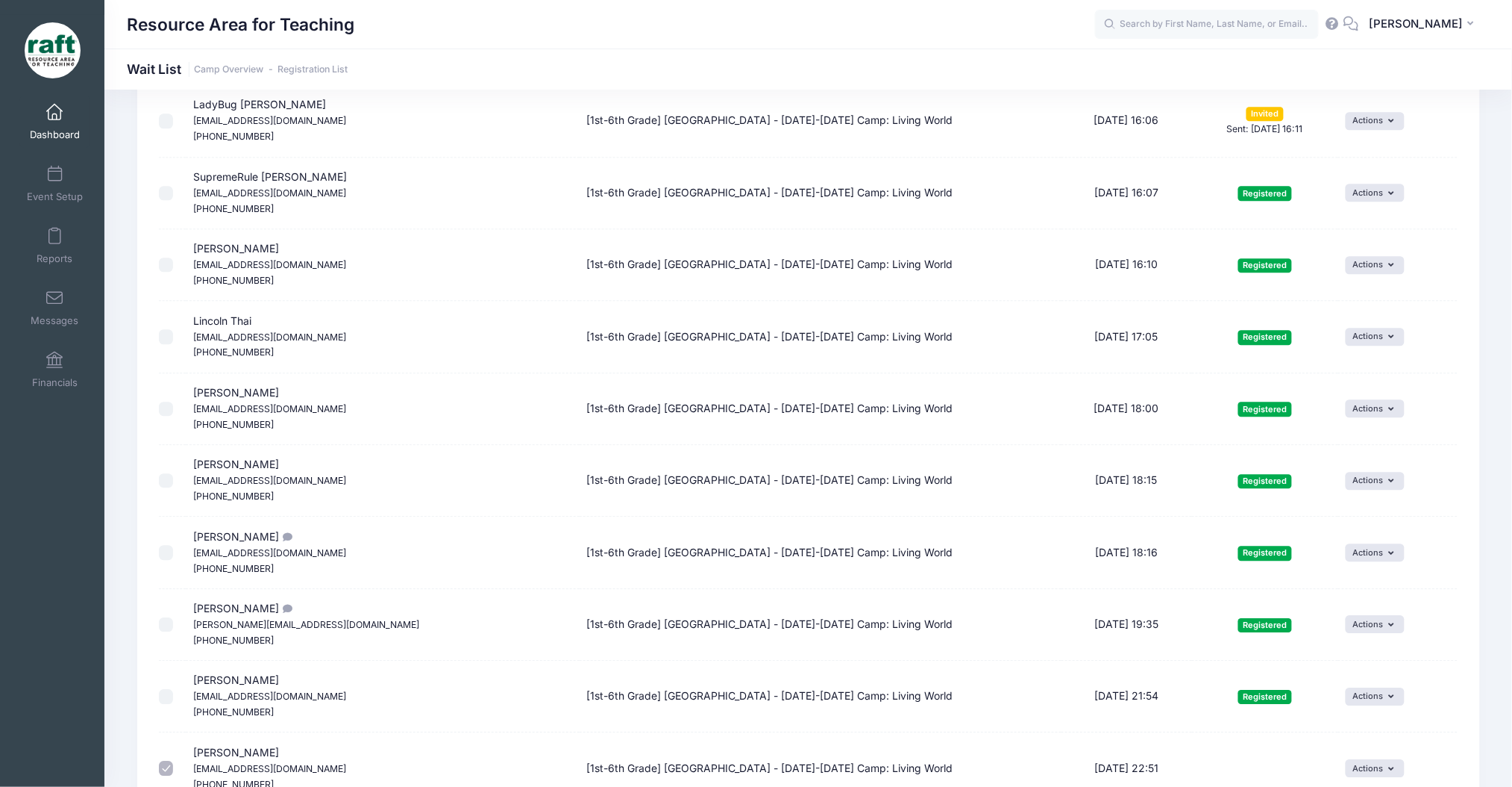
scroll to position [1194, 0]
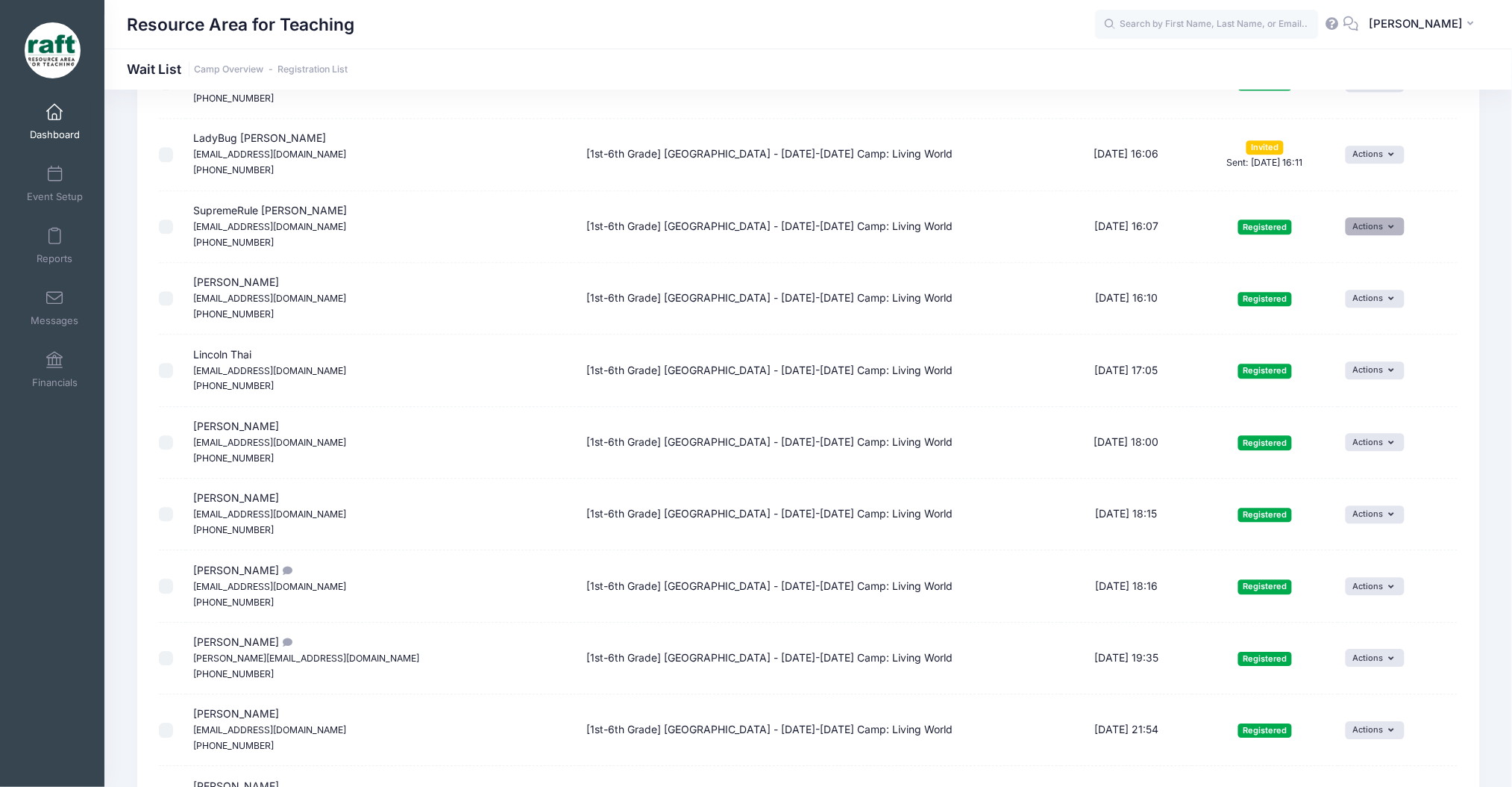
click at [1351, 232] on button "Actions" at bounding box center [1375, 225] width 59 height 17
click at [1337, 248] on link "View Registration" at bounding box center [1335, 260] width 124 height 29
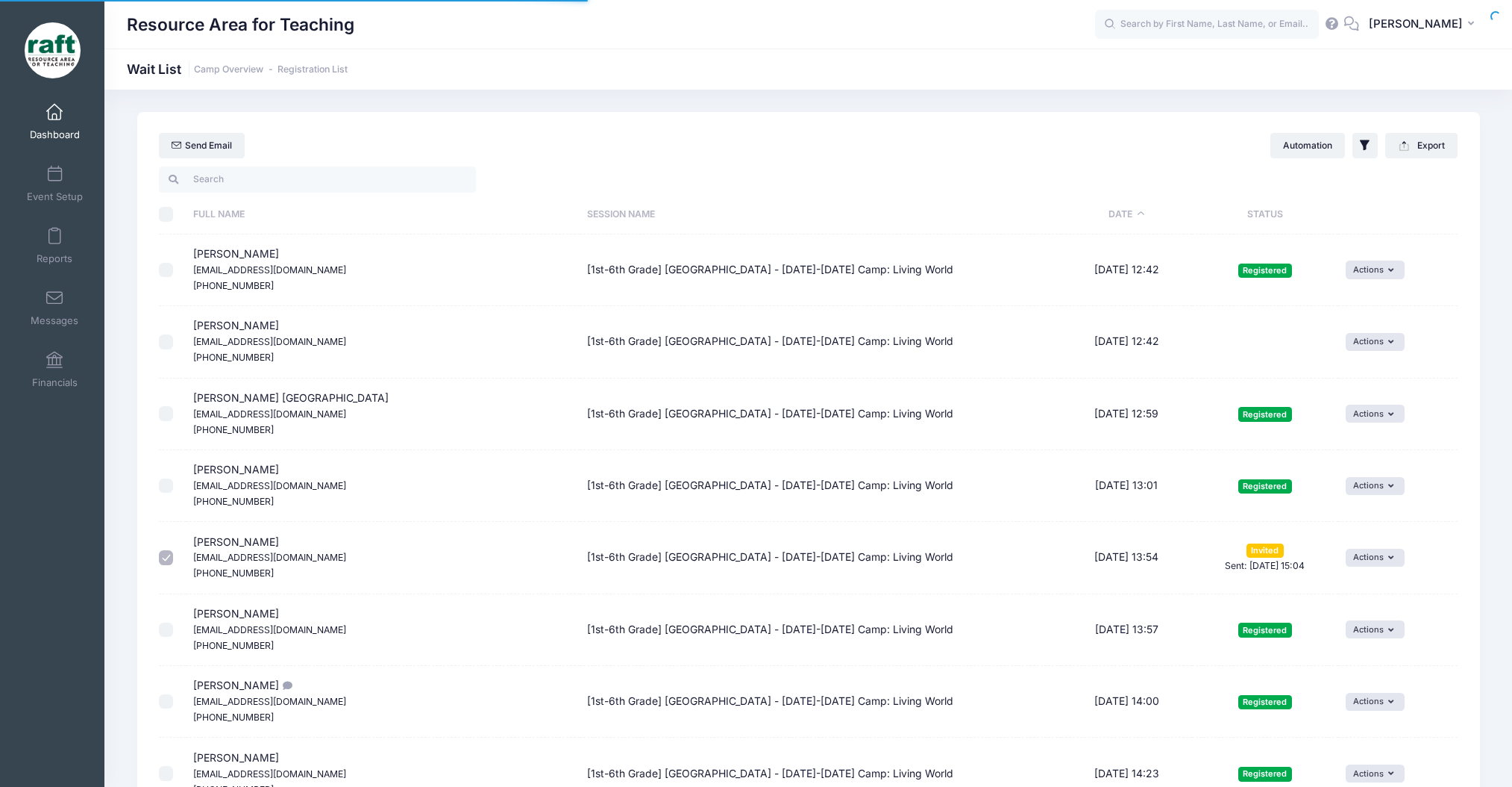
select select "50"
click at [1399, 146] on icon "button" at bounding box center [1404, 145] width 12 height 12
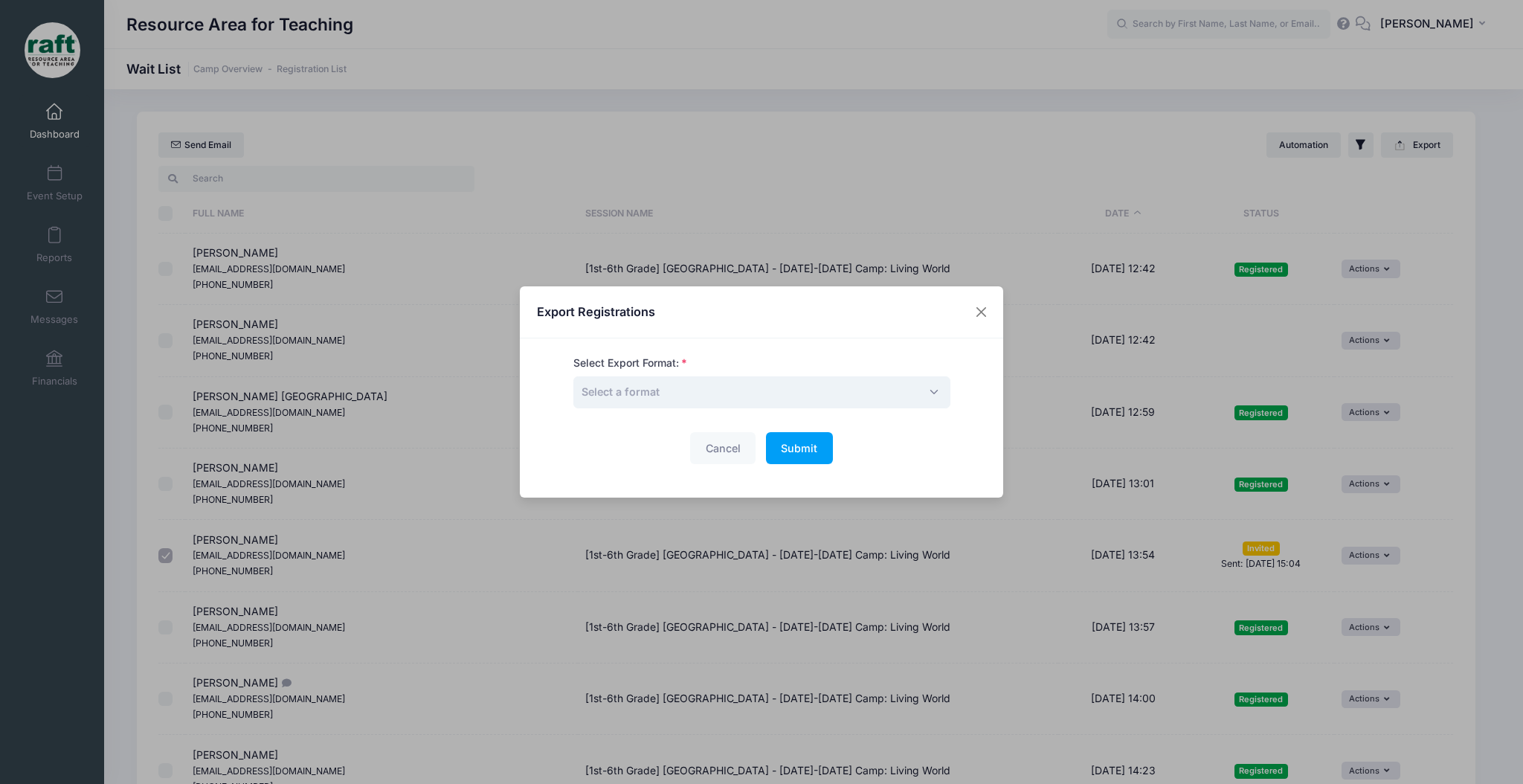
click at [755, 391] on span "Select a format" at bounding box center [762, 392] width 378 height 32
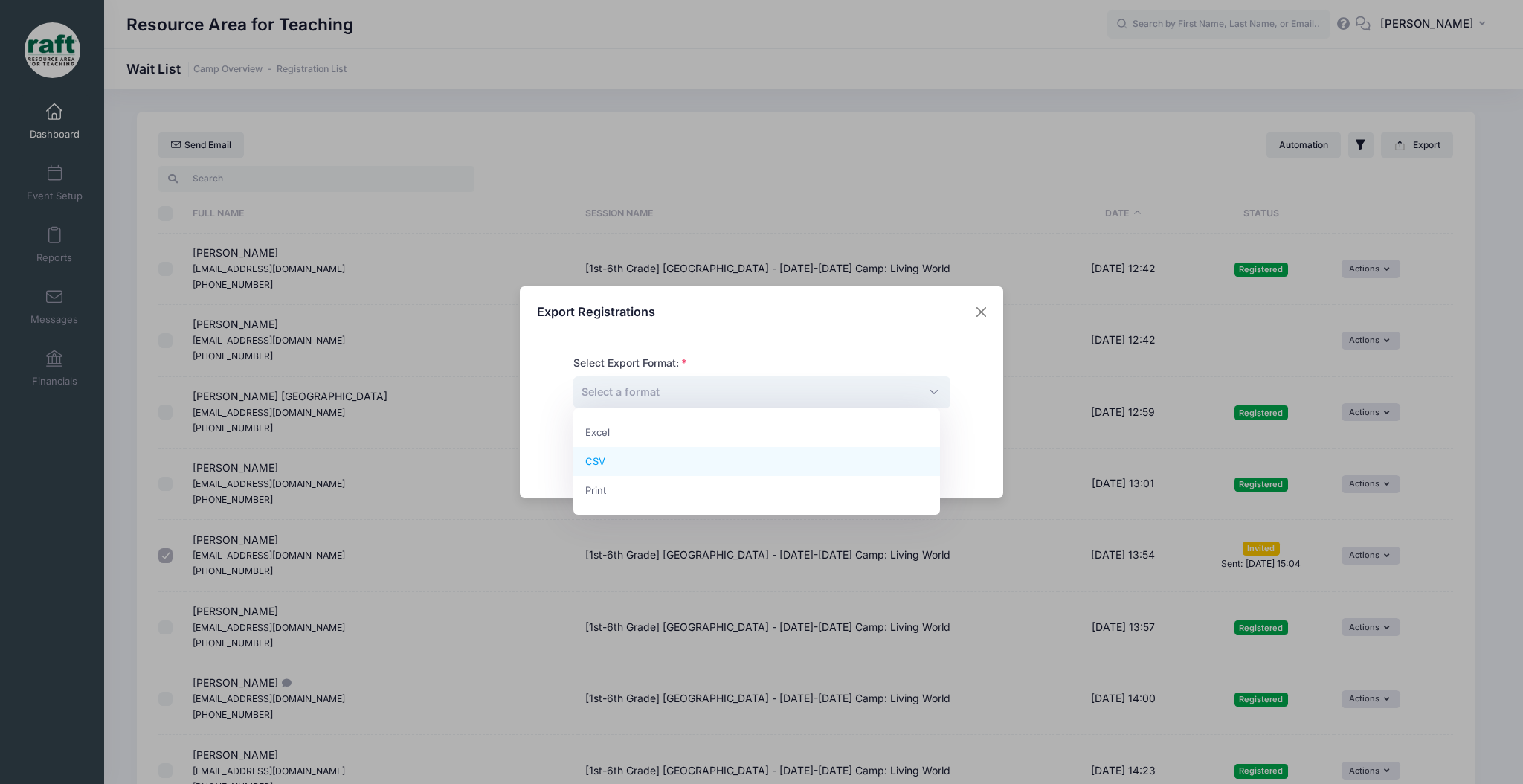
select select "csv"
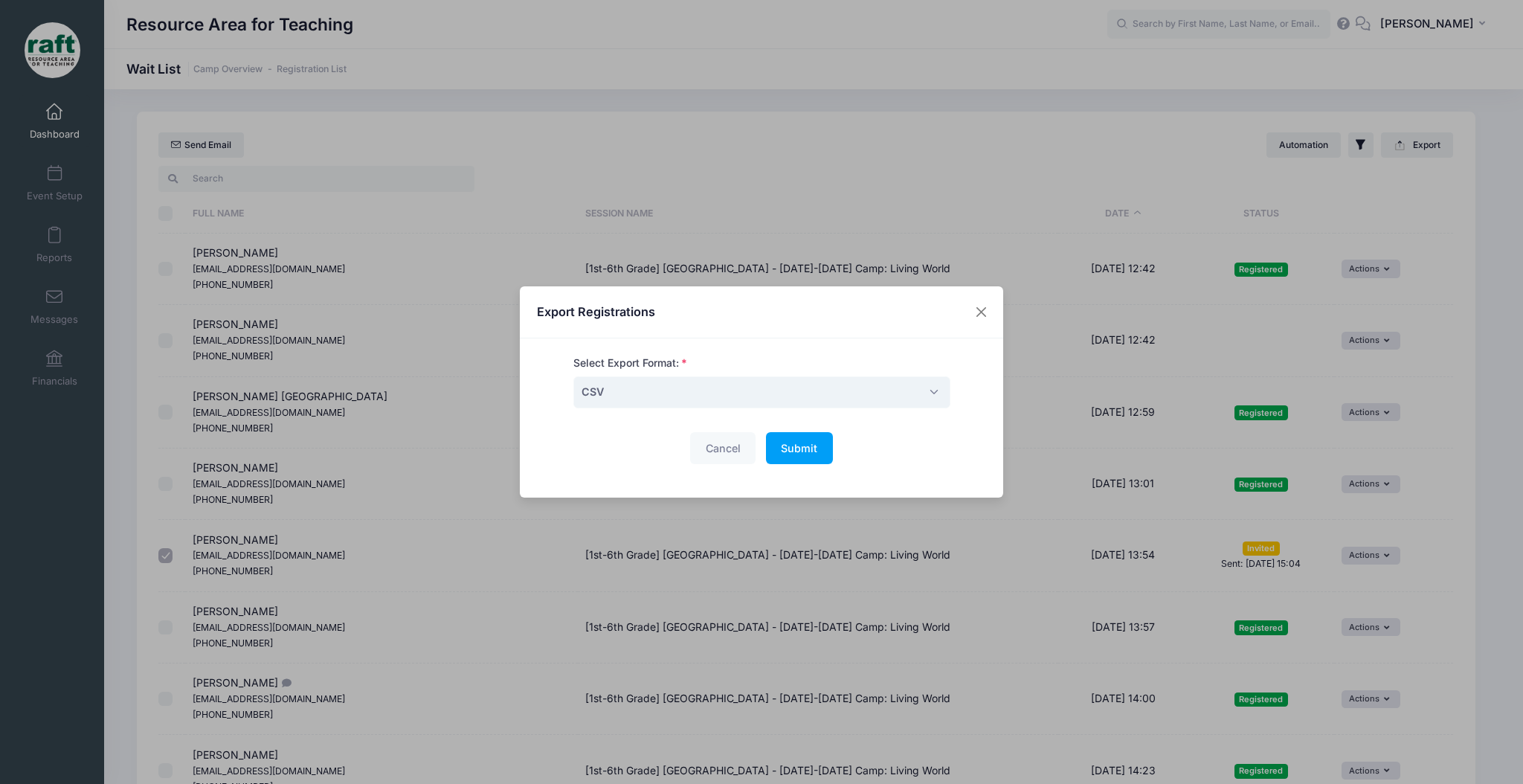
click at [758, 452] on div "Cancel Submit Please wait..." at bounding box center [762, 448] width 378 height 32
click at [790, 456] on button "Submit Please wait..." at bounding box center [799, 448] width 67 height 32
